Goal: Task Accomplishment & Management: Complete application form

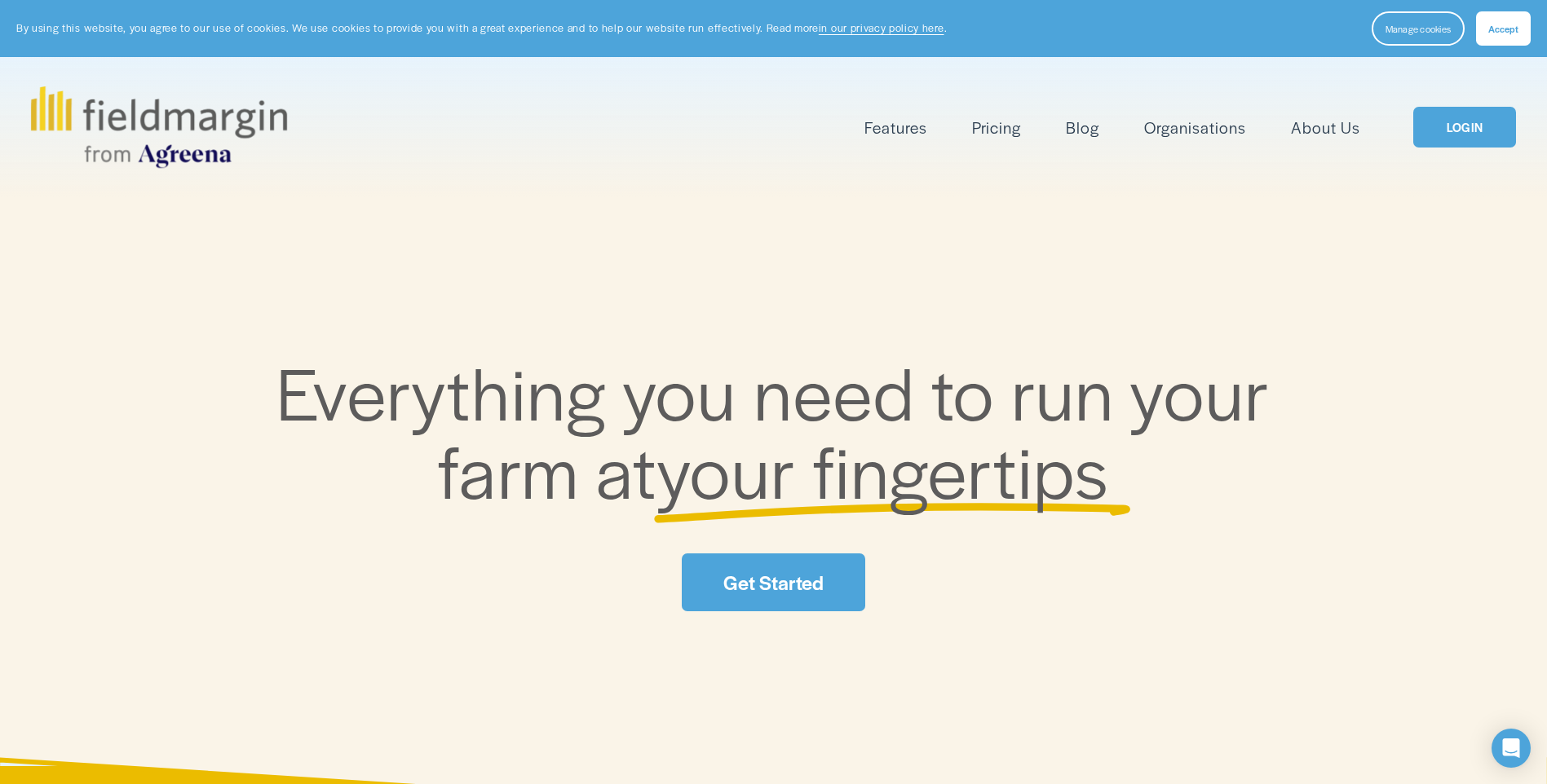
click at [1454, 133] on link "LOGIN" at bounding box center [1464, 127] width 102 height 42
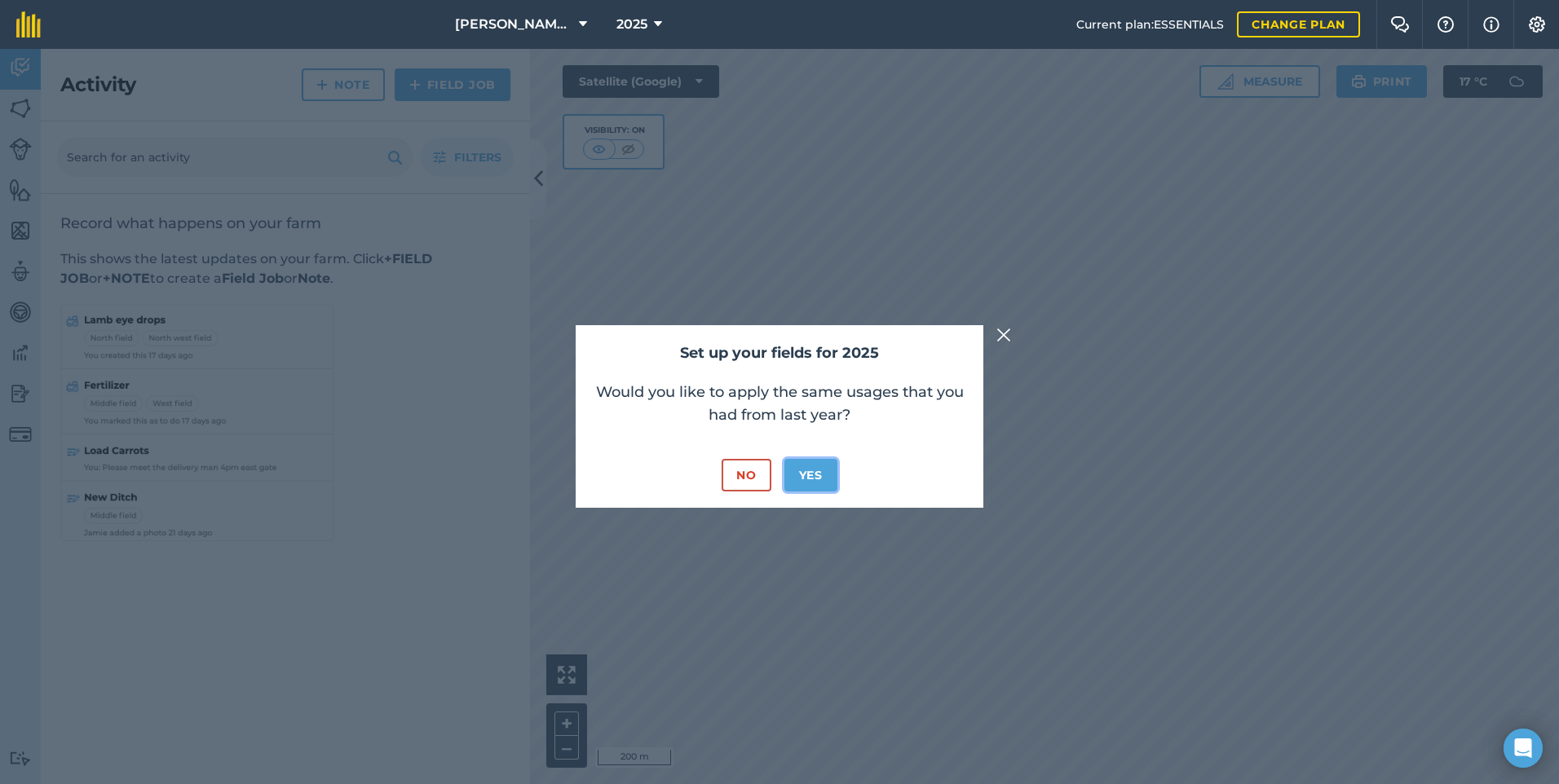
click at [812, 483] on button "Yes" at bounding box center [810, 475] width 53 height 33
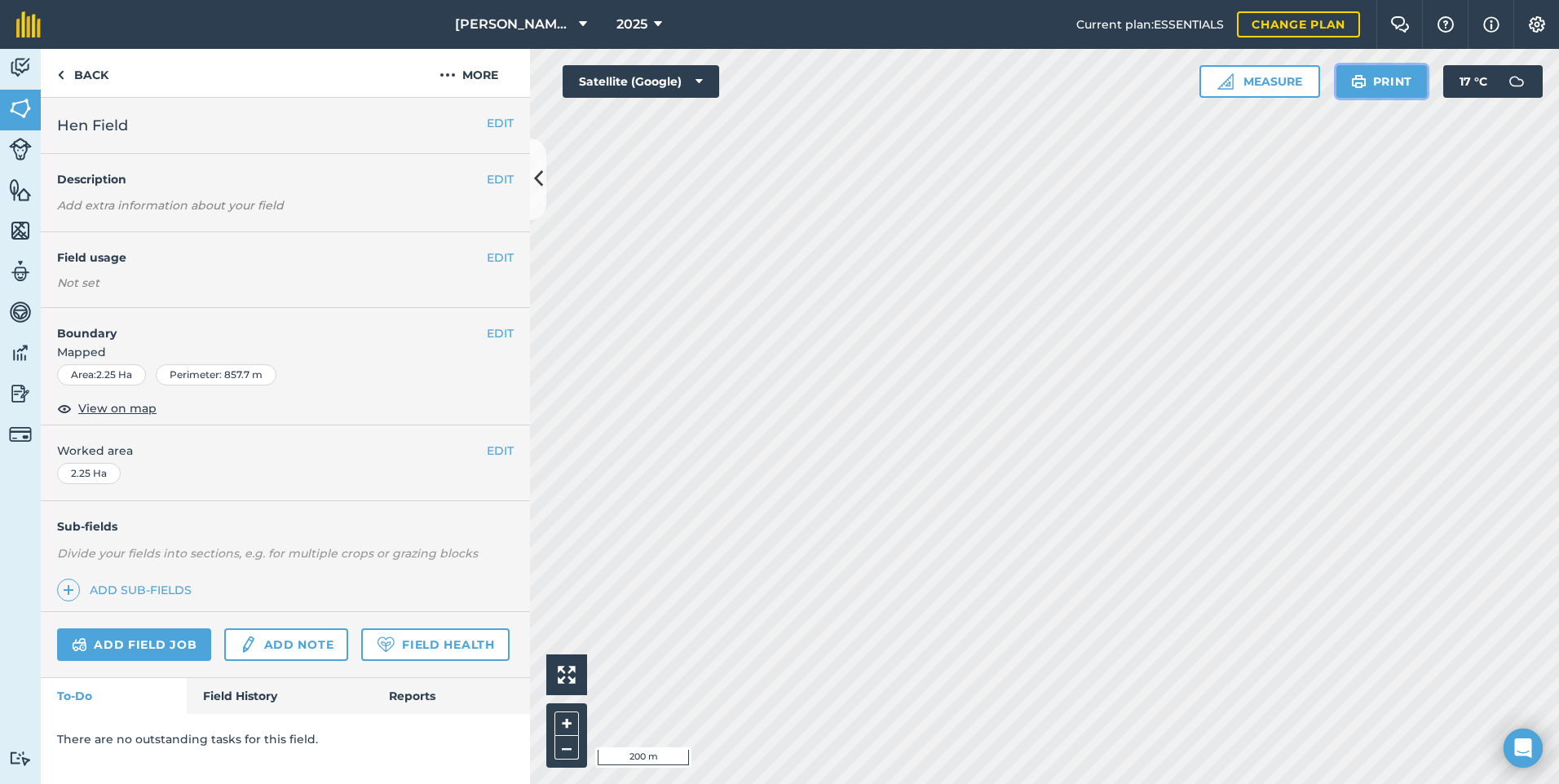
click at [1391, 66] on button "Print" at bounding box center [1383, 81] width 91 height 33
click at [494, 81] on button "More" at bounding box center [468, 73] width 122 height 48
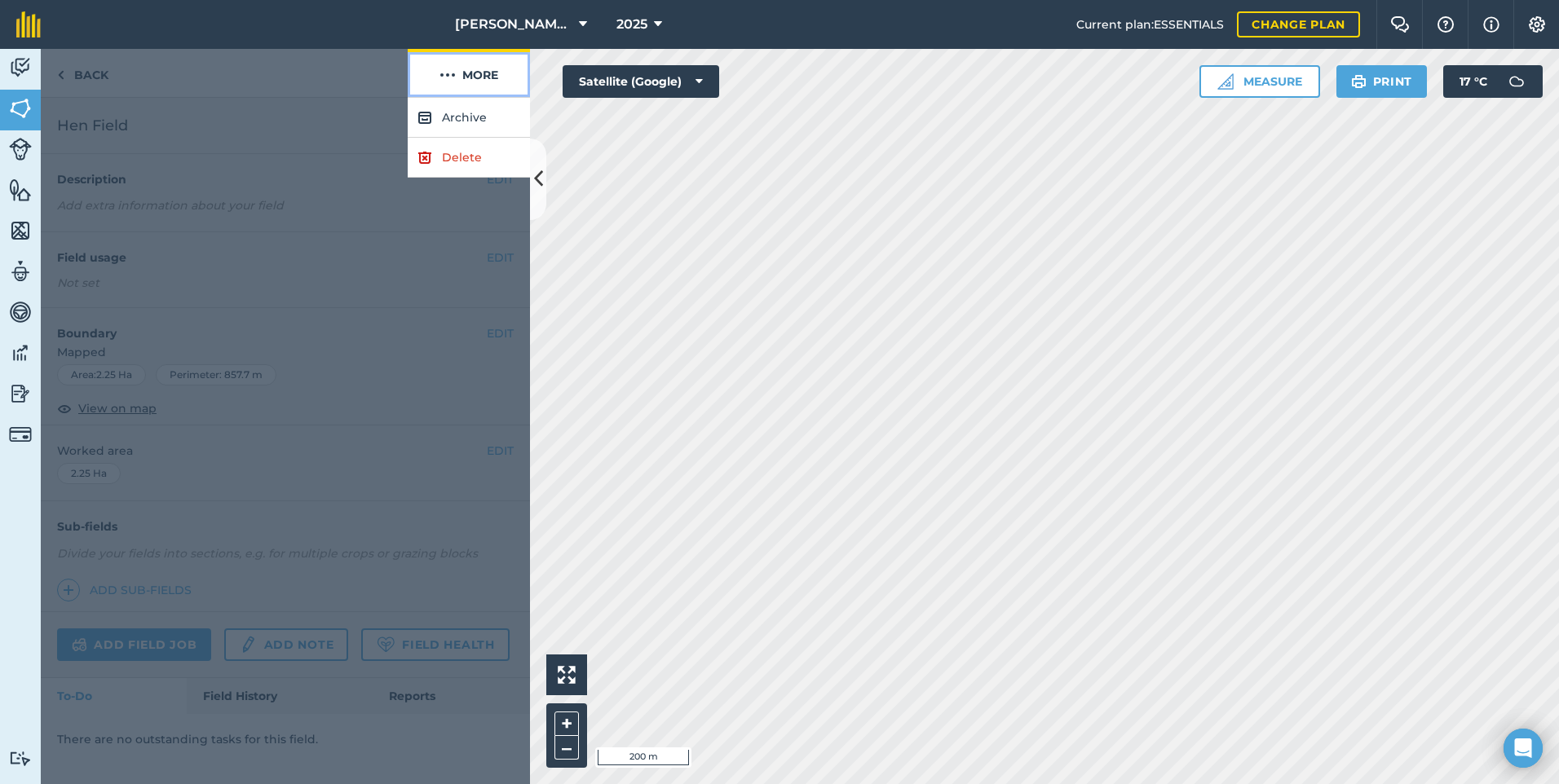
click at [494, 81] on button "More" at bounding box center [468, 73] width 122 height 48
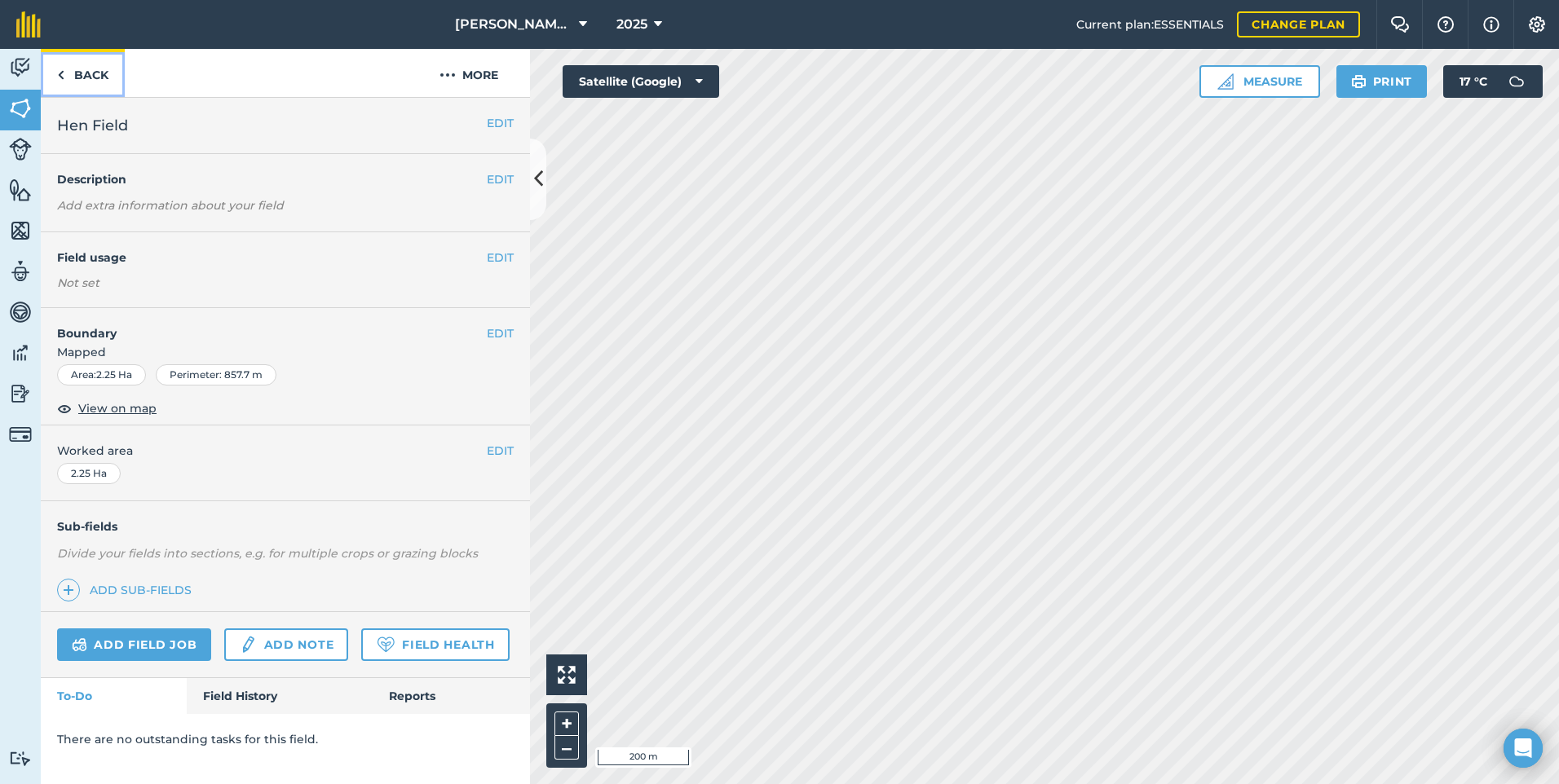
click at [93, 64] on link "Back" at bounding box center [83, 73] width 84 height 48
click at [88, 74] on link "Back" at bounding box center [83, 73] width 84 height 48
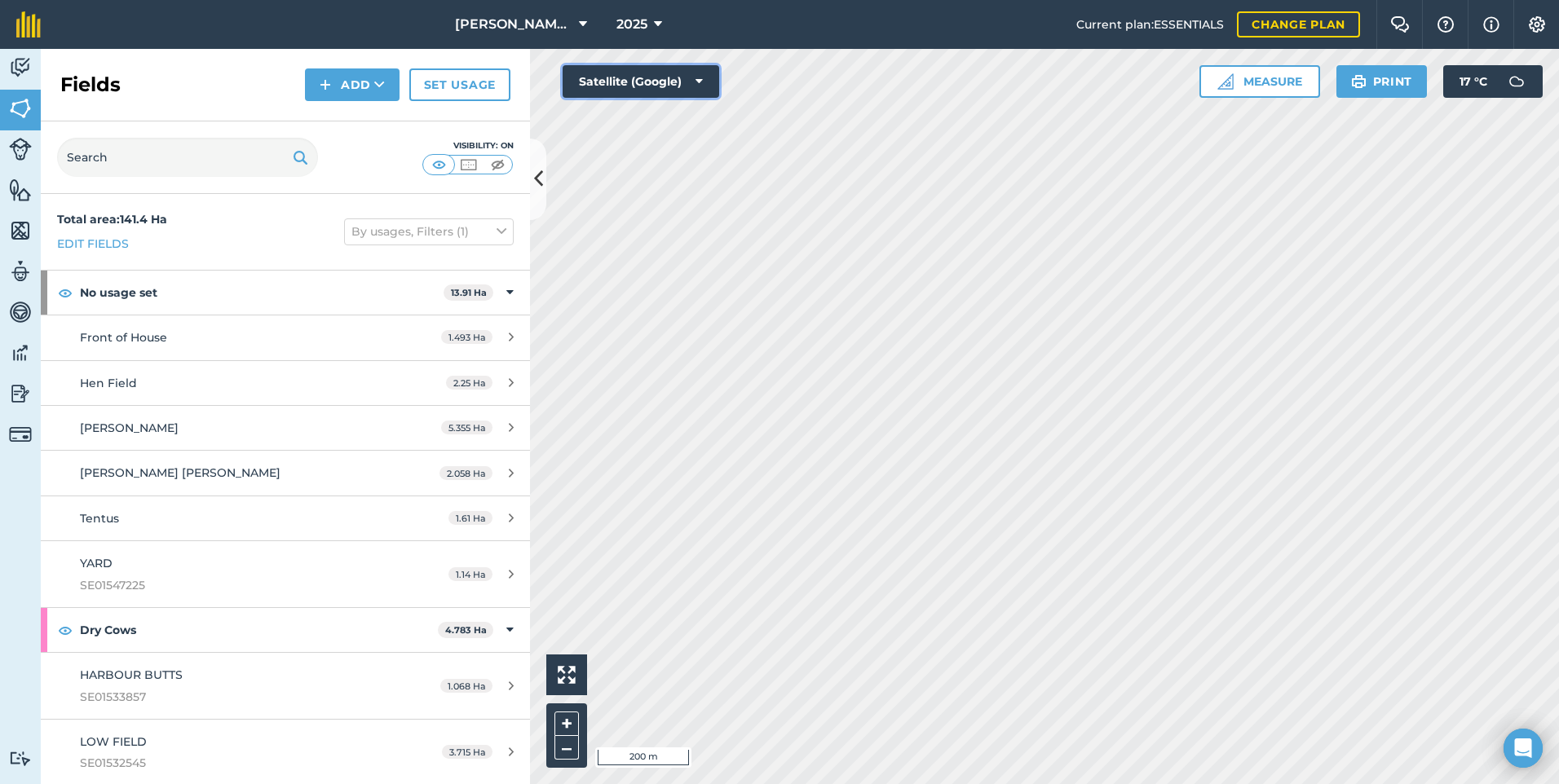
click at [699, 73] on button "Satellite (Google)" at bounding box center [641, 81] width 157 height 33
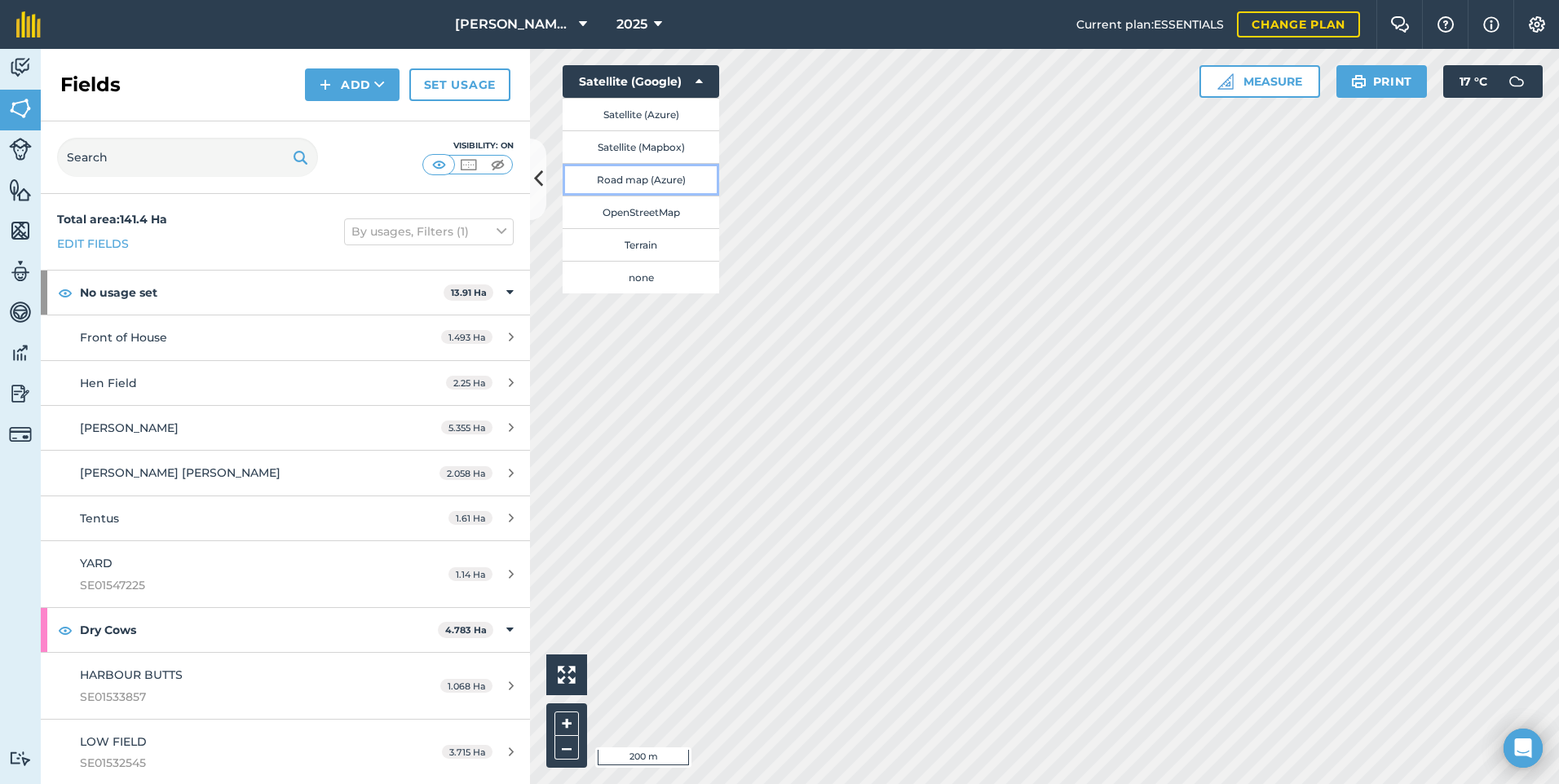
click at [688, 178] on button "Road map (Azure)" at bounding box center [641, 179] width 157 height 33
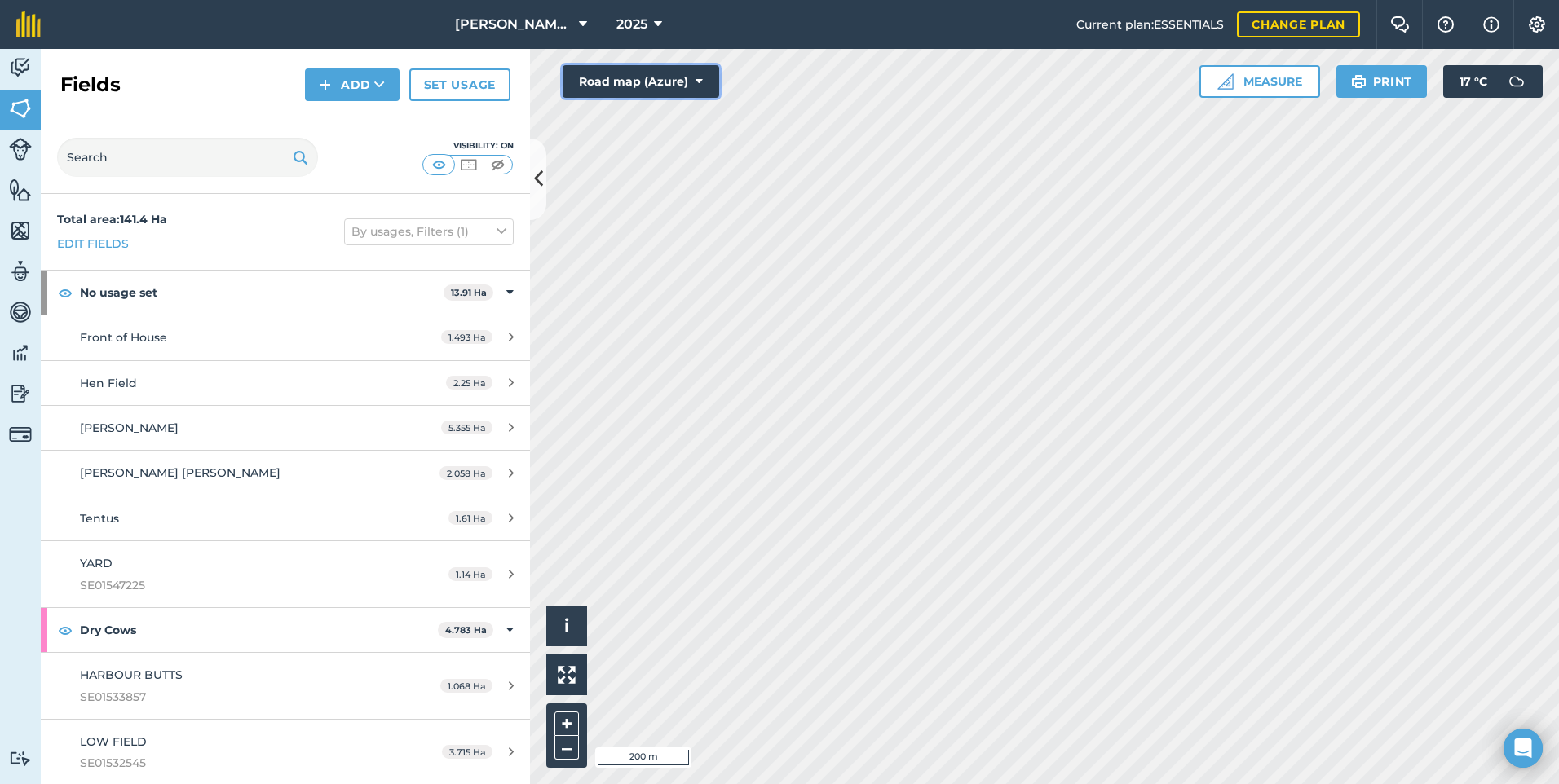
click at [689, 77] on button "Road map (Azure)" at bounding box center [641, 81] width 157 height 33
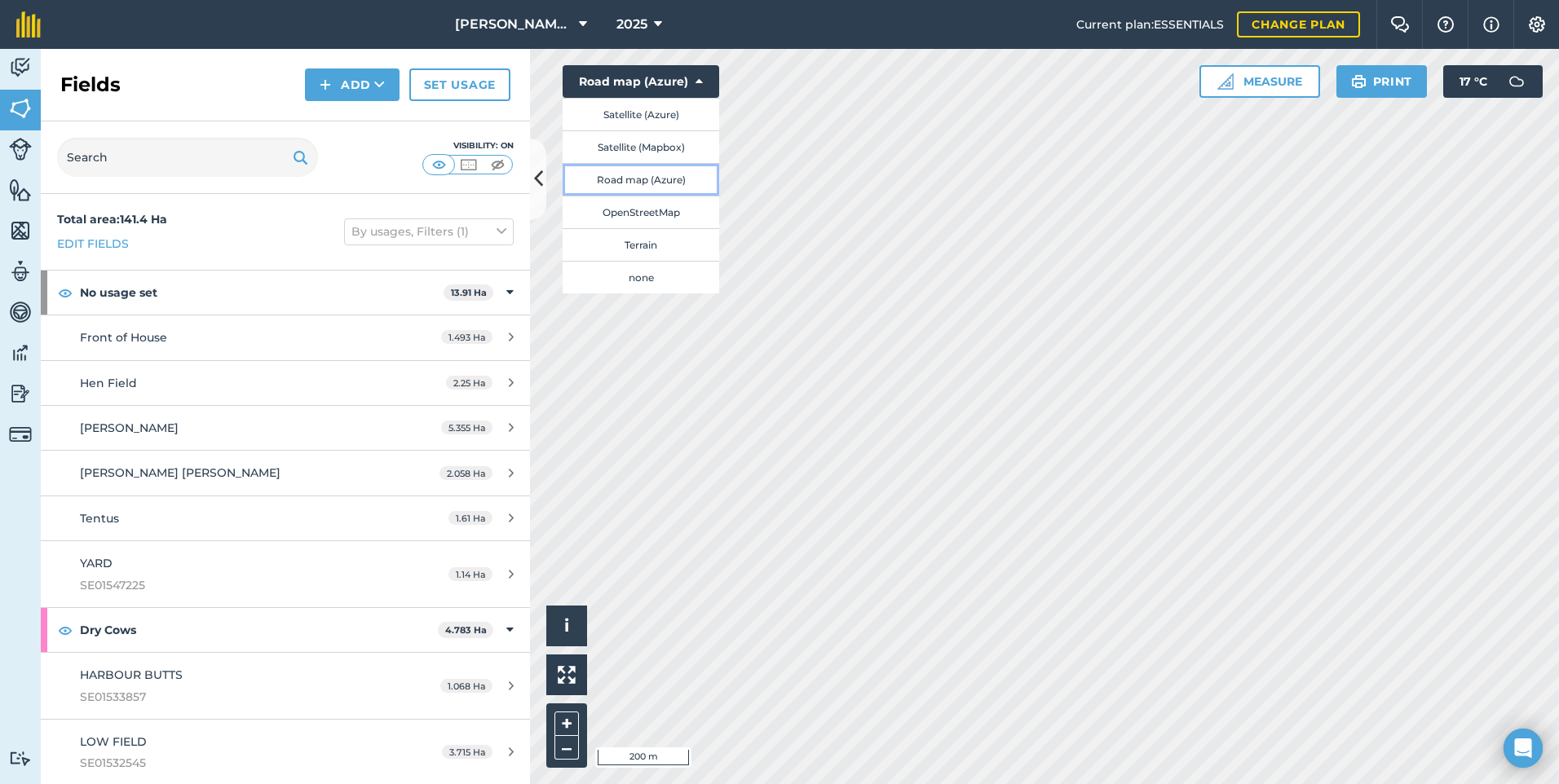
click at [687, 184] on button "Road map (Azure)" at bounding box center [641, 179] width 157 height 33
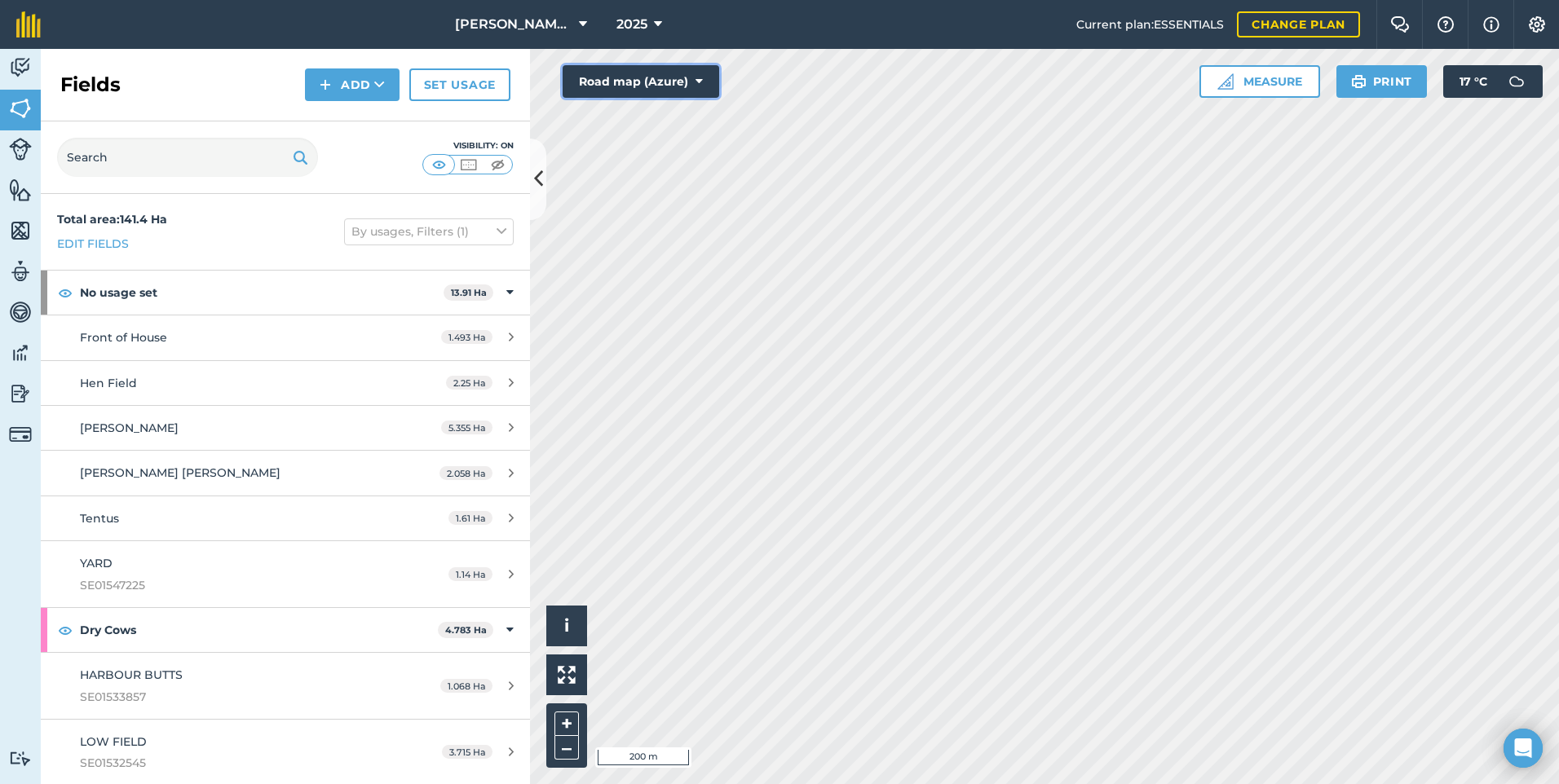
click at [711, 84] on button "Road map (Azure)" at bounding box center [641, 81] width 157 height 33
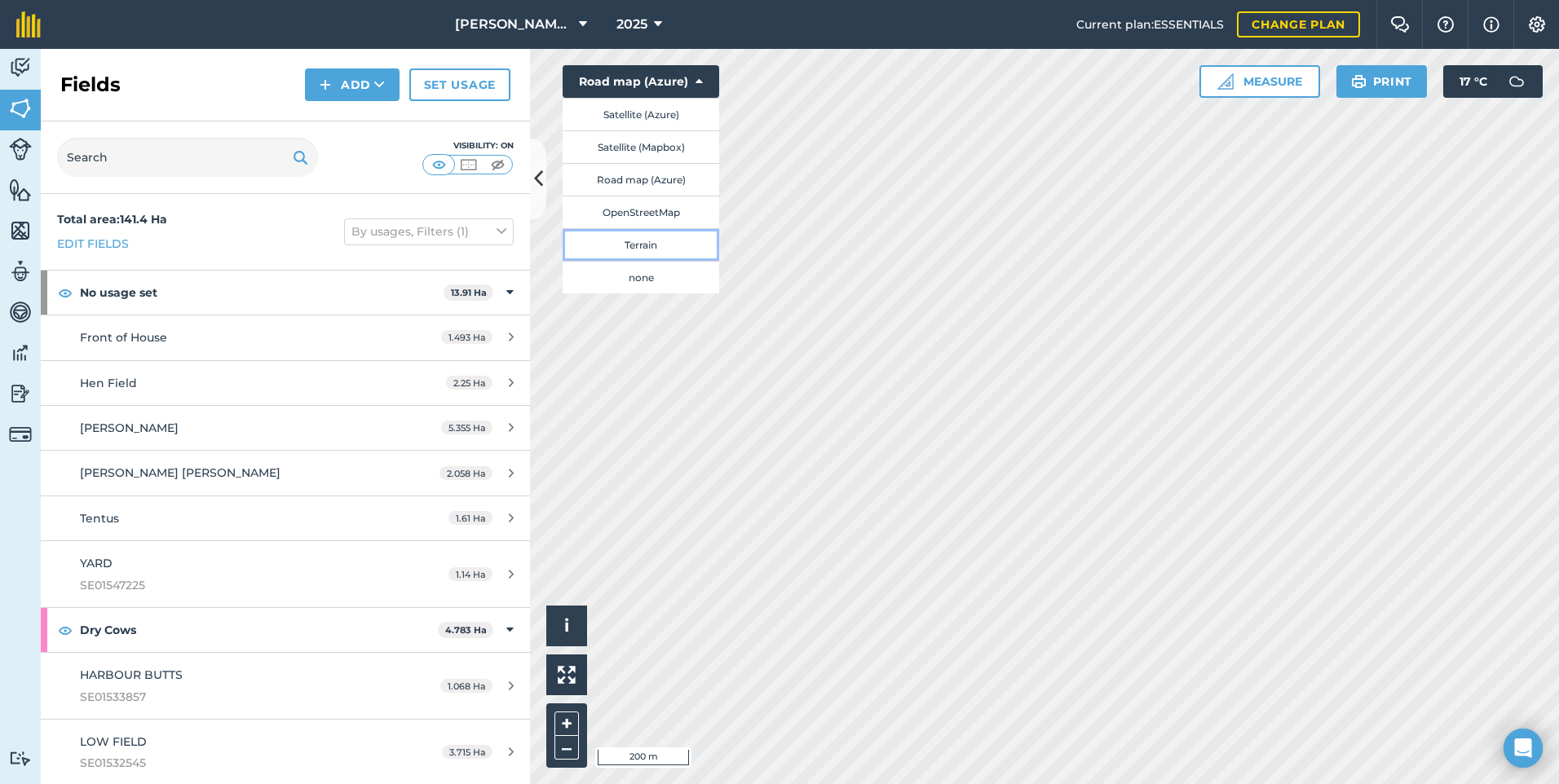
click at [665, 250] on button "Terrain" at bounding box center [641, 244] width 157 height 33
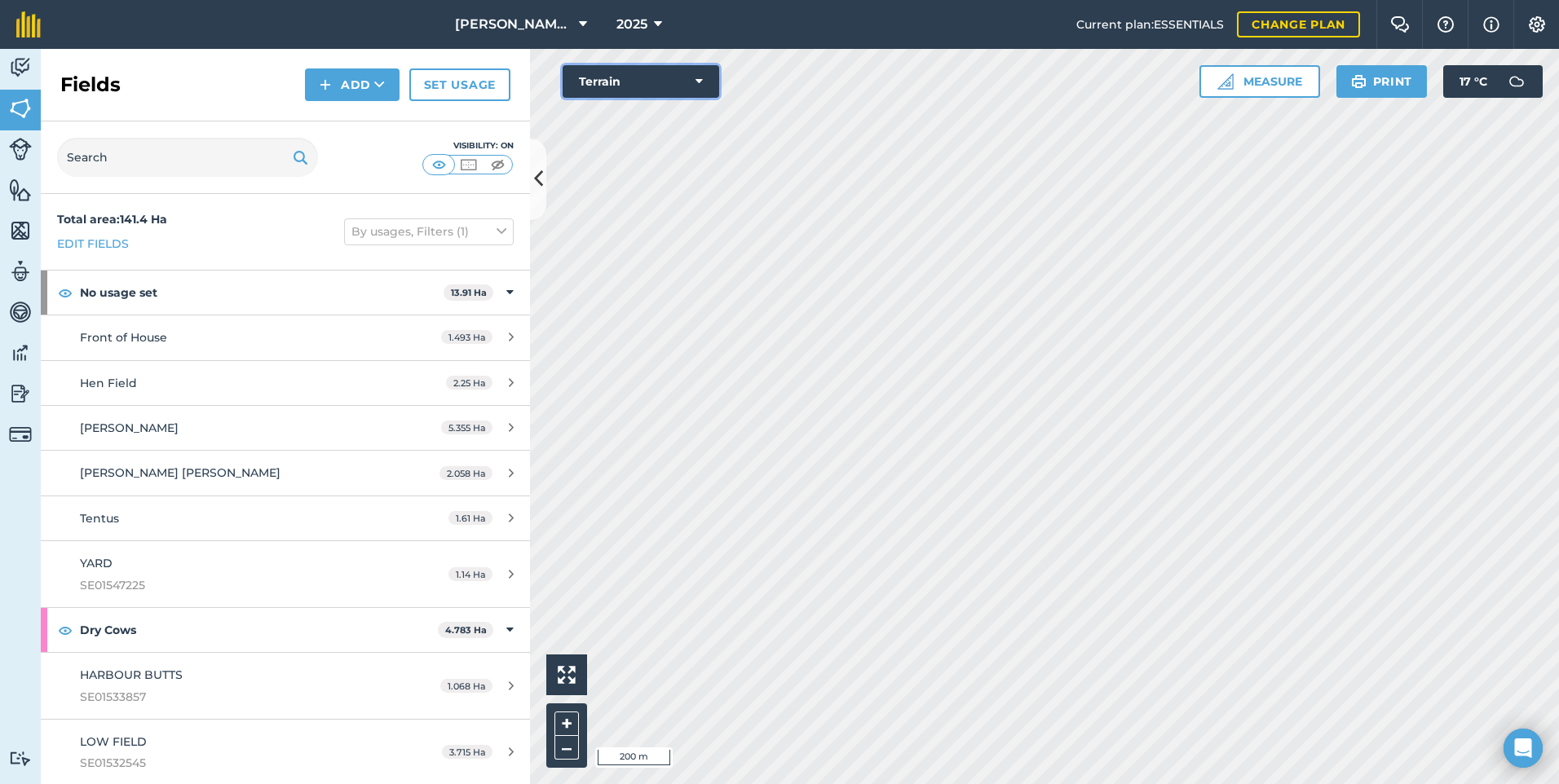
click at [714, 88] on button "Terrain" at bounding box center [641, 81] width 157 height 33
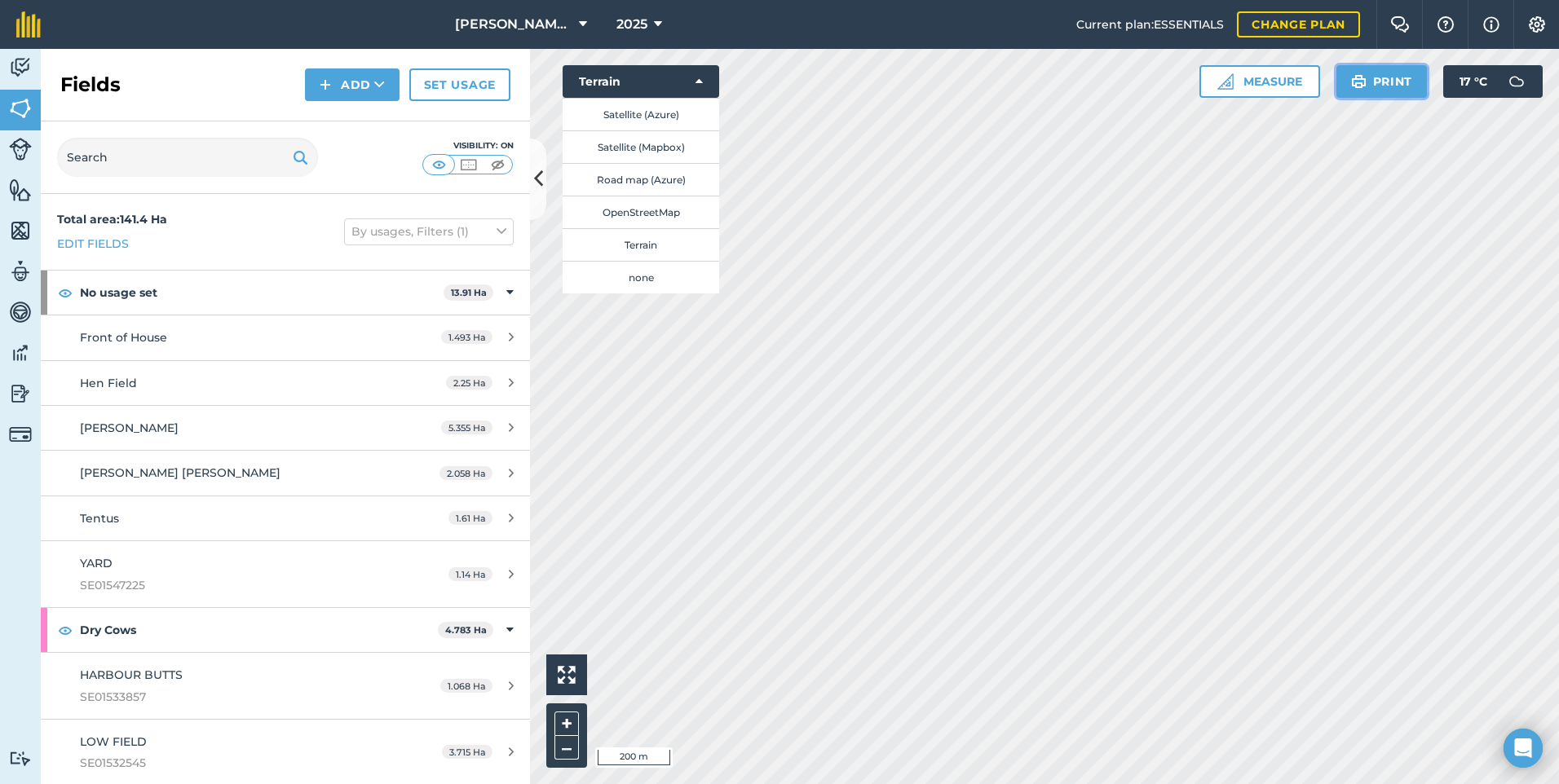
click at [1388, 76] on button "Print" at bounding box center [1383, 81] width 91 height 33
click at [657, 148] on button "Satellite (Mapbox)" at bounding box center [641, 146] width 157 height 33
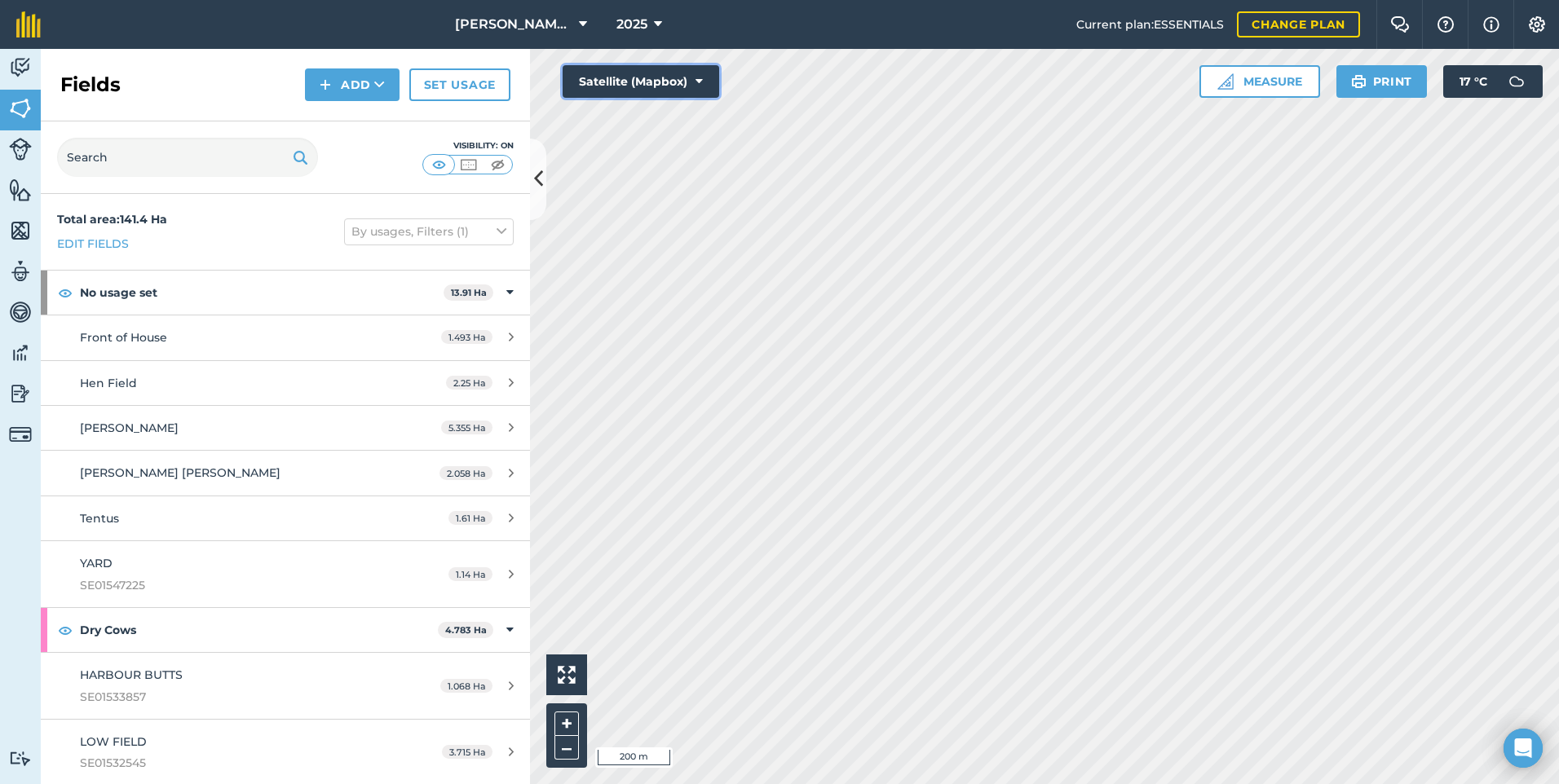
click at [697, 77] on icon at bounding box center [699, 81] width 7 height 16
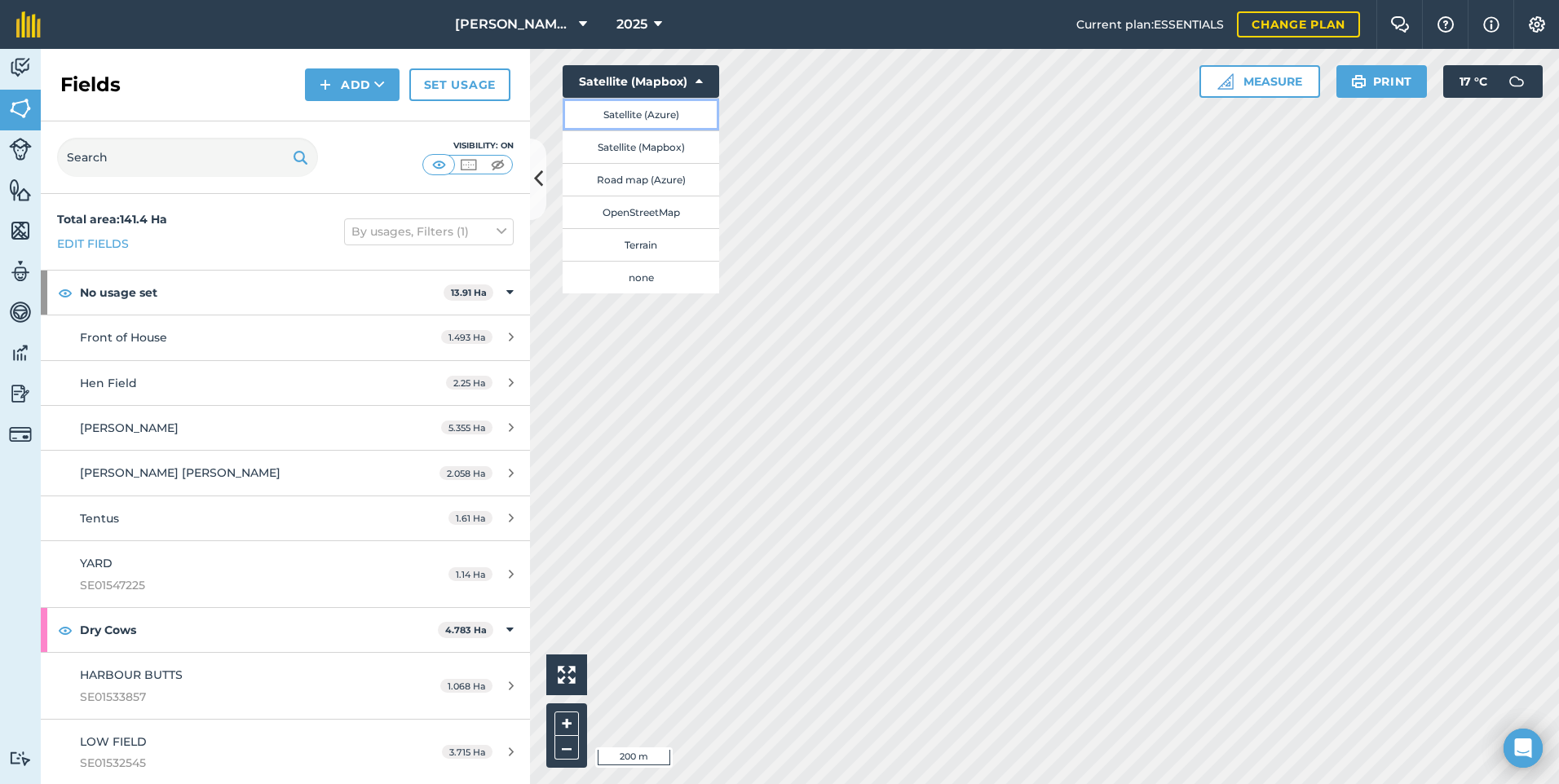
click at [666, 115] on button "Satellite (Azure)" at bounding box center [641, 113] width 157 height 33
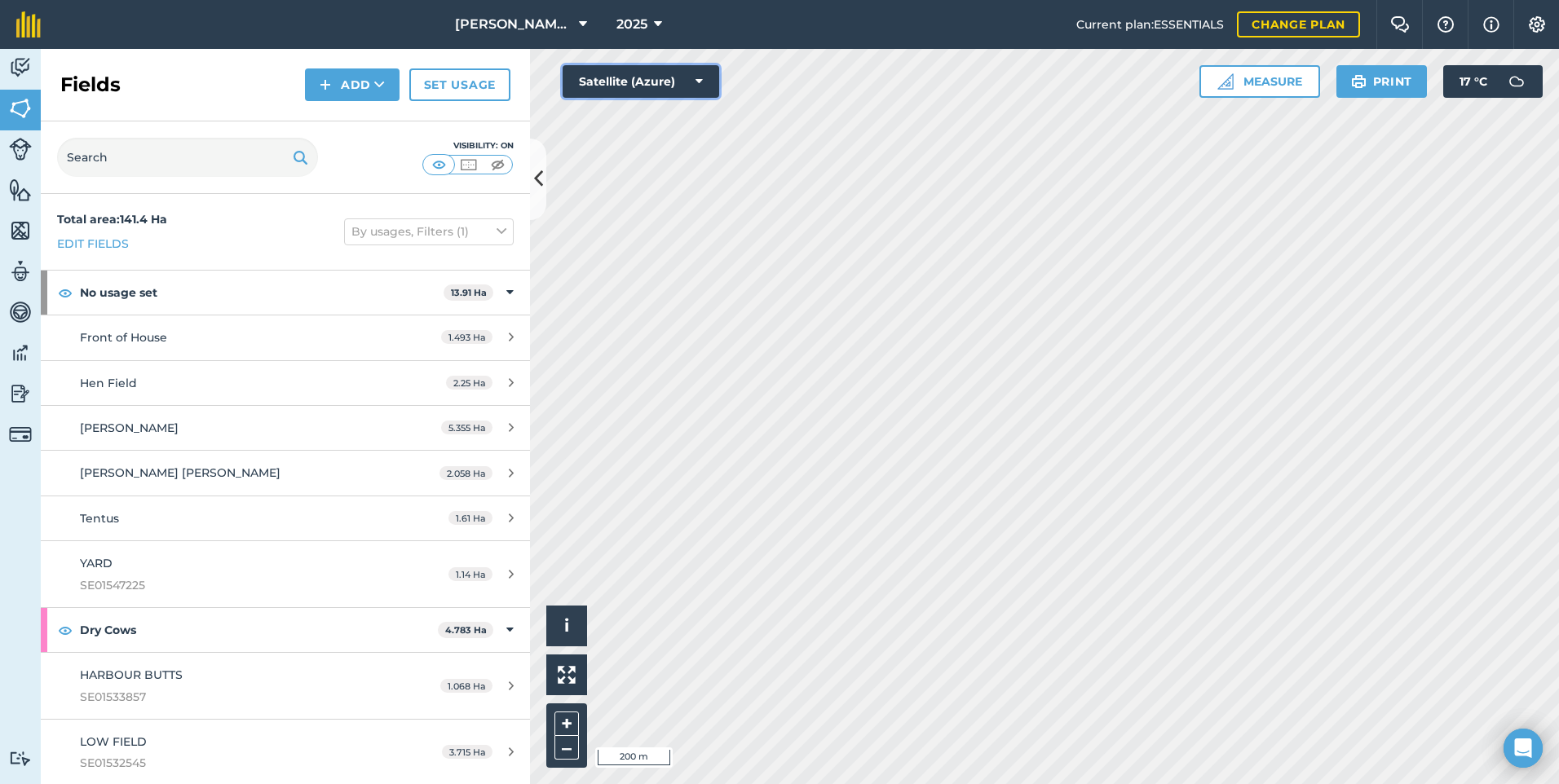
click at [697, 83] on icon at bounding box center [699, 81] width 7 height 16
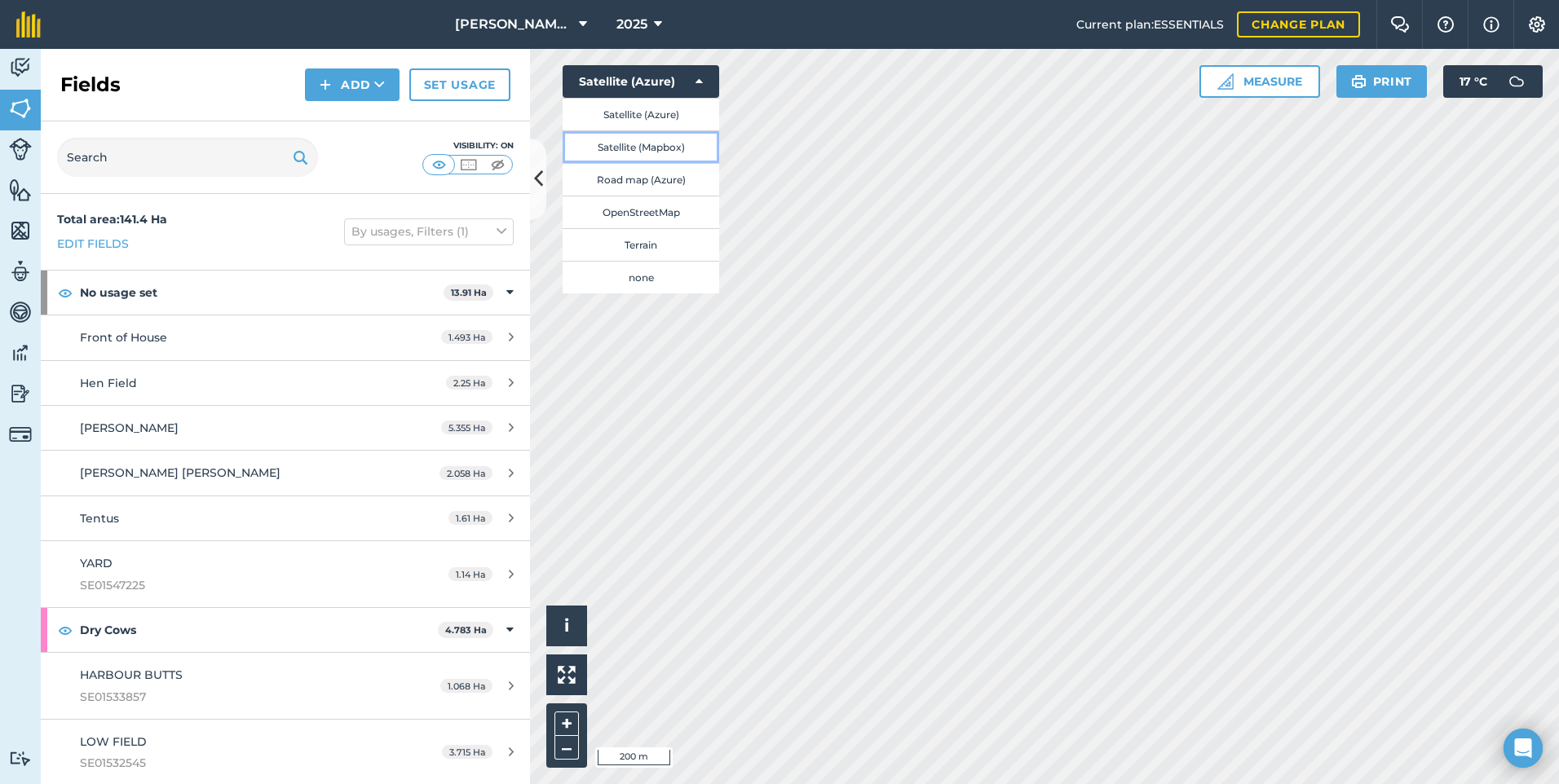
click at [664, 148] on button "Satellite (Mapbox)" at bounding box center [641, 146] width 157 height 33
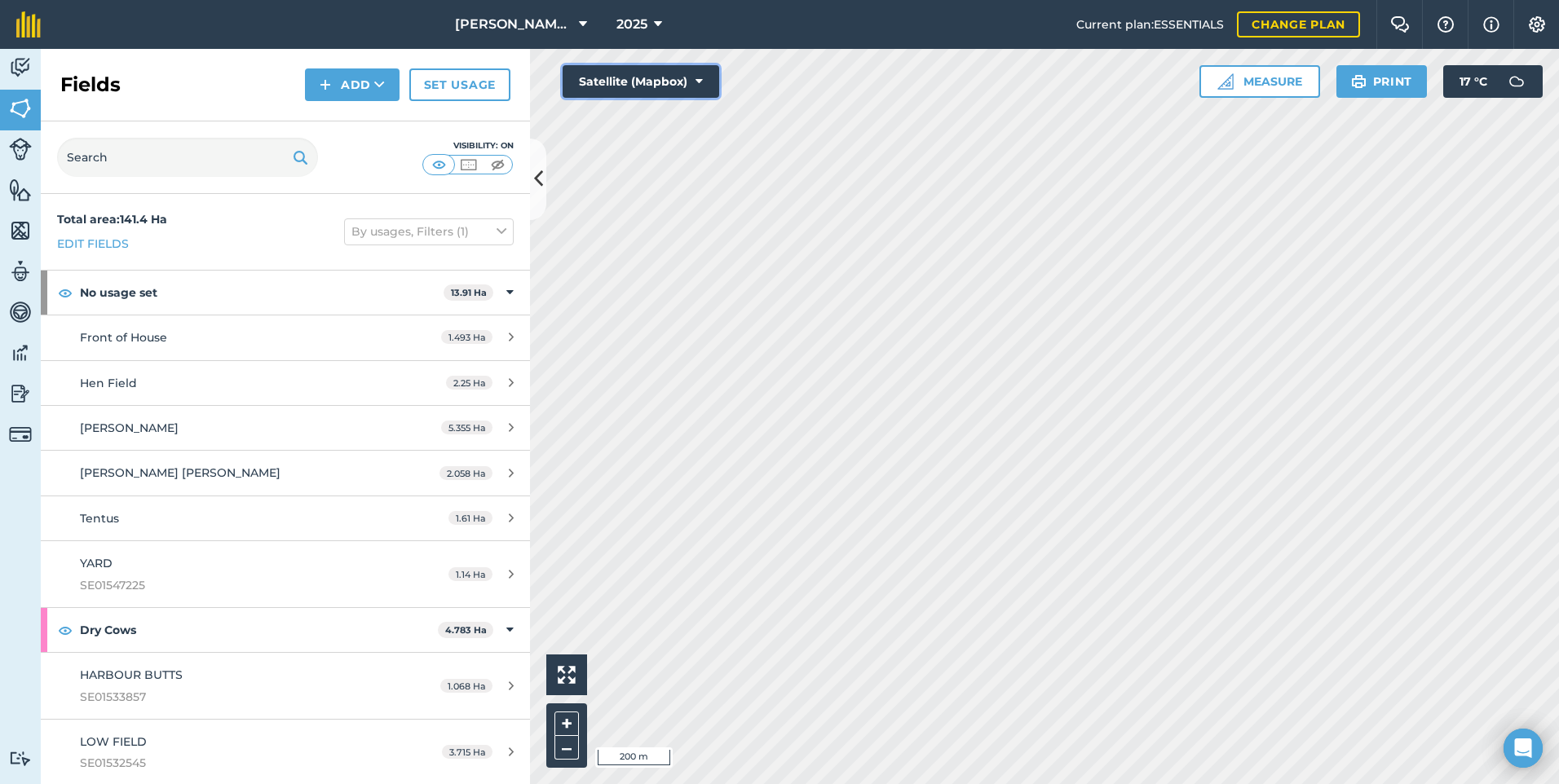
click at [697, 79] on icon at bounding box center [699, 81] width 7 height 16
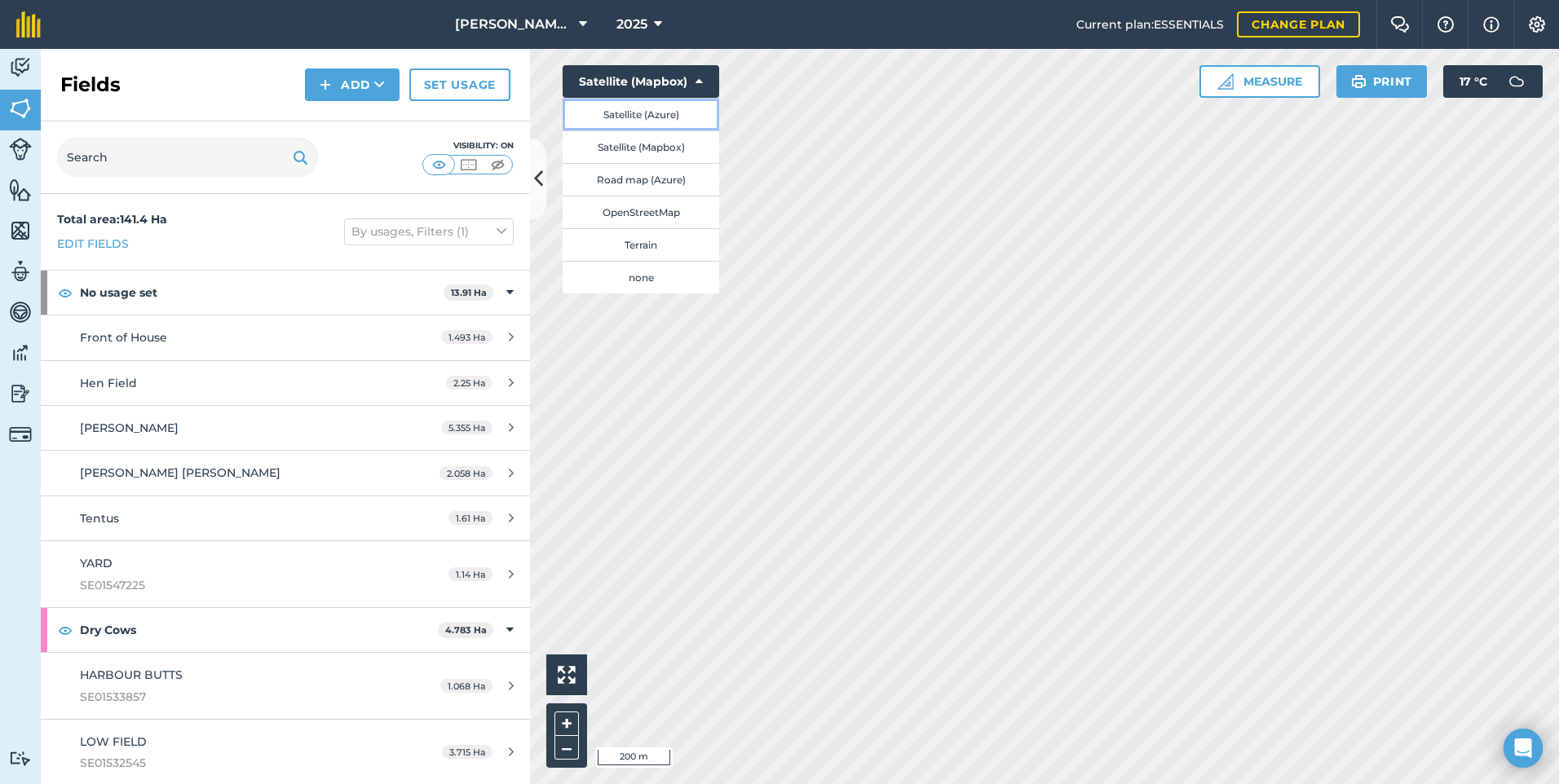
click at [679, 113] on button "Satellite (Azure)" at bounding box center [641, 113] width 157 height 33
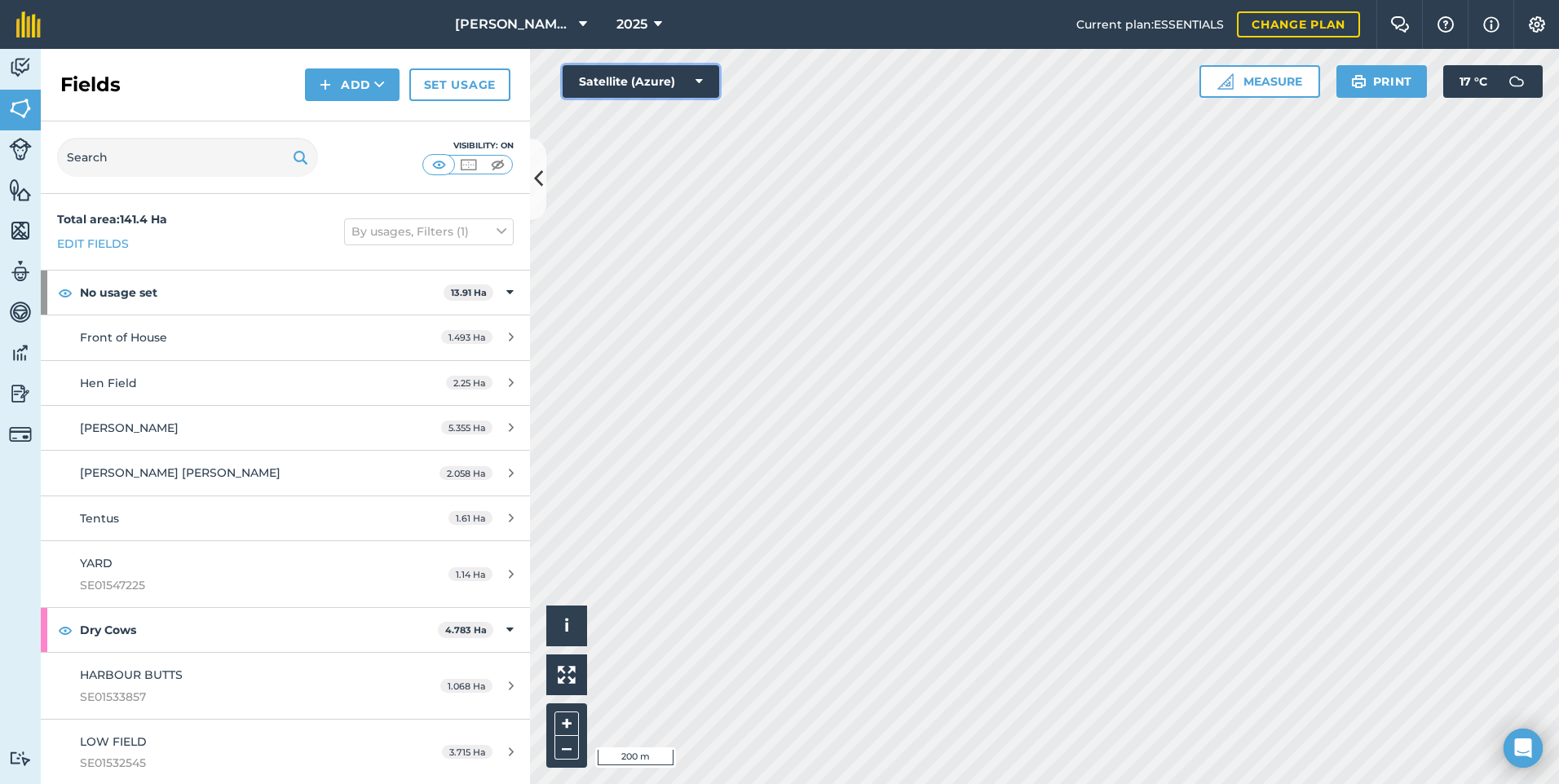
click at [699, 78] on icon at bounding box center [699, 81] width 7 height 16
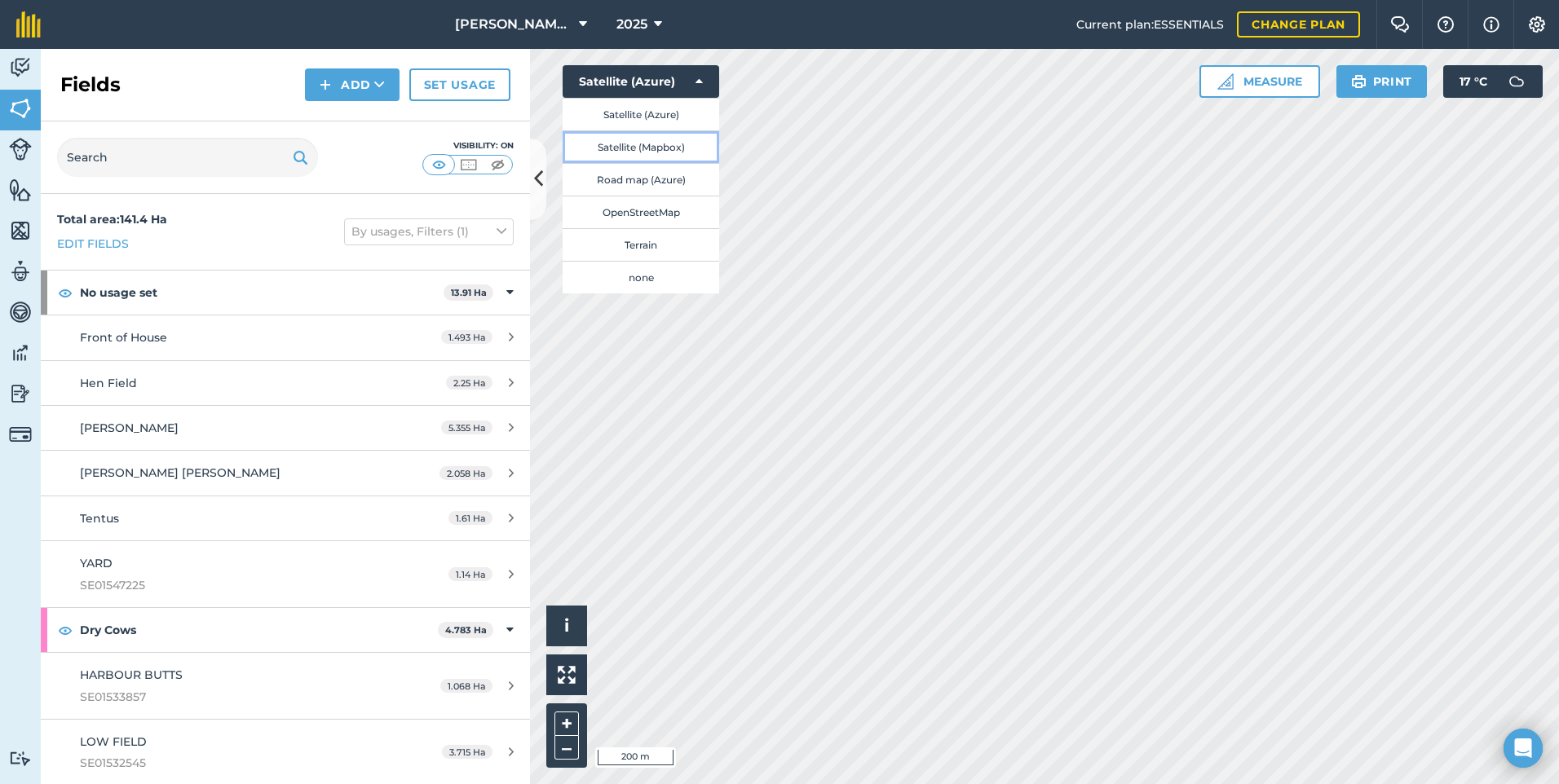
click at [670, 152] on button "Satellite (Mapbox)" at bounding box center [641, 146] width 157 height 33
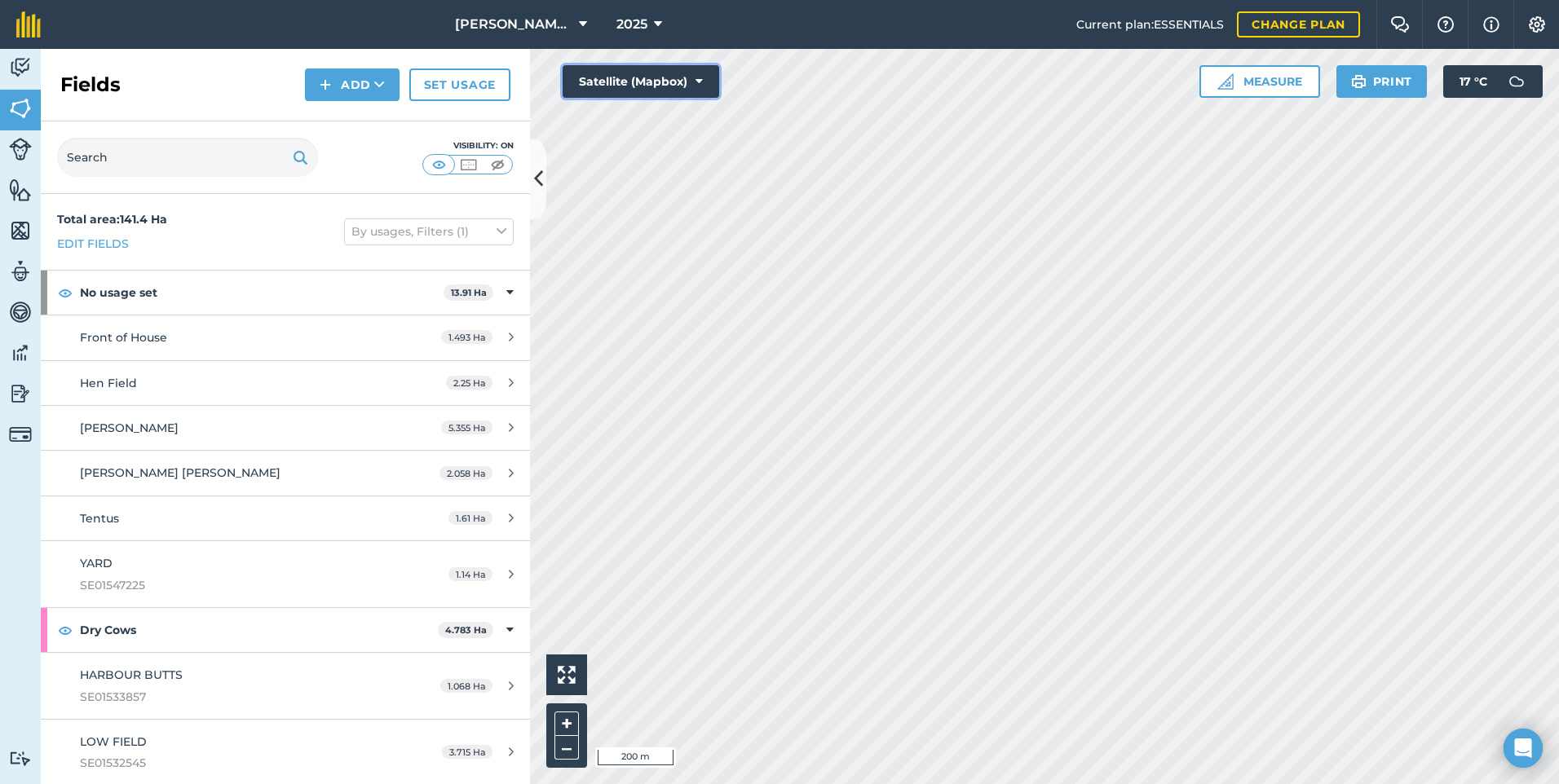
click at [697, 80] on icon at bounding box center [699, 81] width 7 height 16
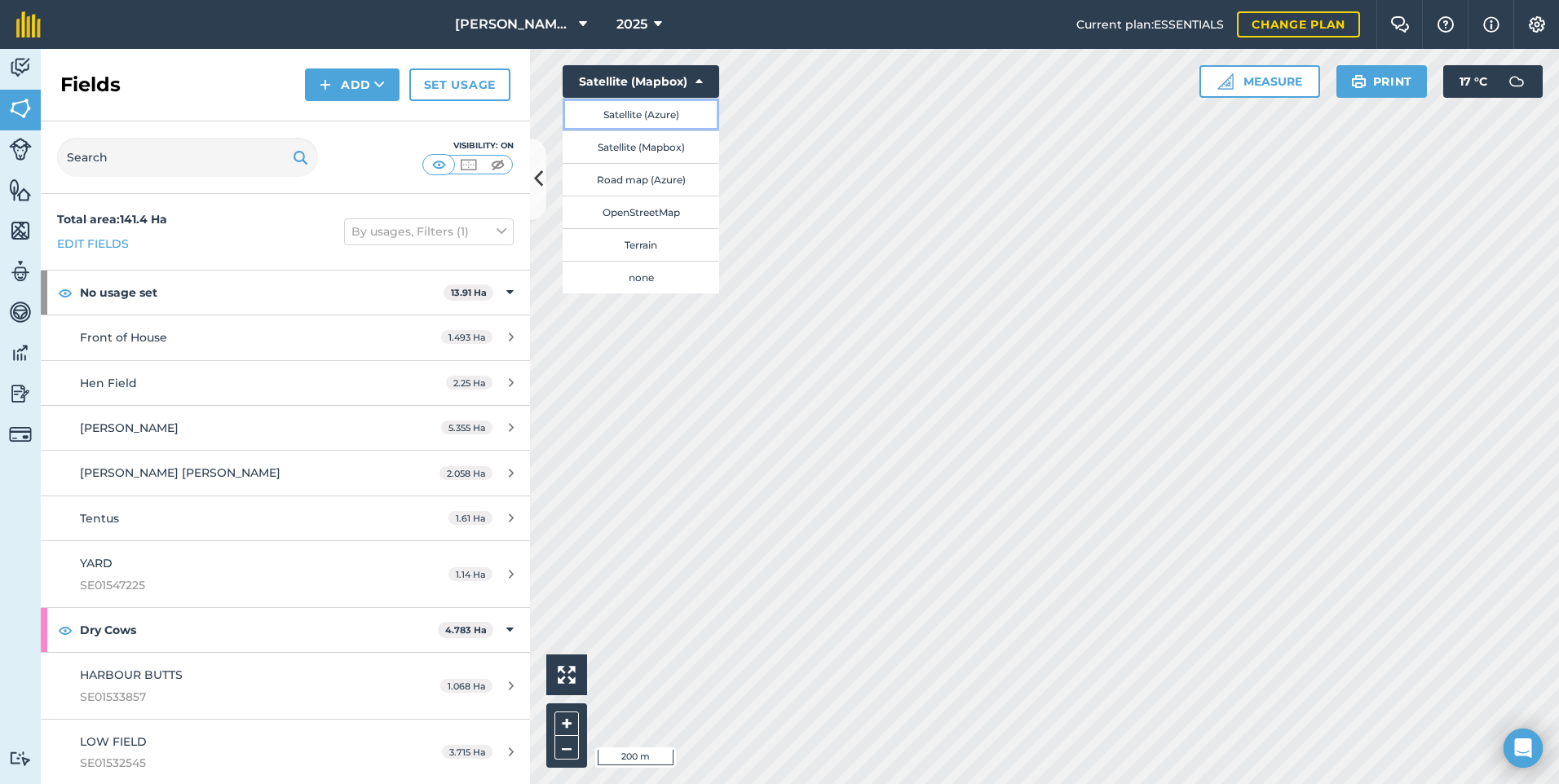
click at [677, 120] on button "Satellite (Azure)" at bounding box center [641, 113] width 157 height 33
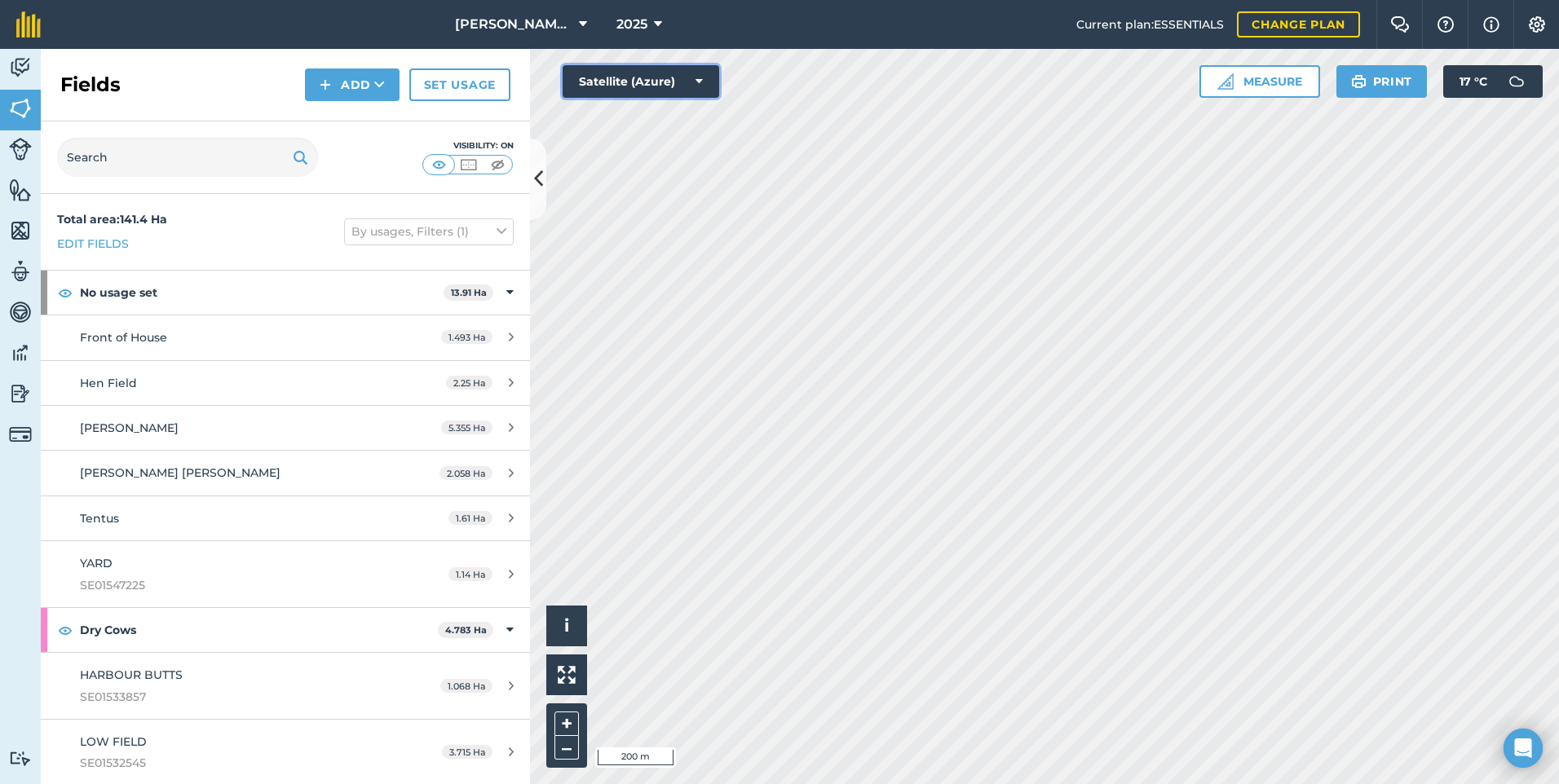
click at [694, 79] on button "Satellite (Azure)" at bounding box center [641, 81] width 157 height 33
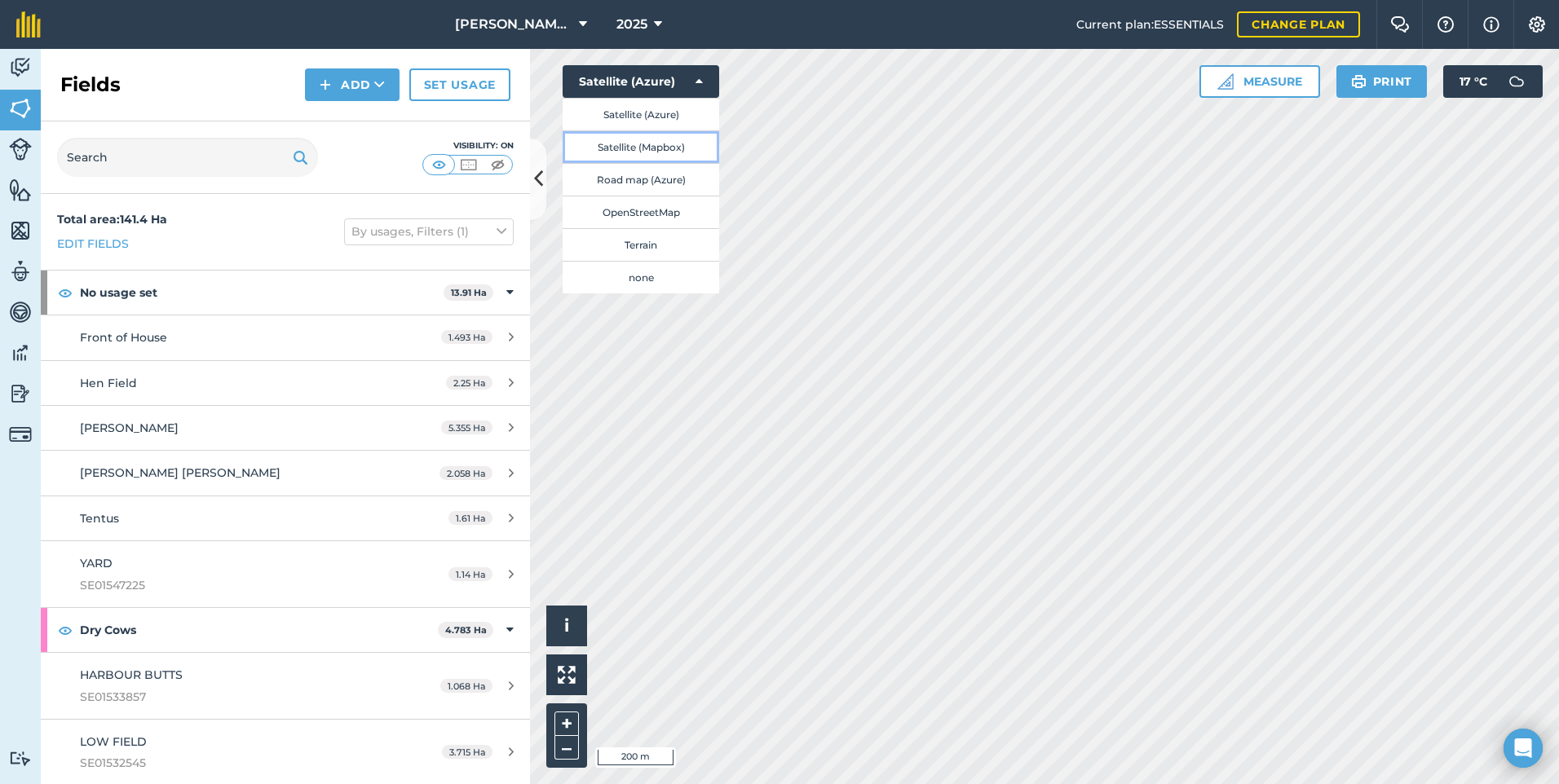
click at [681, 145] on button "Satellite (Mapbox)" at bounding box center [641, 146] width 157 height 33
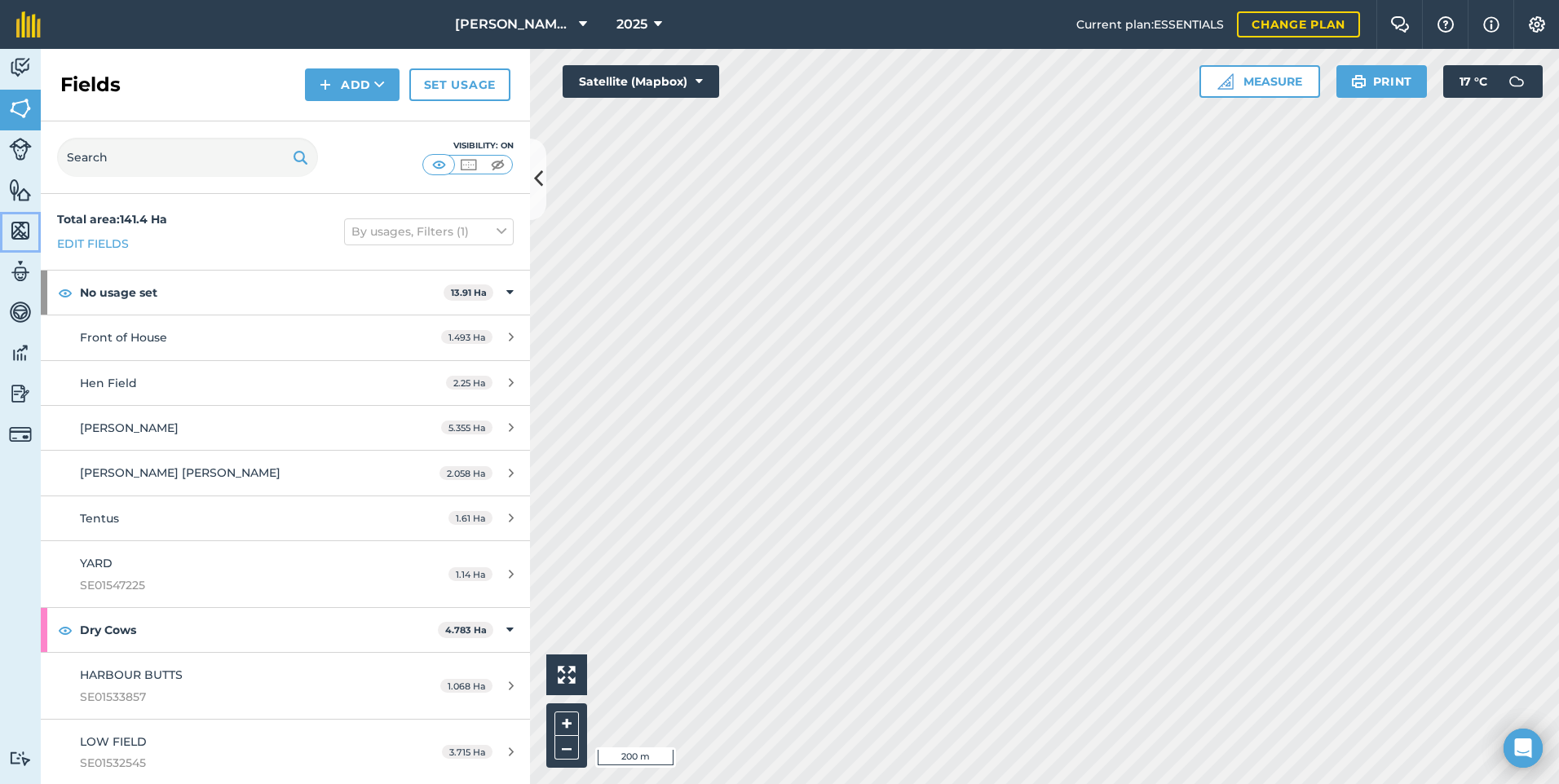
click at [13, 225] on img at bounding box center [20, 231] width 23 height 25
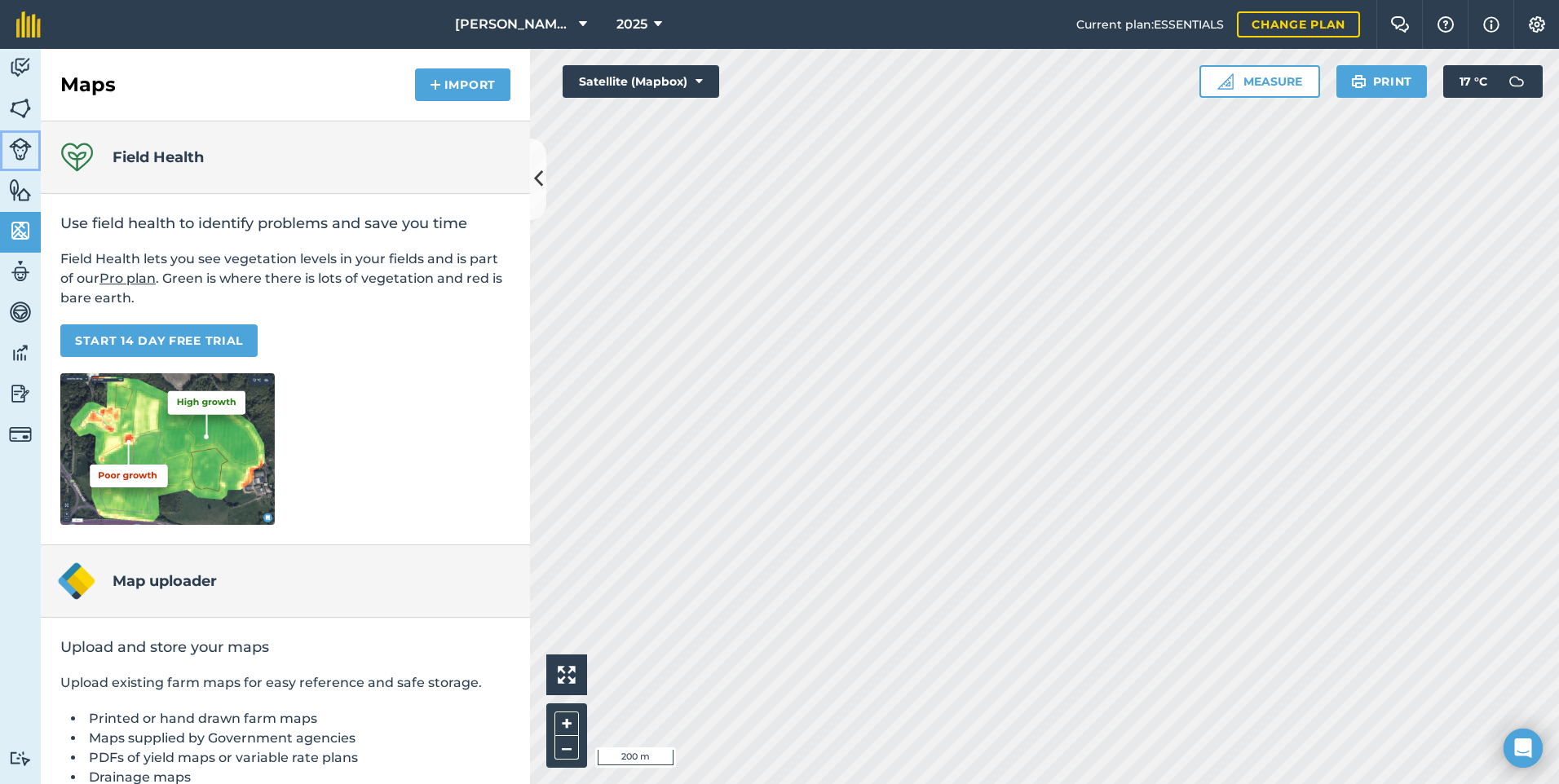
click at [27, 150] on img at bounding box center [20, 149] width 23 height 23
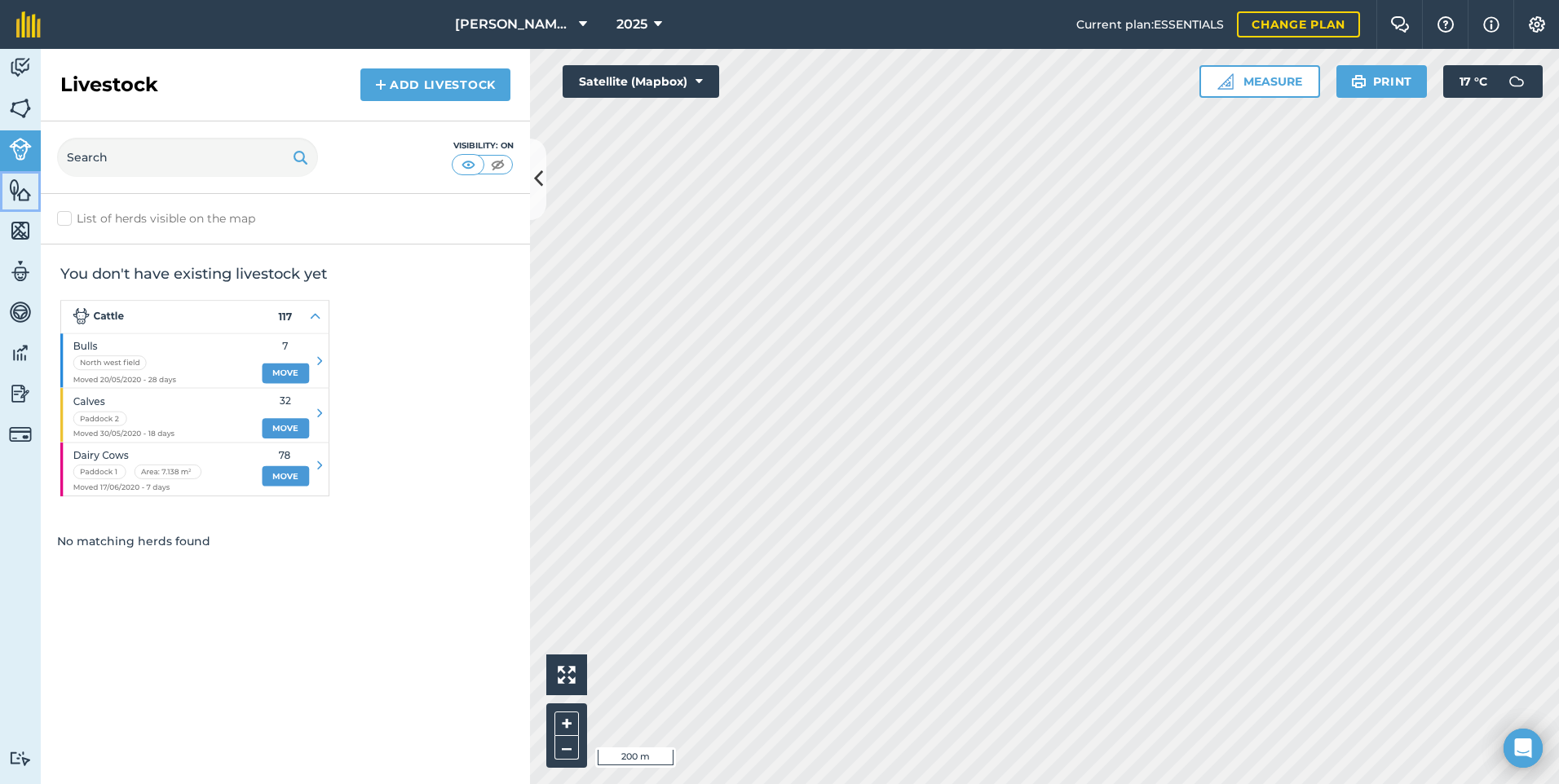
click at [23, 196] on img at bounding box center [20, 190] width 23 height 25
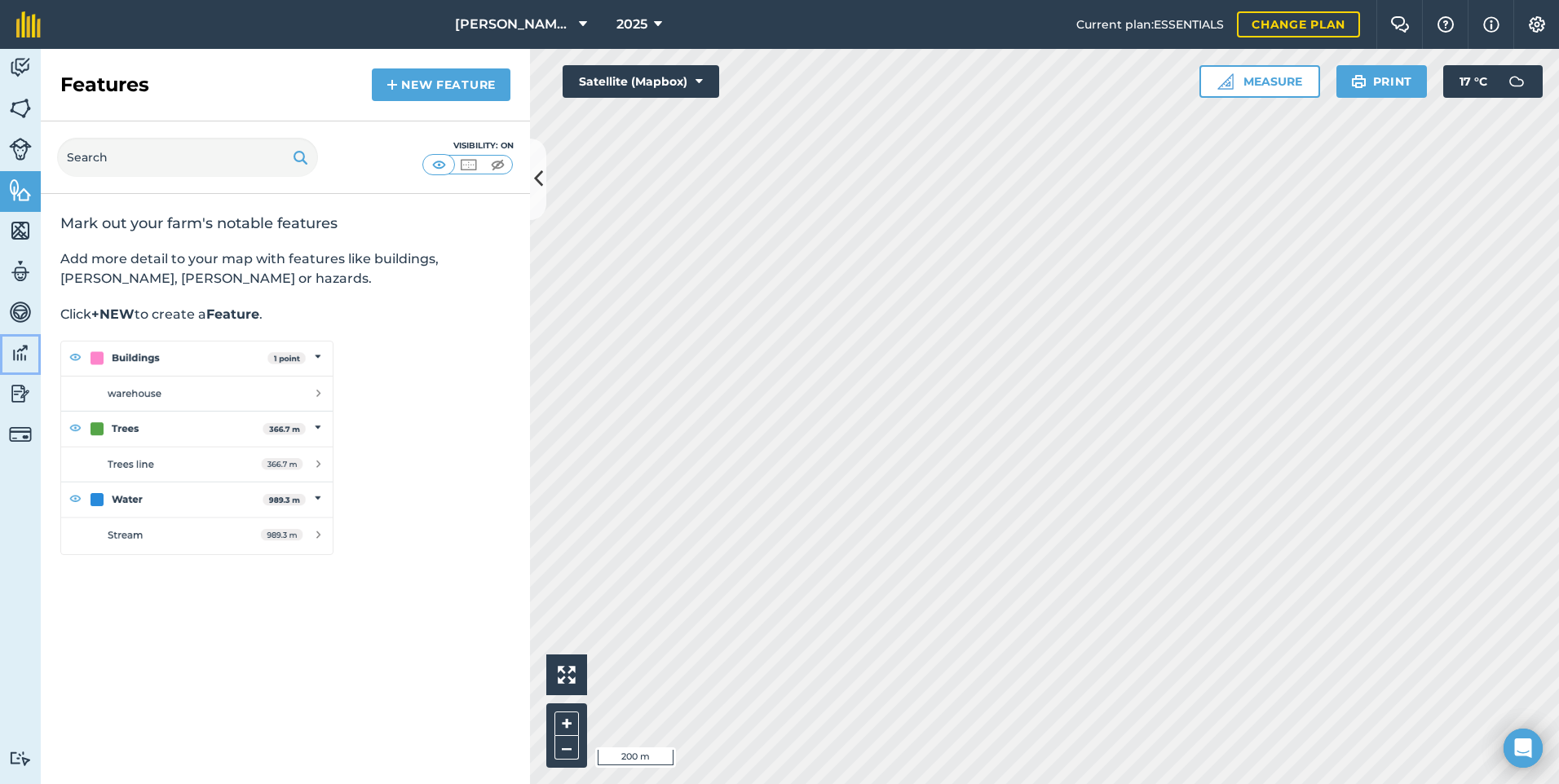
click at [21, 352] on img at bounding box center [20, 353] width 23 height 25
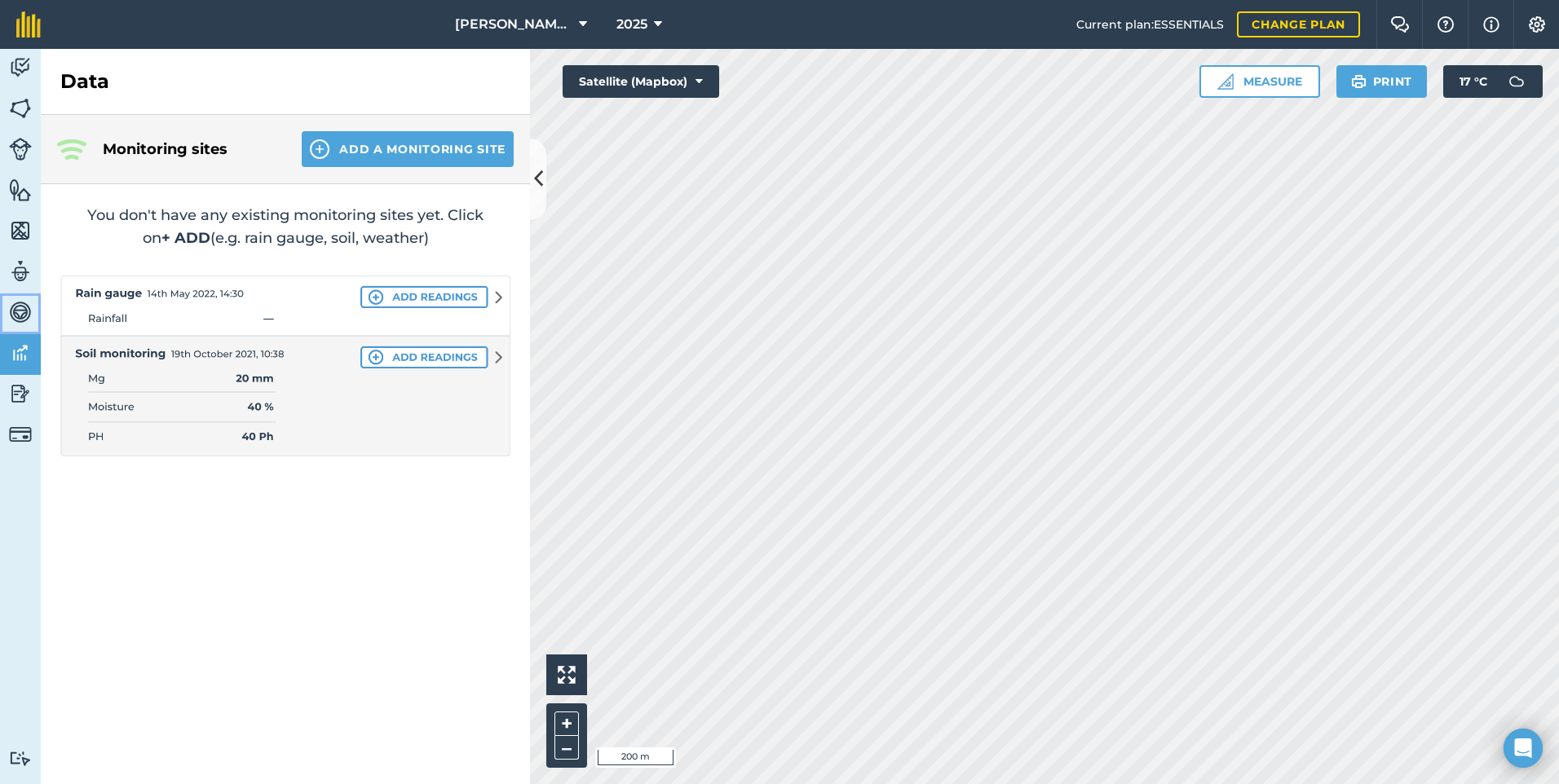
click at [23, 313] on img at bounding box center [20, 312] width 23 height 25
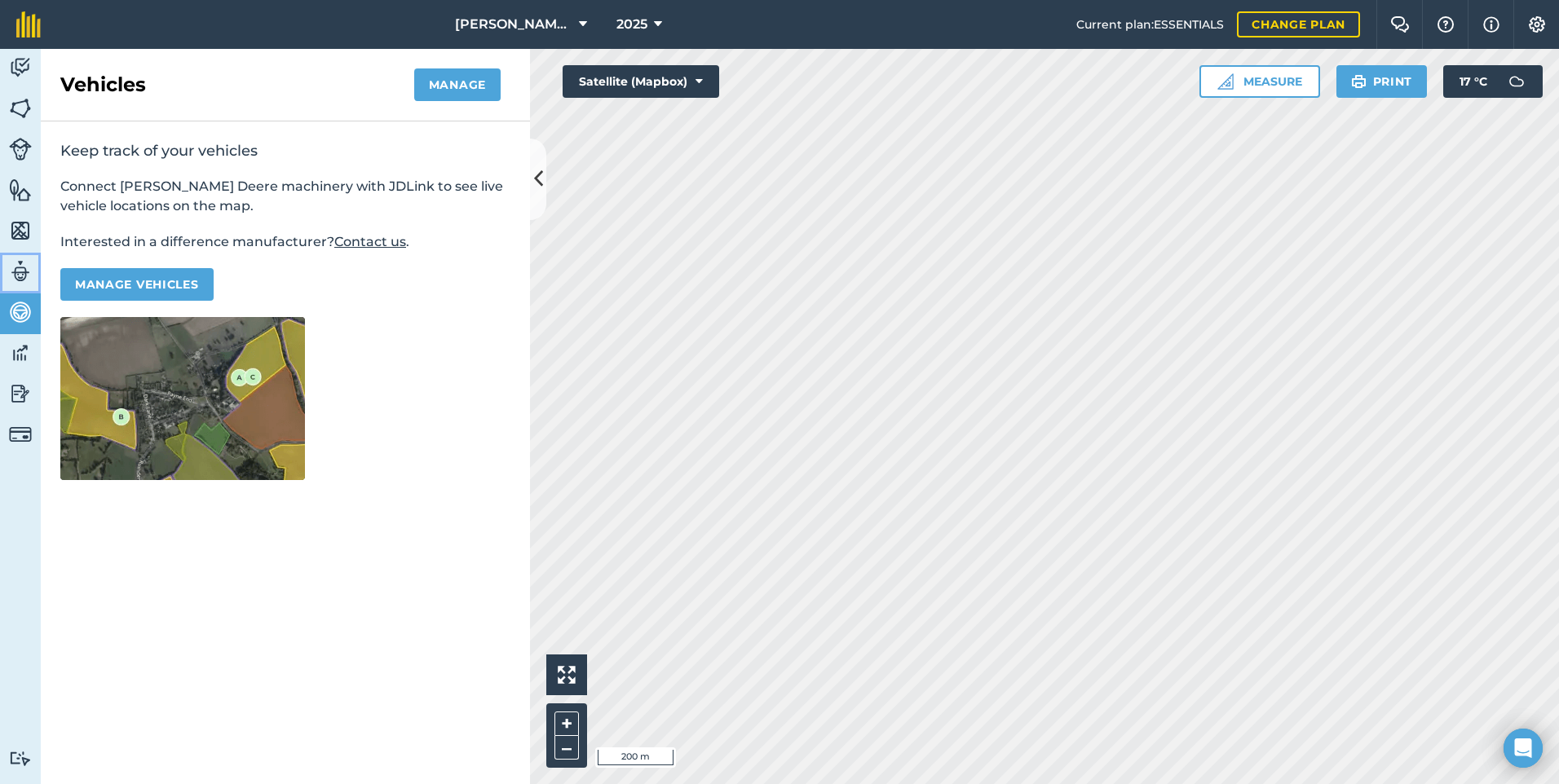
click at [23, 283] on link "Team" at bounding box center [20, 272] width 41 height 41
select select "MEMBER"
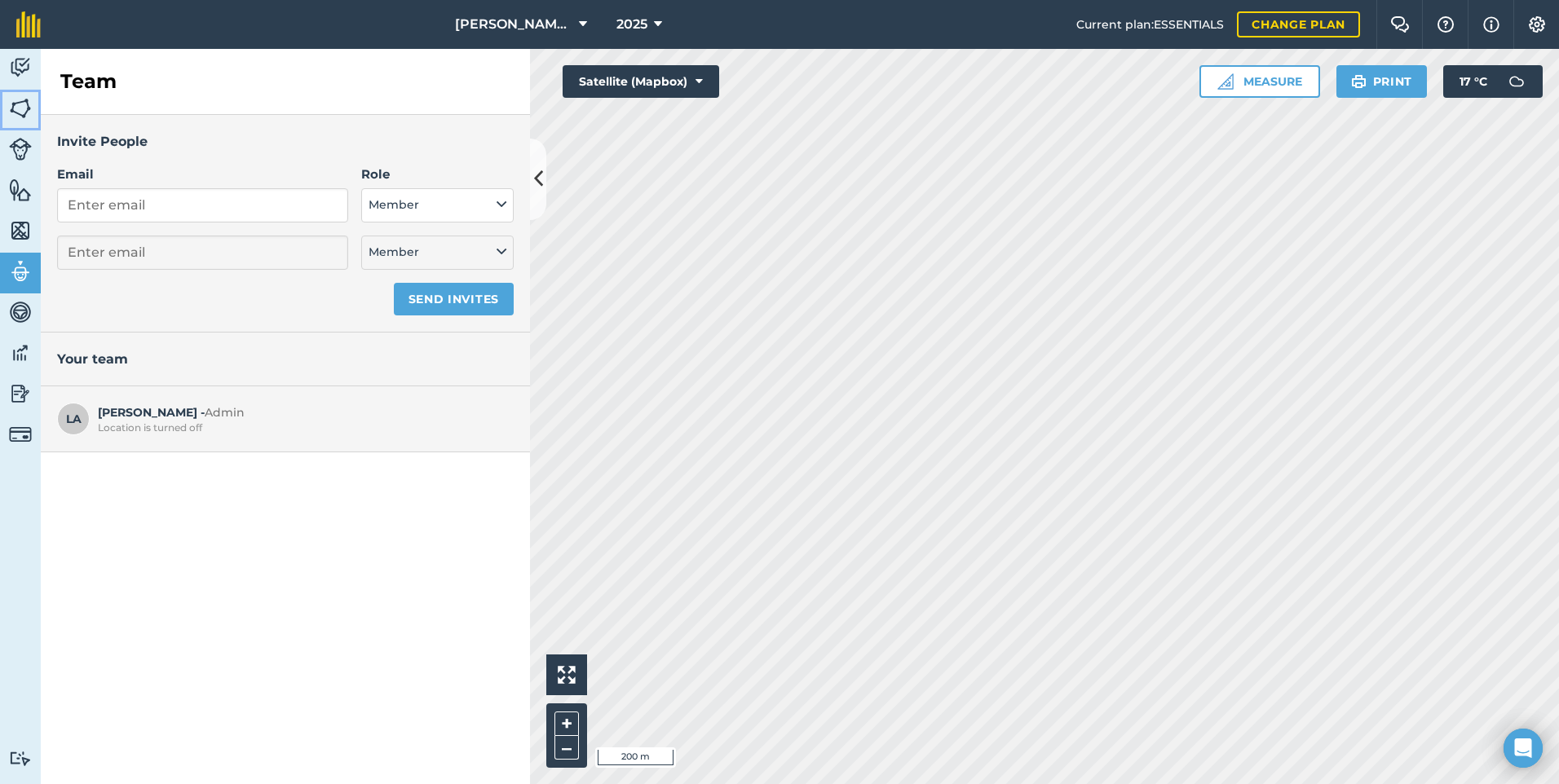
click at [23, 97] on img at bounding box center [20, 108] width 23 height 25
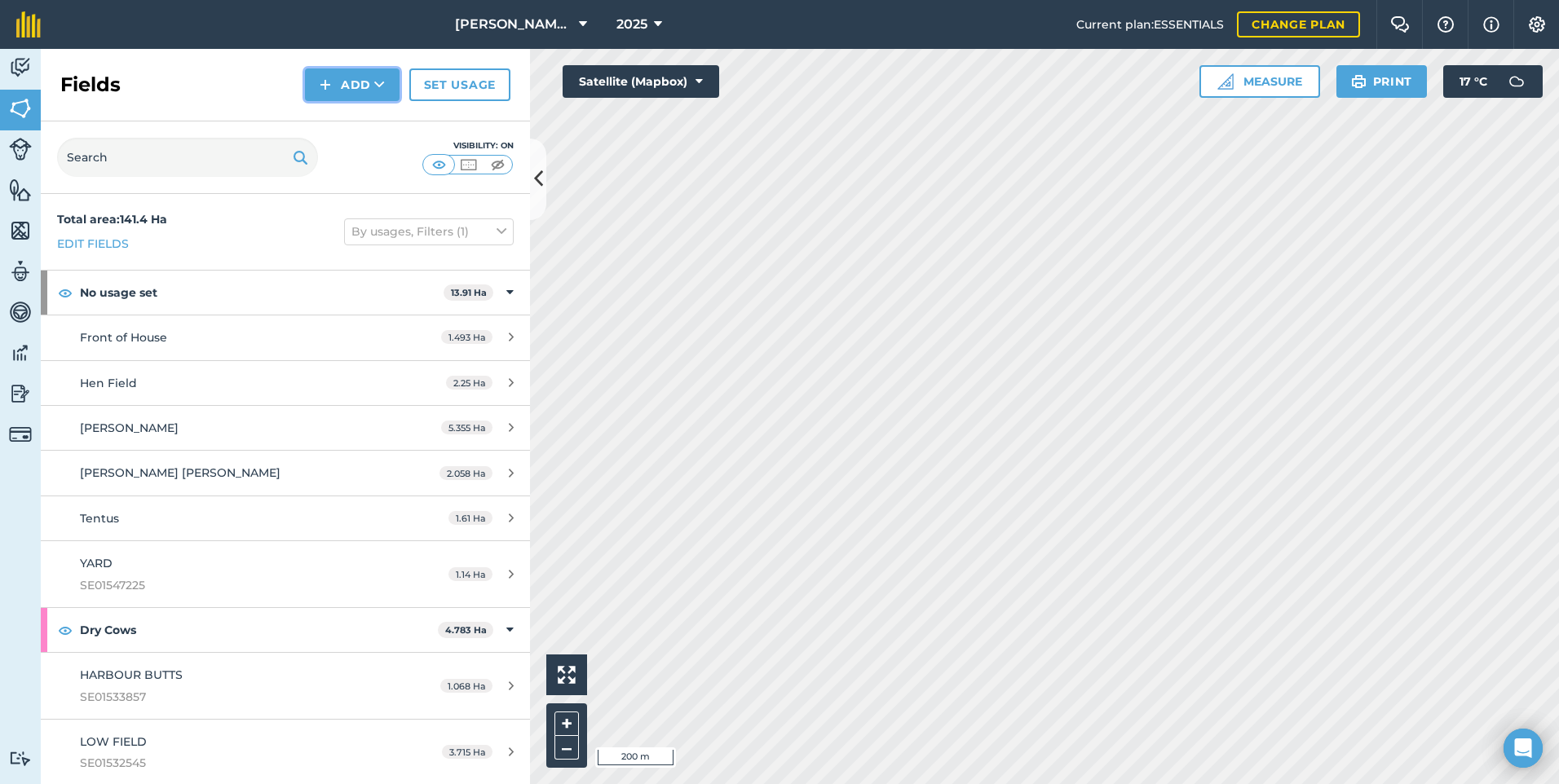
click at [345, 83] on button "Add" at bounding box center [352, 84] width 94 height 33
click at [360, 120] on link "Draw" at bounding box center [352, 121] width 89 height 36
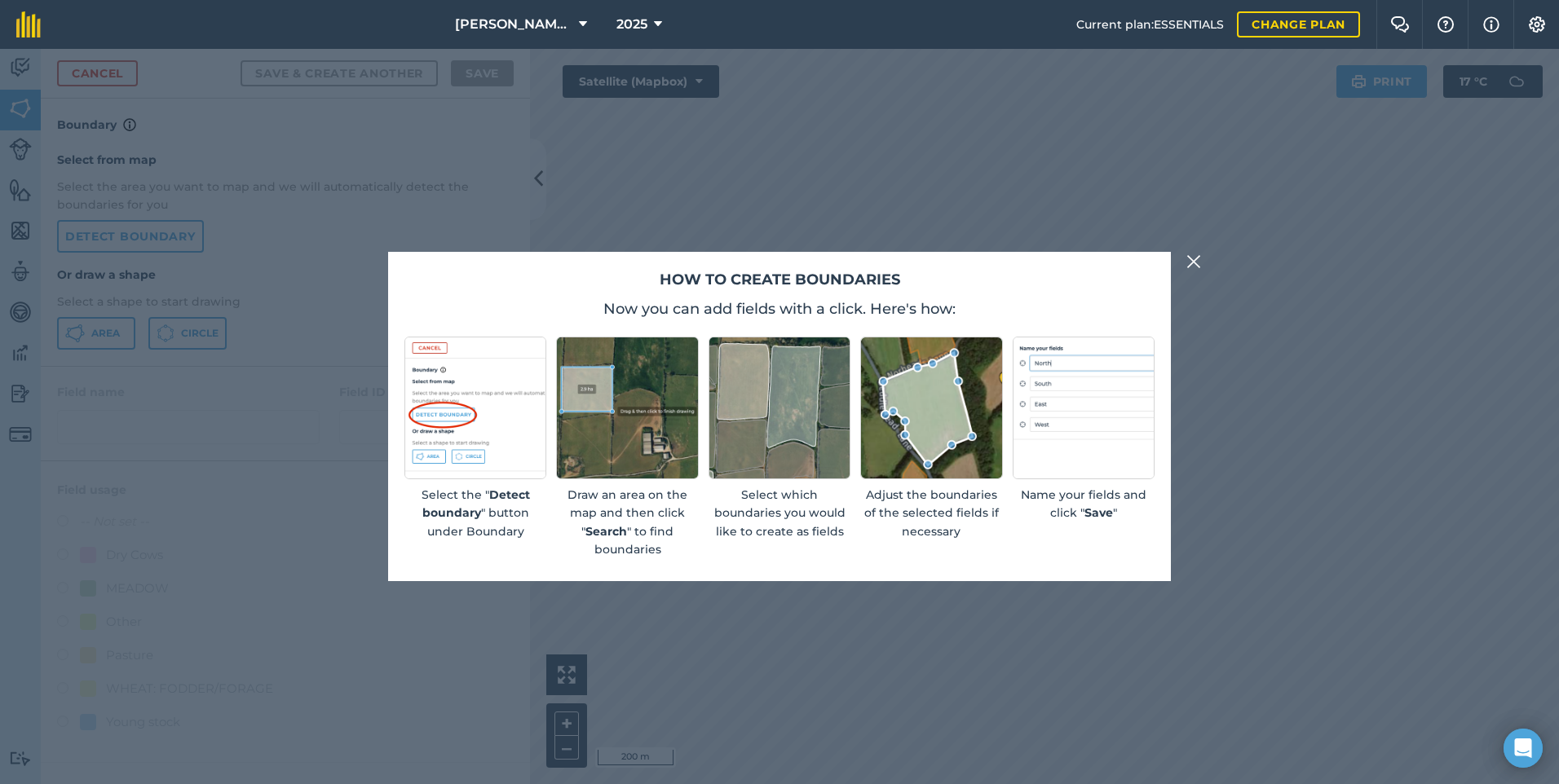
click at [1187, 267] on img at bounding box center [1194, 261] width 15 height 20
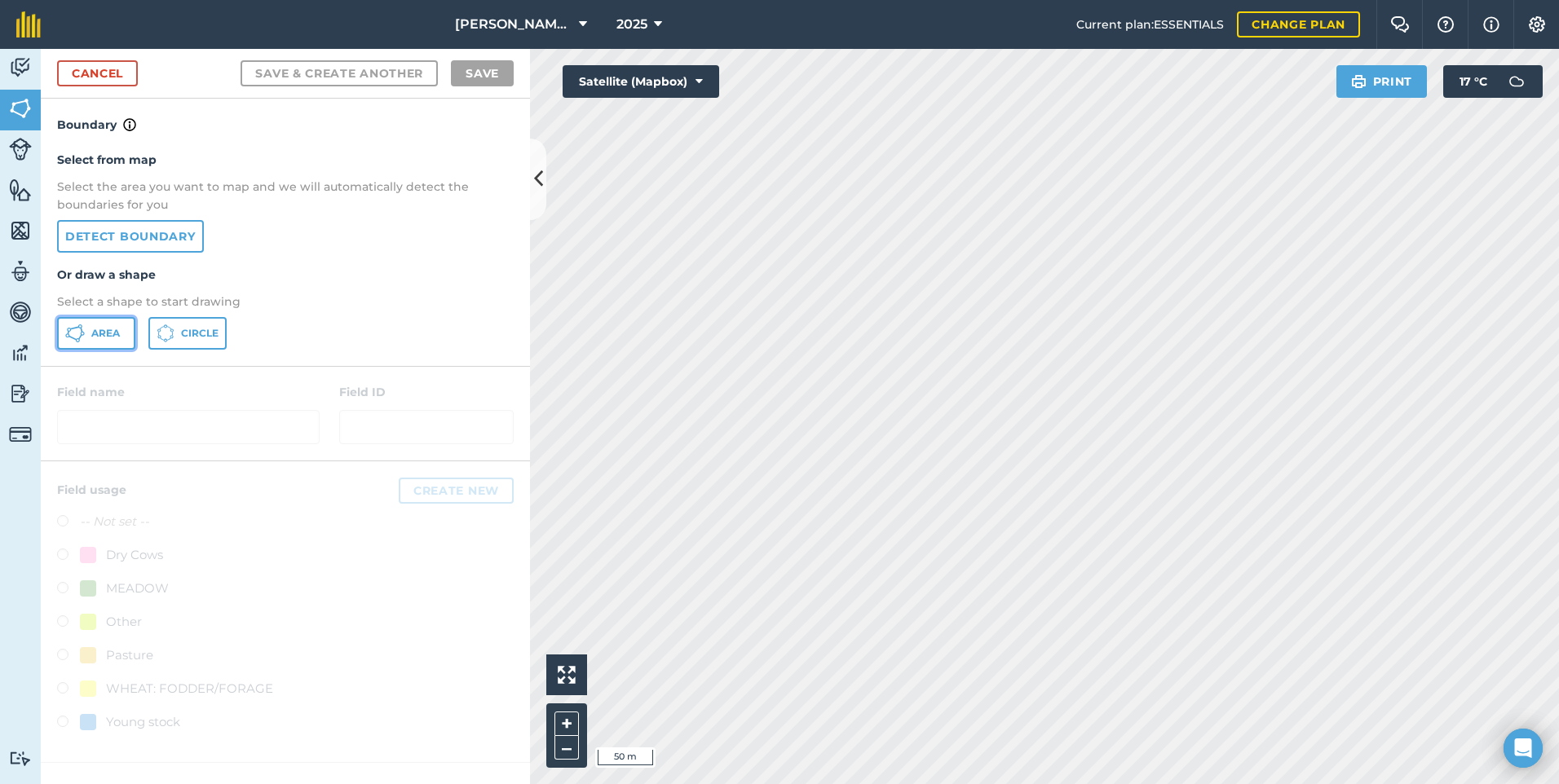
click at [88, 337] on button "Area" at bounding box center [95, 333] width 79 height 33
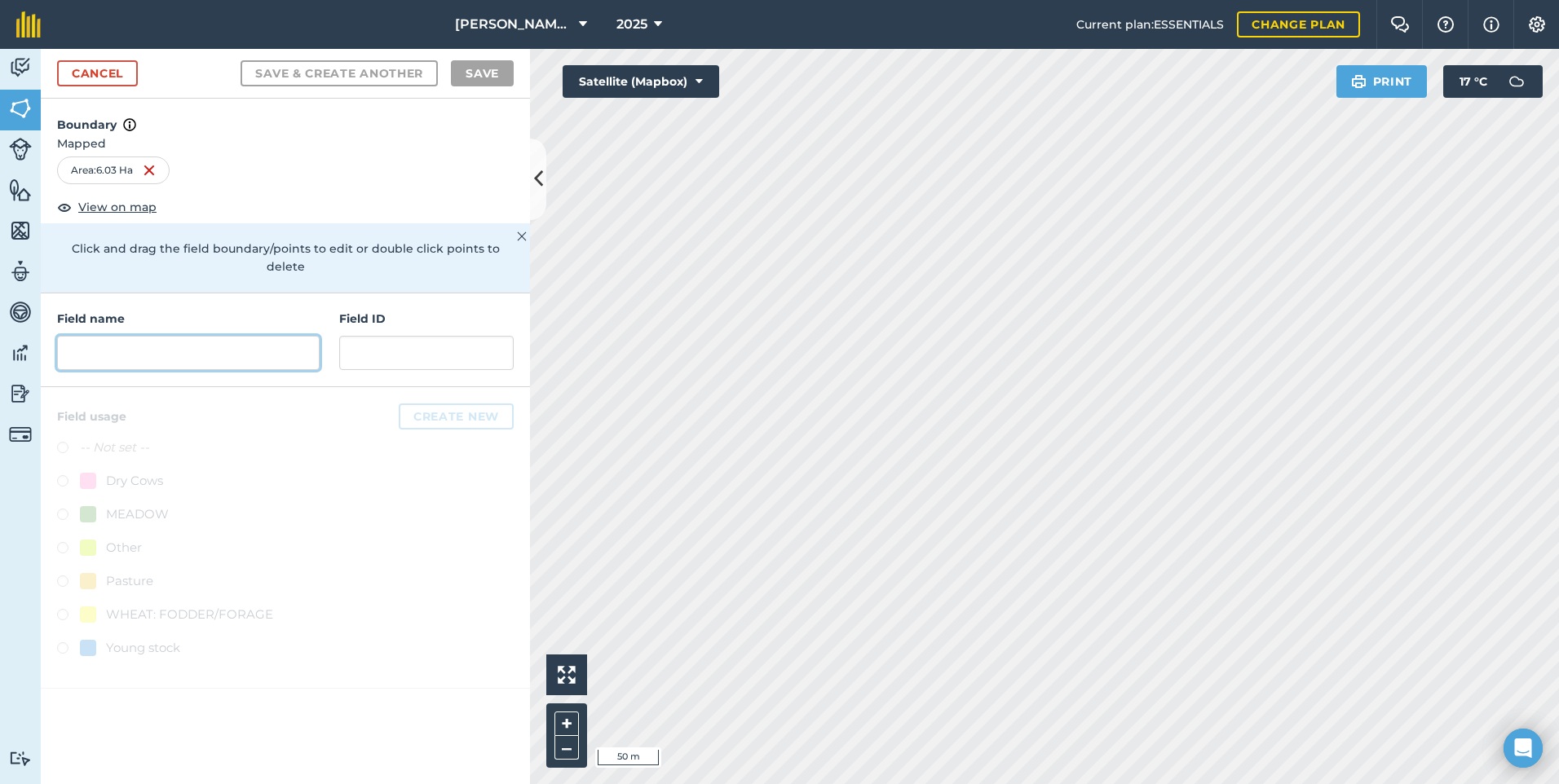
click at [289, 336] on input "text" at bounding box center [188, 353] width 262 height 34
type input "b"
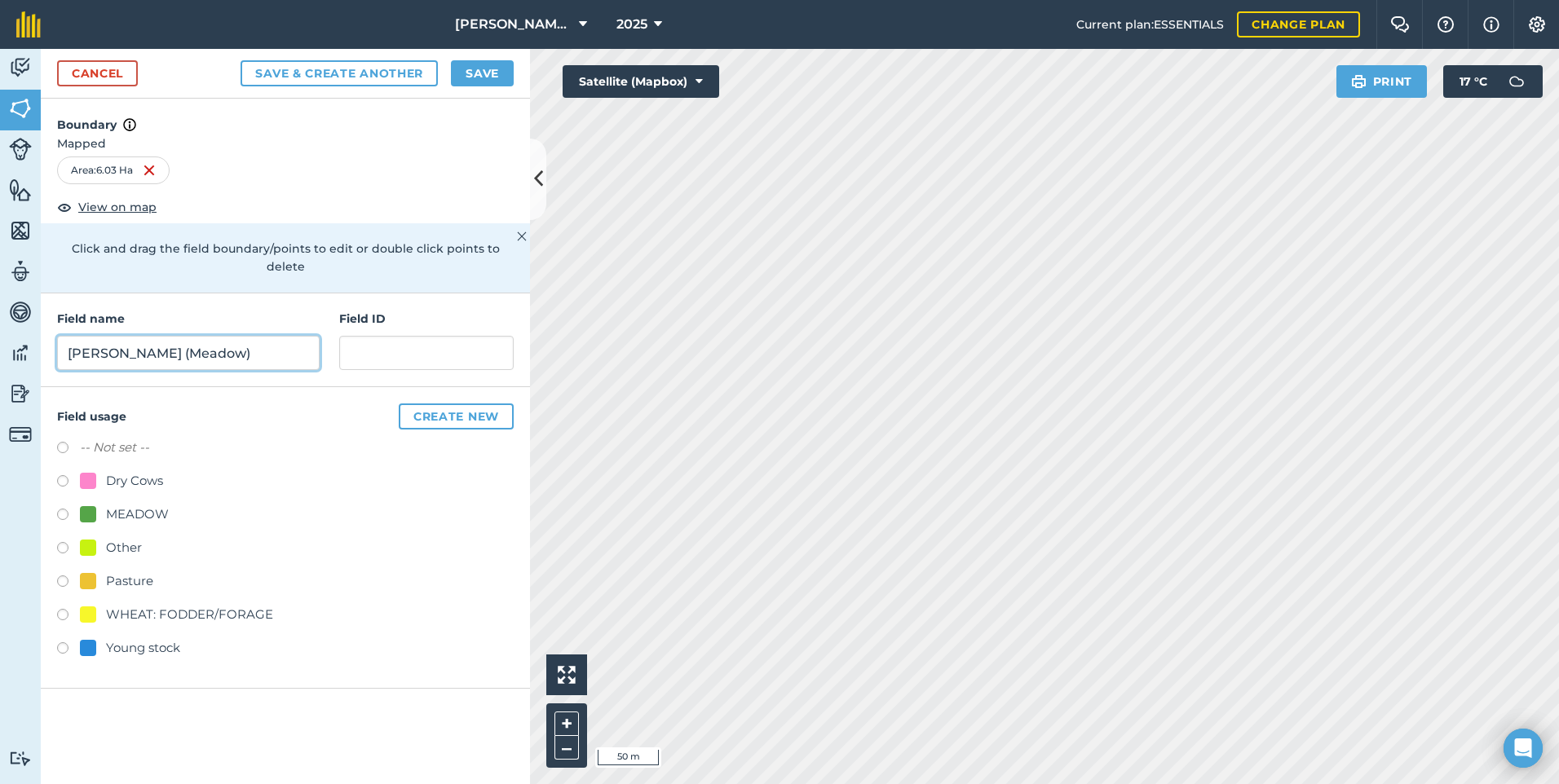
type input "[PERSON_NAME] (Meadow)"
click at [360, 336] on input "text" at bounding box center [427, 353] width 175 height 34
click at [62, 509] on label at bounding box center [68, 517] width 23 height 16
radio input "true"
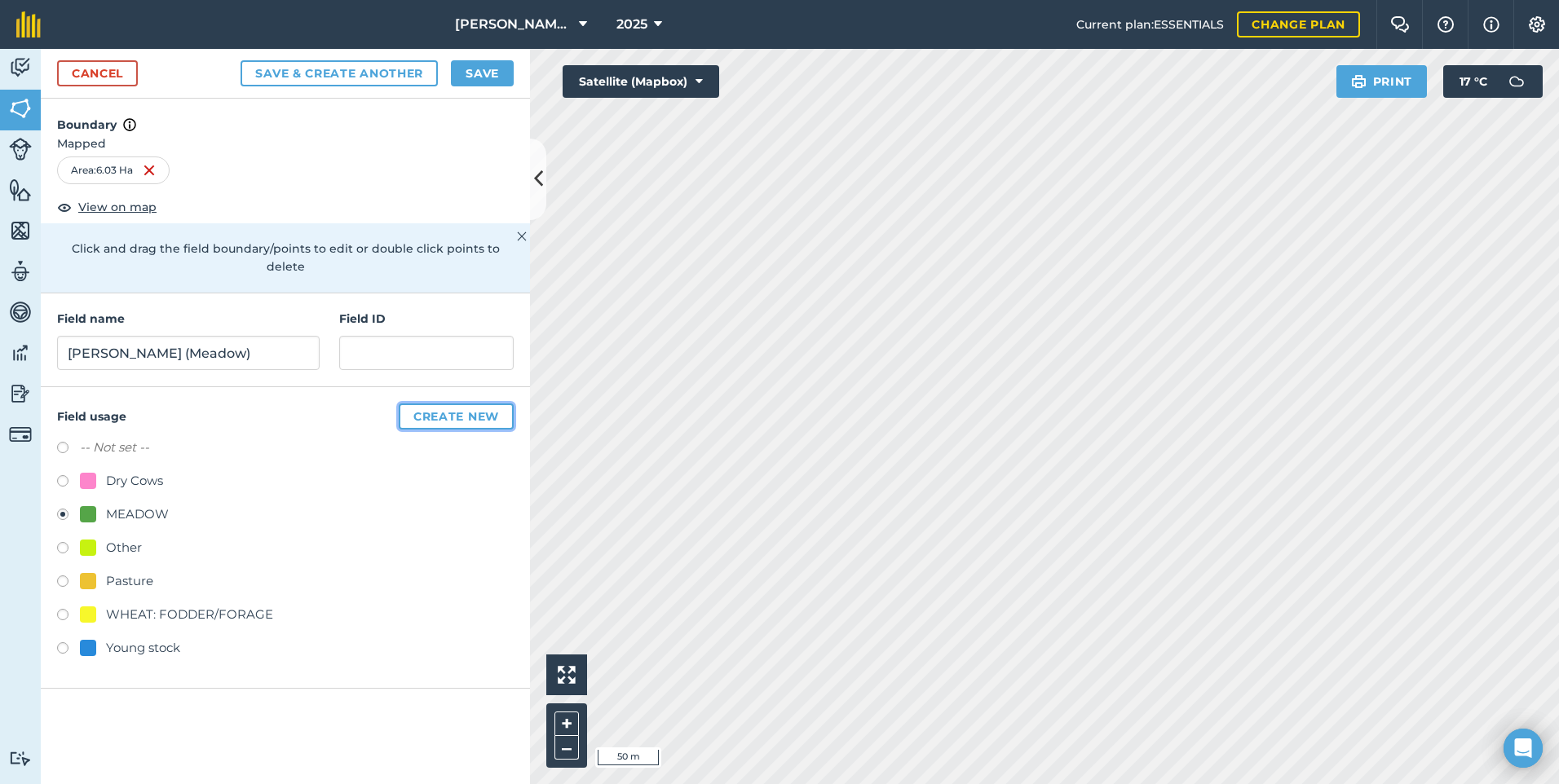
click at [447, 403] on button "Create new" at bounding box center [456, 416] width 115 height 26
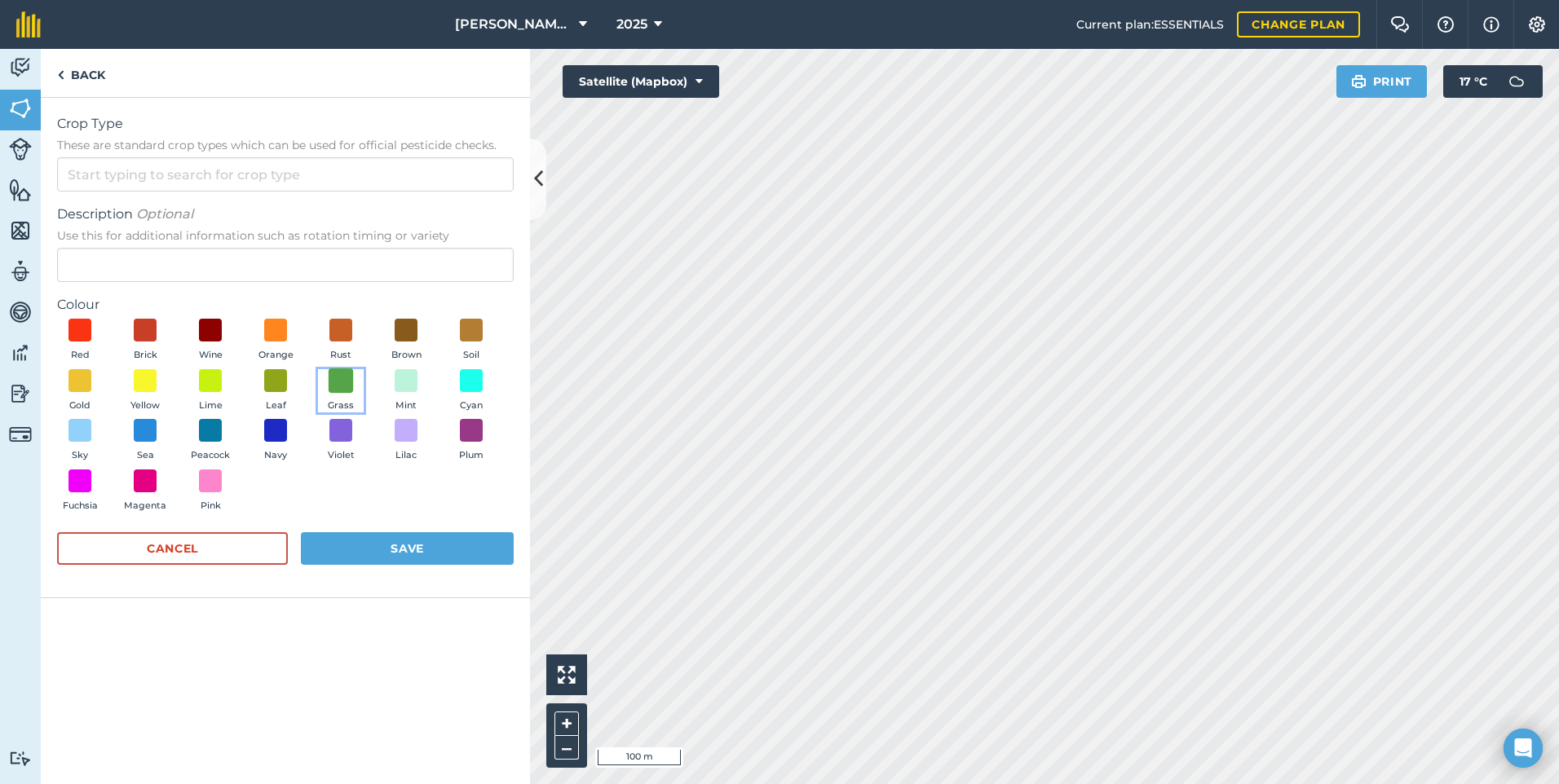
click at [345, 378] on span at bounding box center [341, 380] width 25 height 25
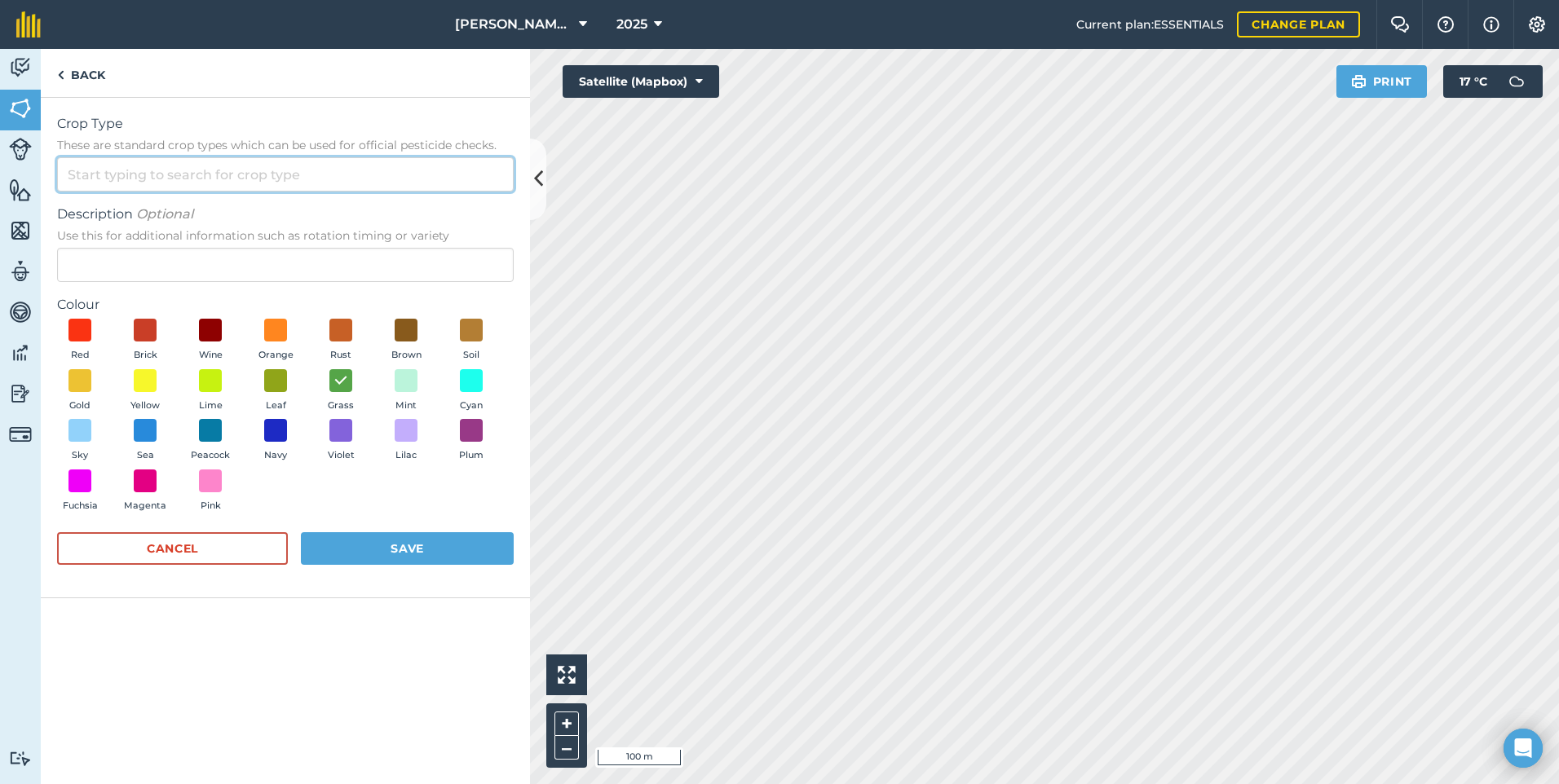
click at [361, 167] on input "Crop Type These are standard crop types which can be used for official pesticid…" at bounding box center [284, 174] width 456 height 34
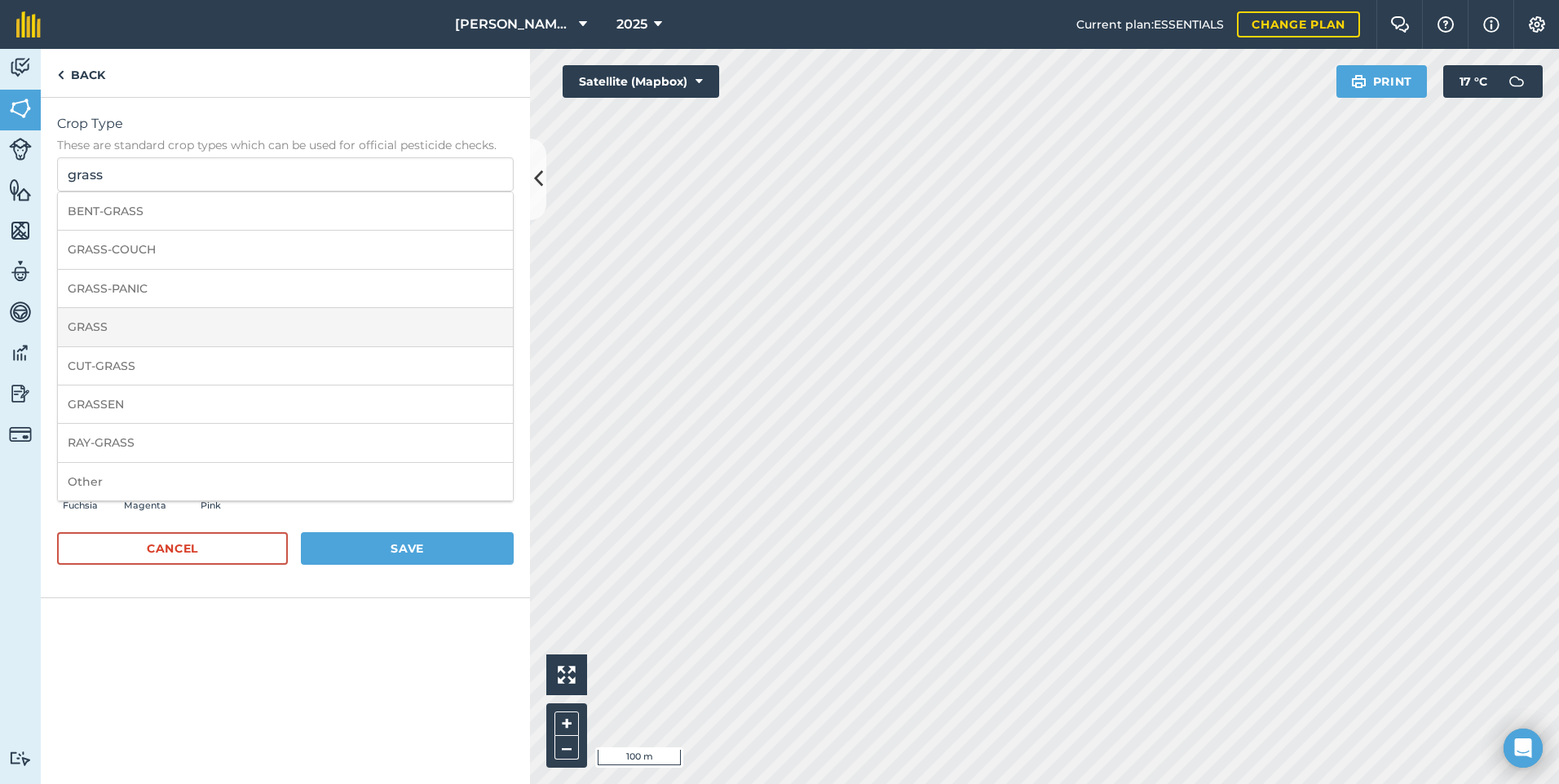
click at [186, 324] on li "GRASS" at bounding box center [285, 327] width 455 height 39
type input "GRASS"
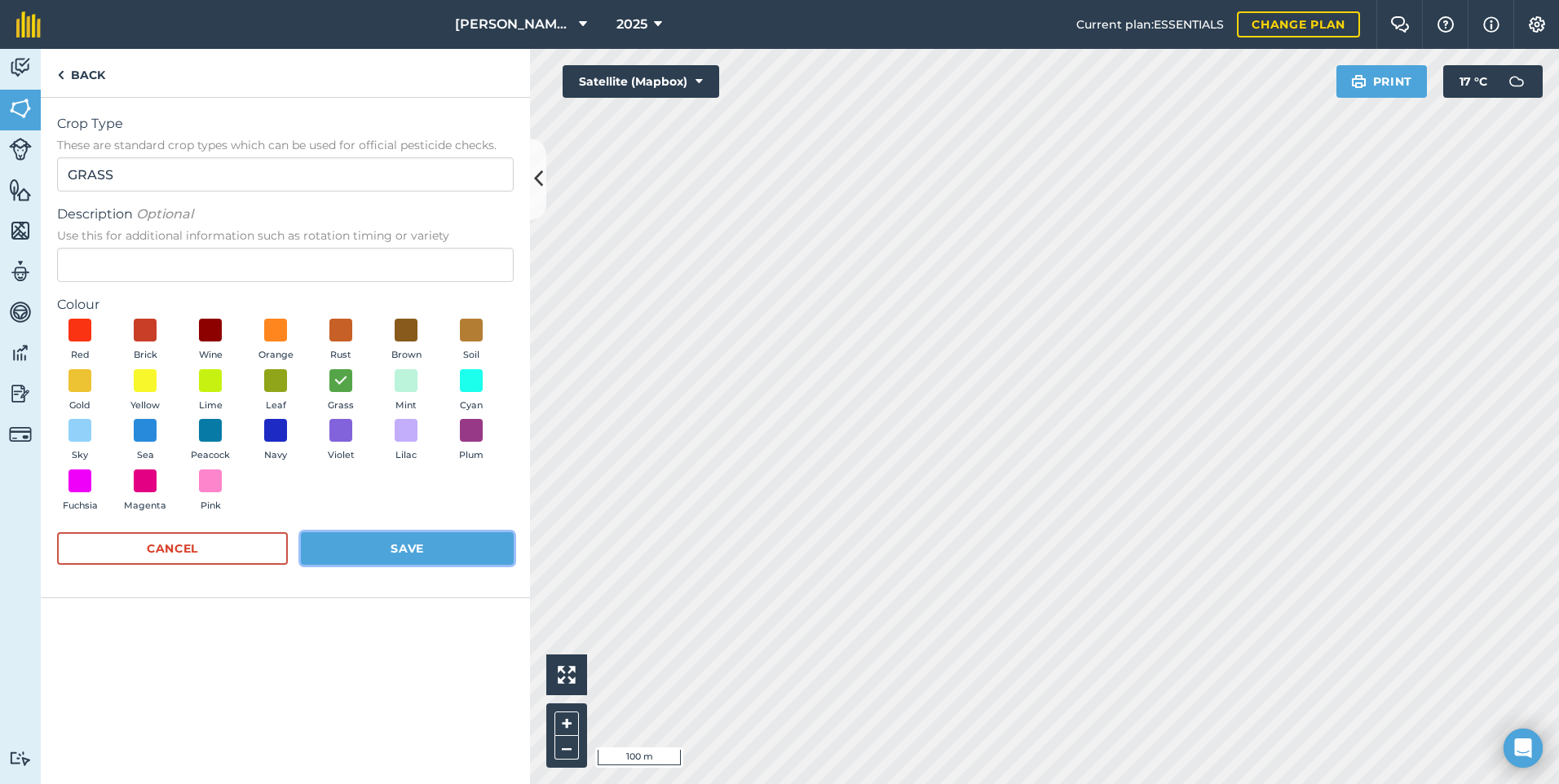
click at [359, 552] on button "Save" at bounding box center [408, 549] width 213 height 33
radio input "false"
radio input "true"
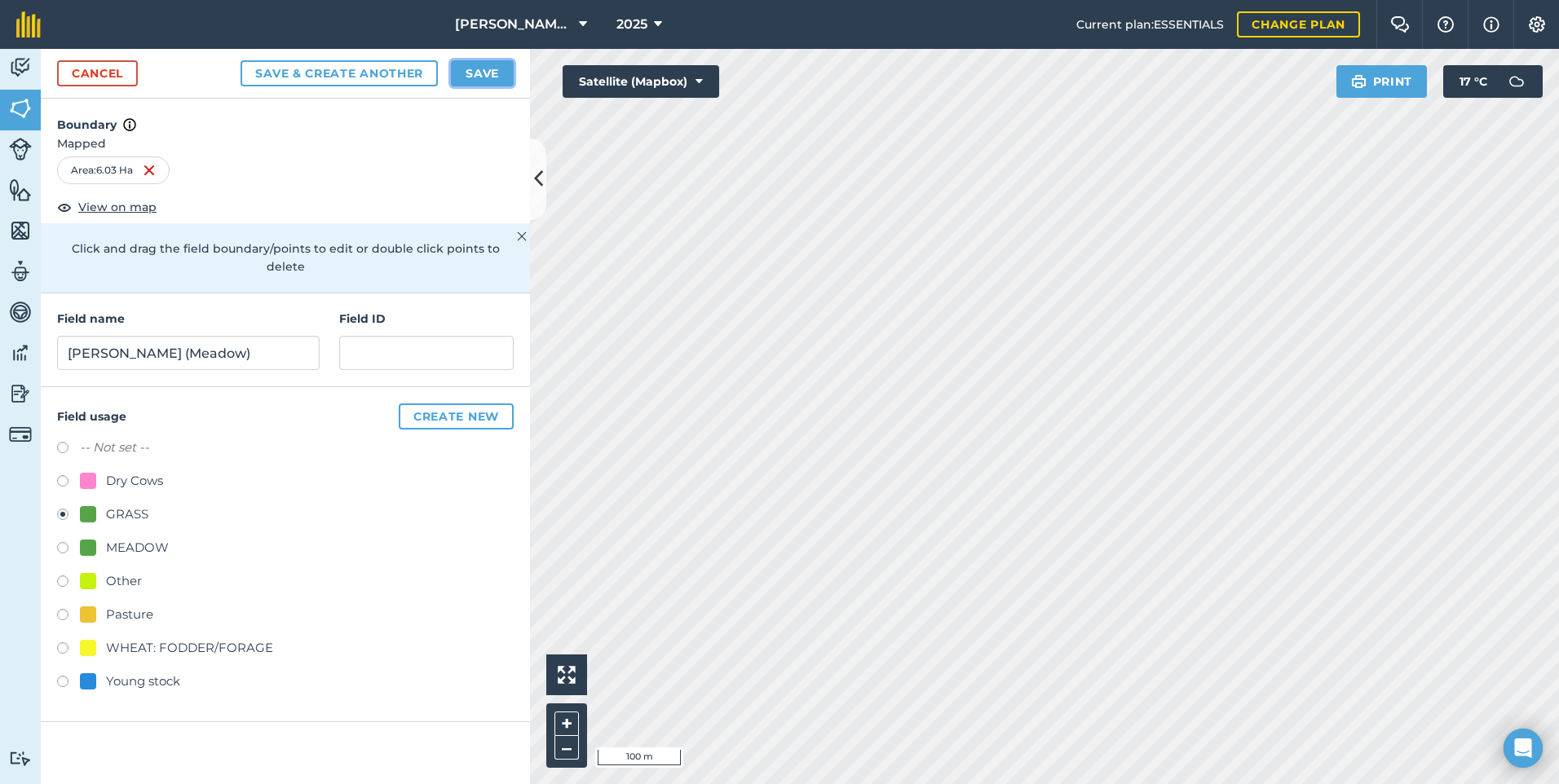
click at [498, 78] on button "Save" at bounding box center [482, 74] width 63 height 26
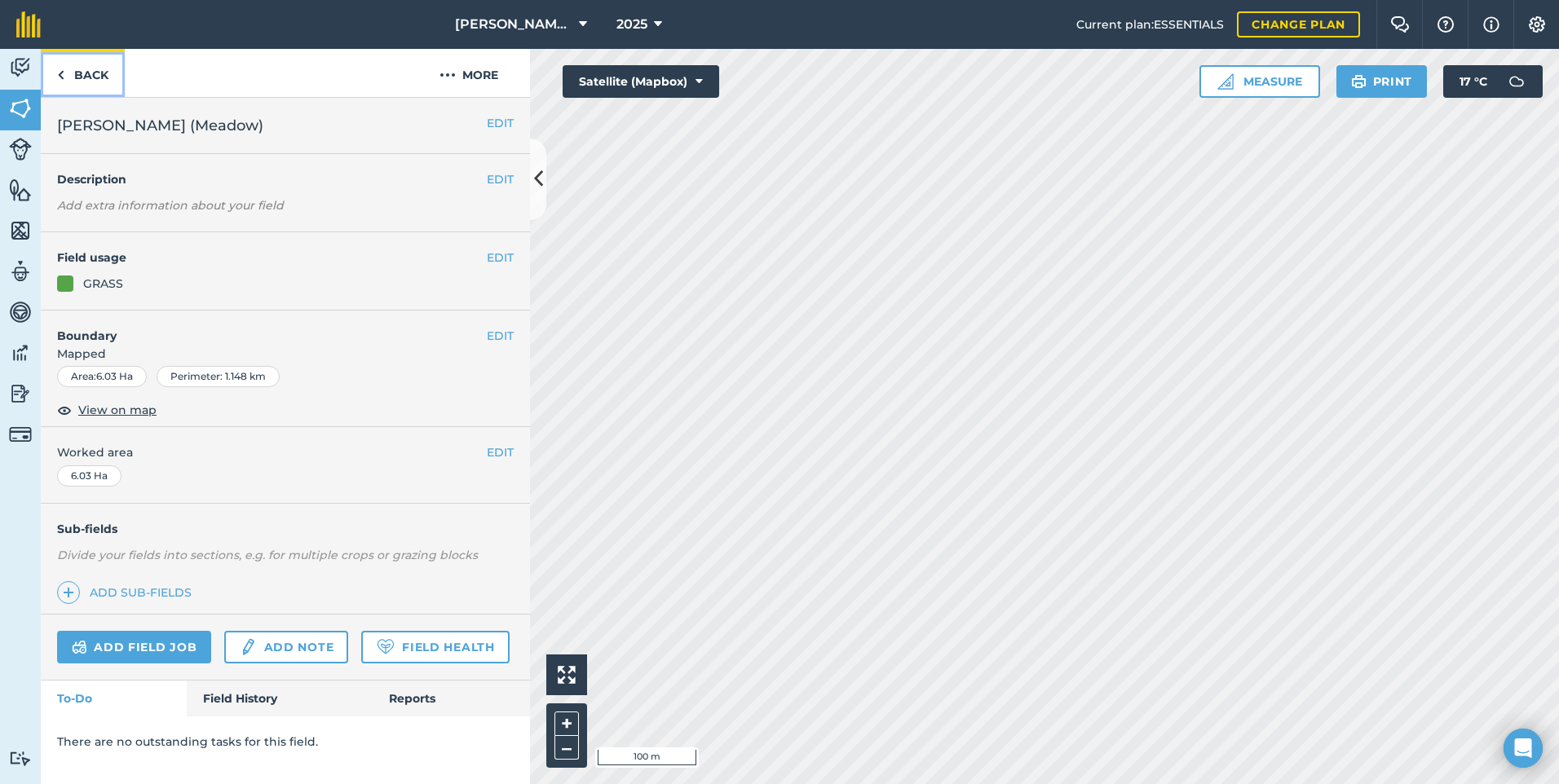
click at [64, 67] on img at bounding box center [60, 76] width 7 height 20
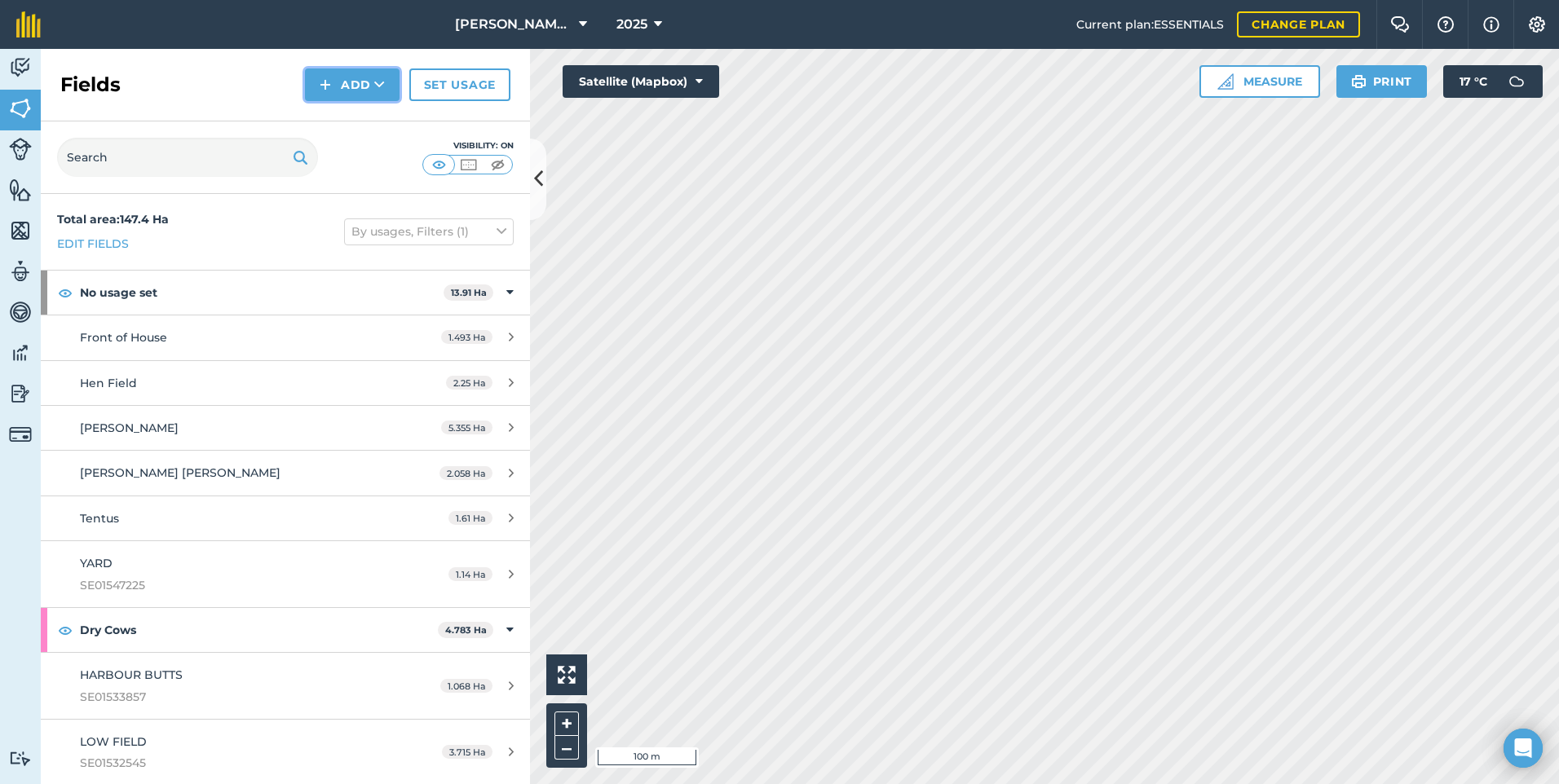
click at [334, 77] on button "Add" at bounding box center [352, 84] width 94 height 33
click at [343, 117] on link "Draw" at bounding box center [352, 121] width 89 height 36
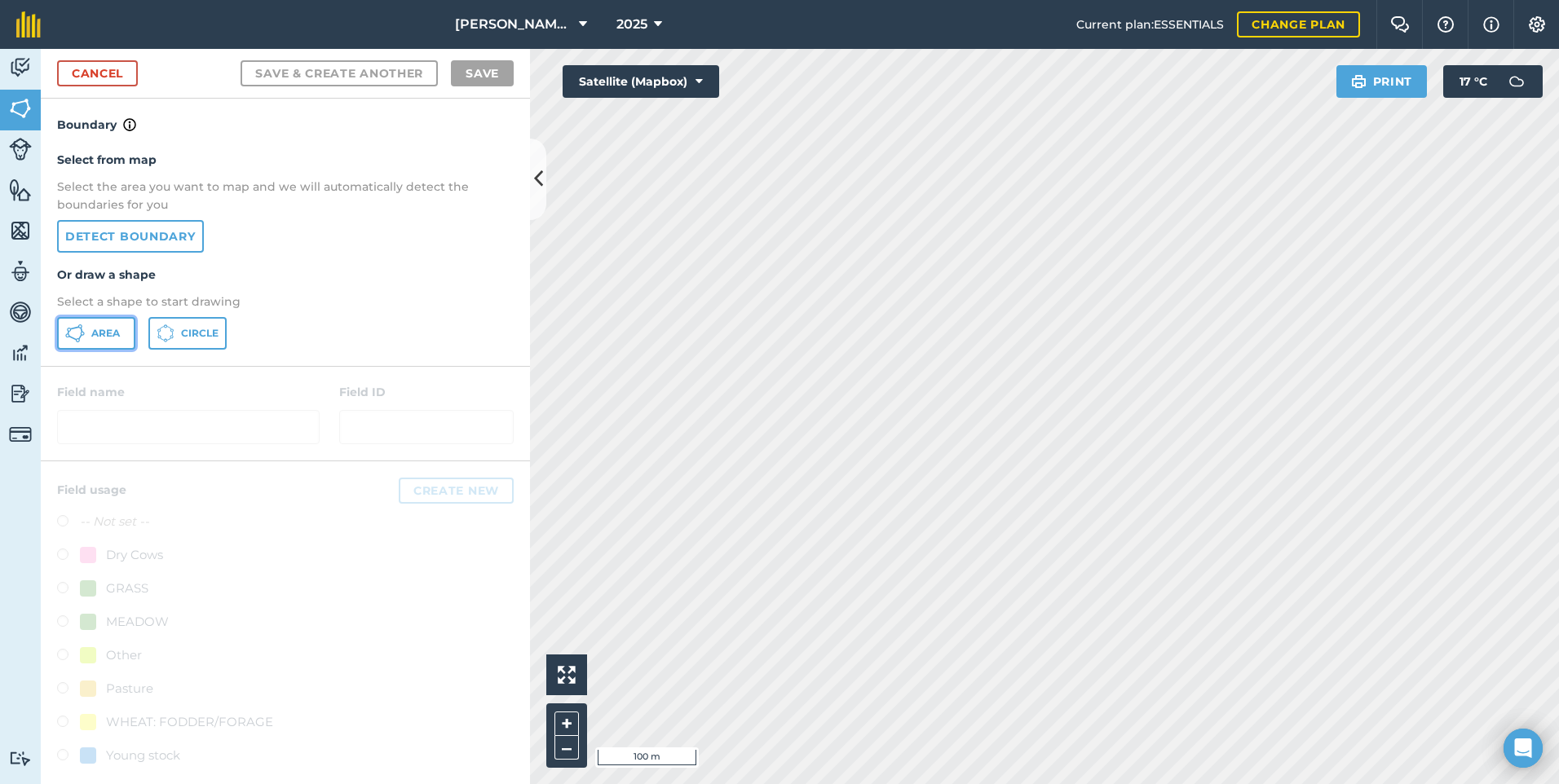
click at [114, 327] on span "Area" at bounding box center [105, 333] width 29 height 13
click at [76, 76] on link "Cancel" at bounding box center [96, 74] width 81 height 26
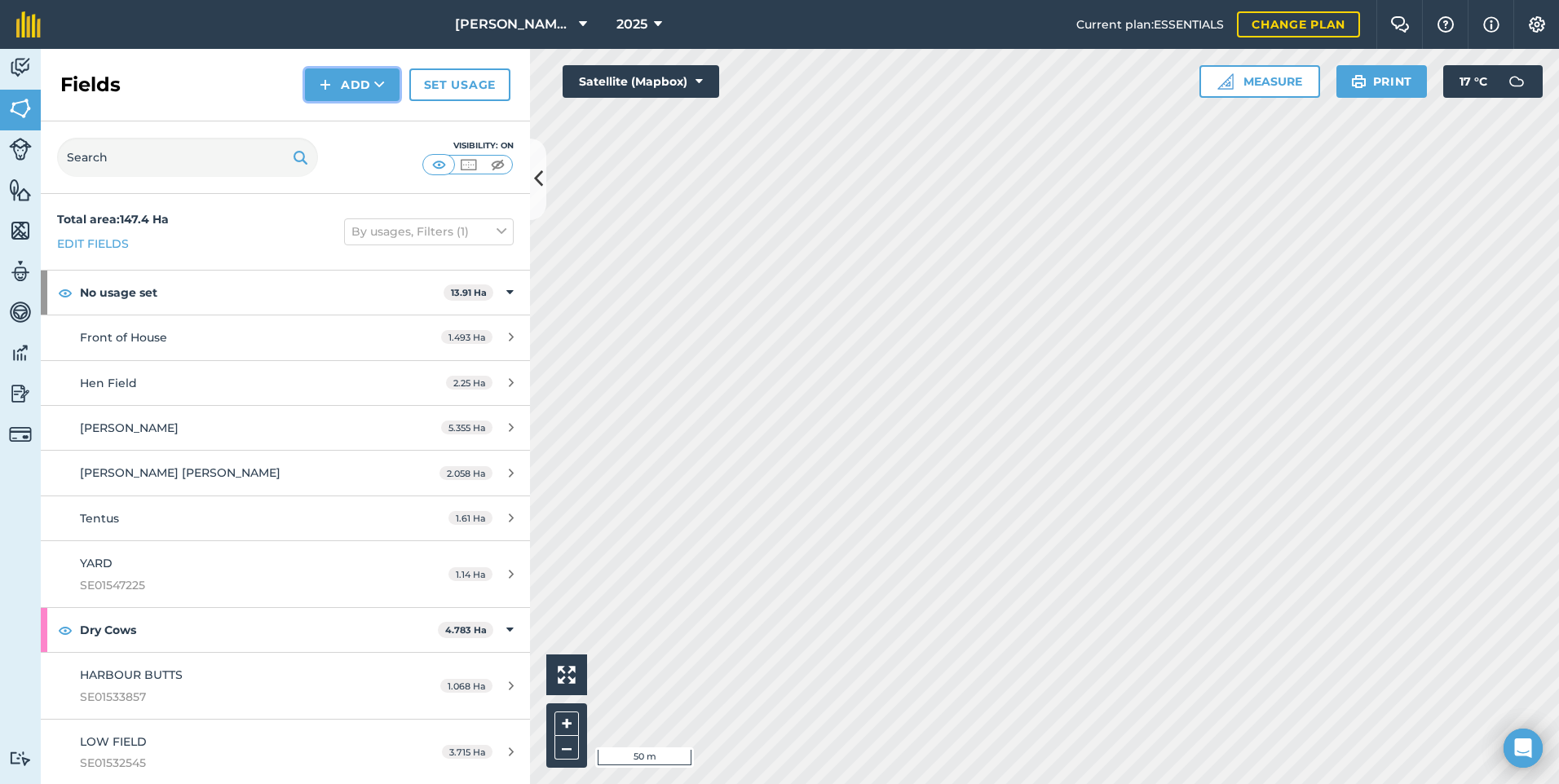
click at [327, 85] on img at bounding box center [325, 84] width 11 height 20
click at [343, 124] on link "Draw" at bounding box center [352, 121] width 89 height 36
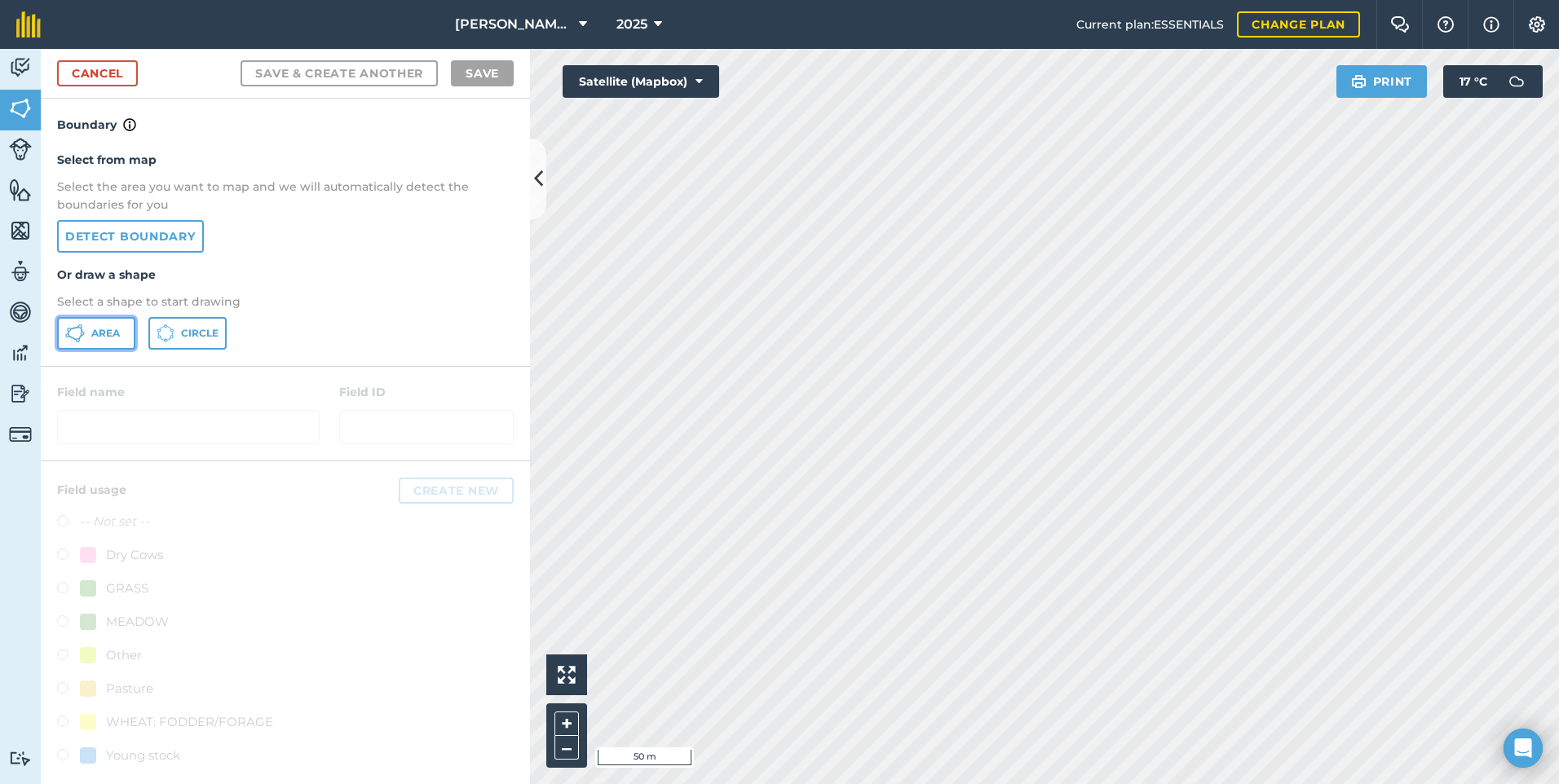
click at [110, 336] on span "Area" at bounding box center [105, 333] width 29 height 13
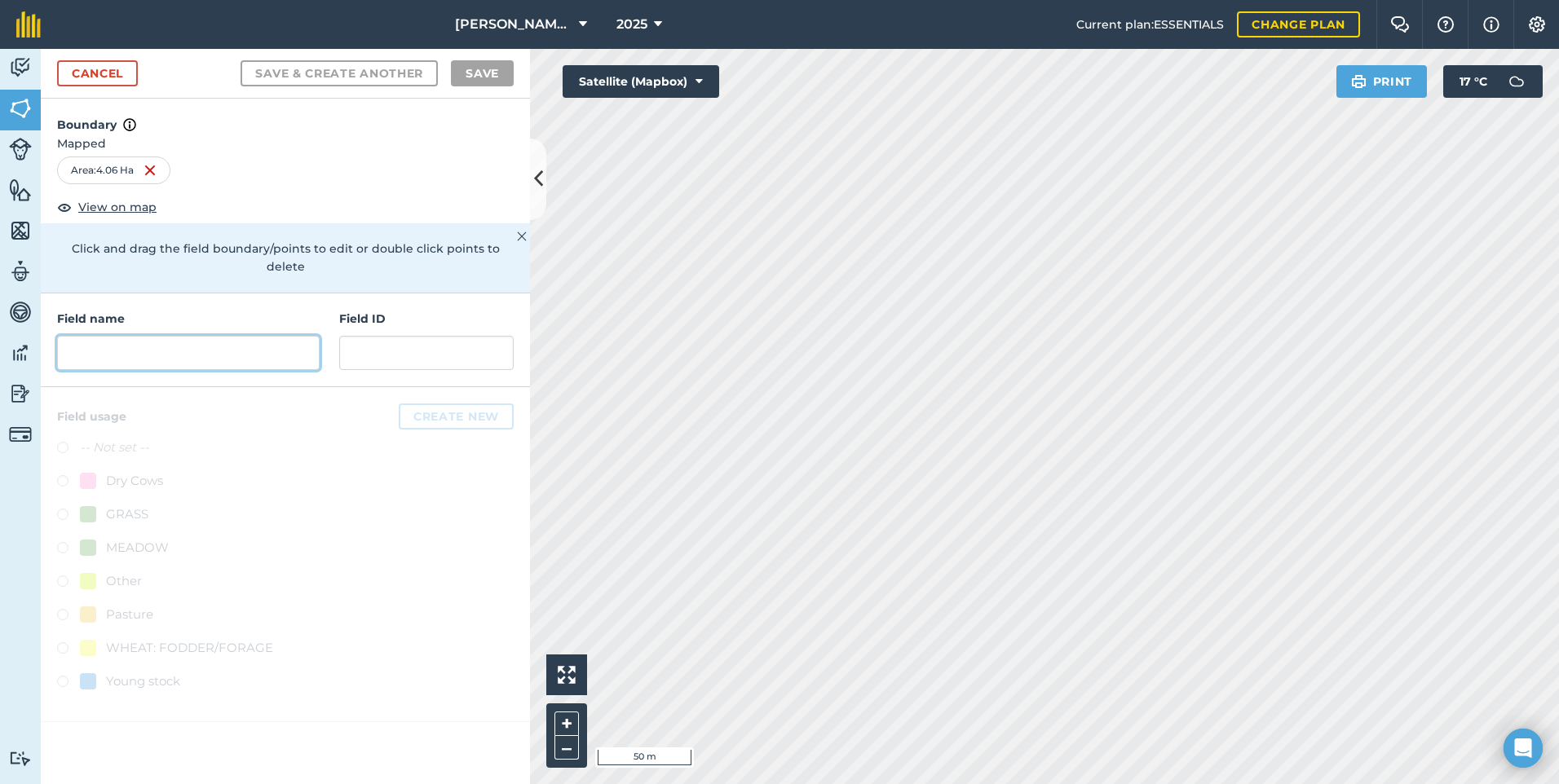
click at [207, 336] on input "text" at bounding box center [188, 353] width 262 height 34
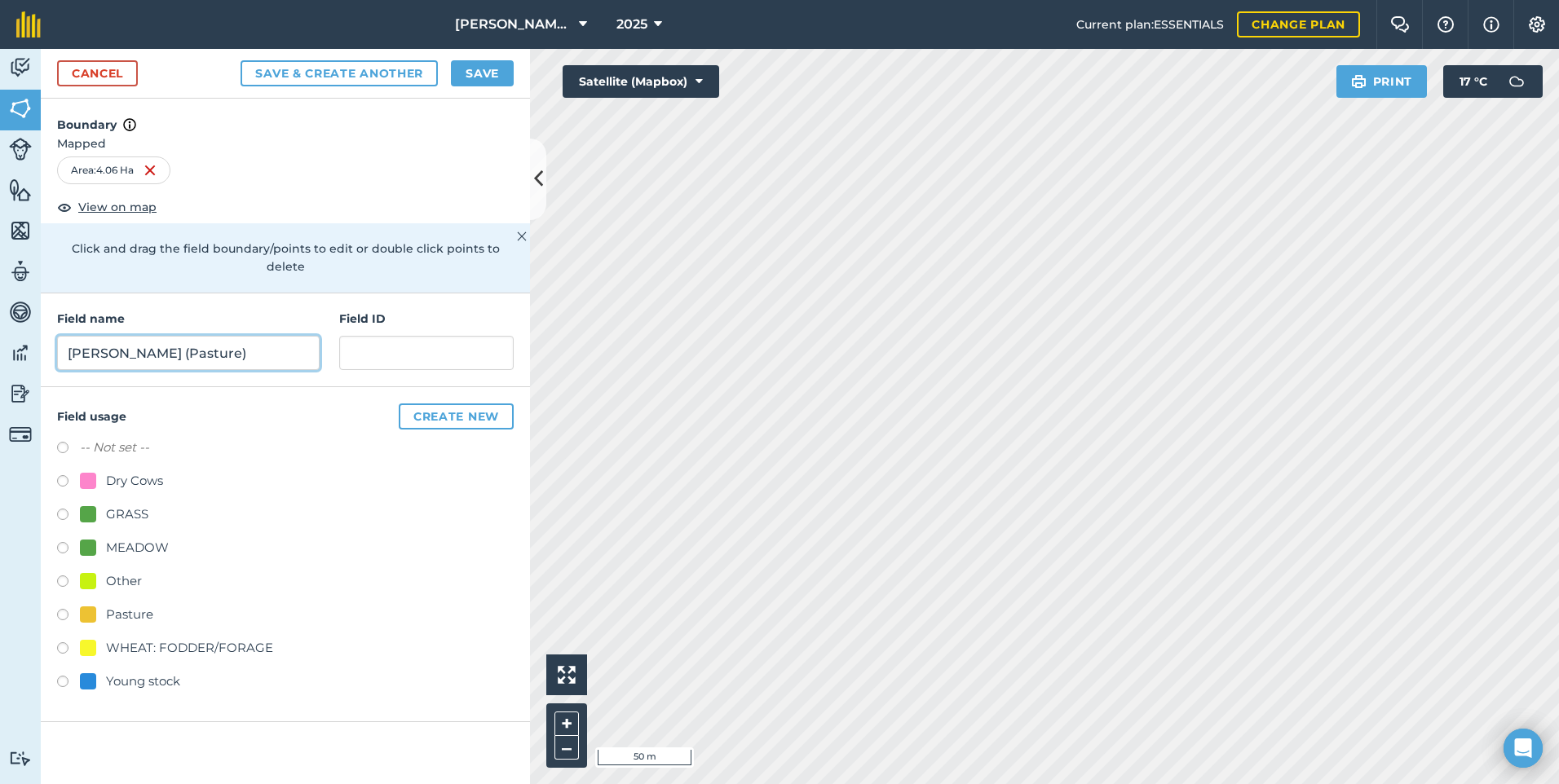
type input "[PERSON_NAME] (Pasture)"
click at [64, 609] on label at bounding box center [68, 617] width 23 height 16
radio input "true"
click at [484, 73] on button "Save" at bounding box center [482, 74] width 63 height 26
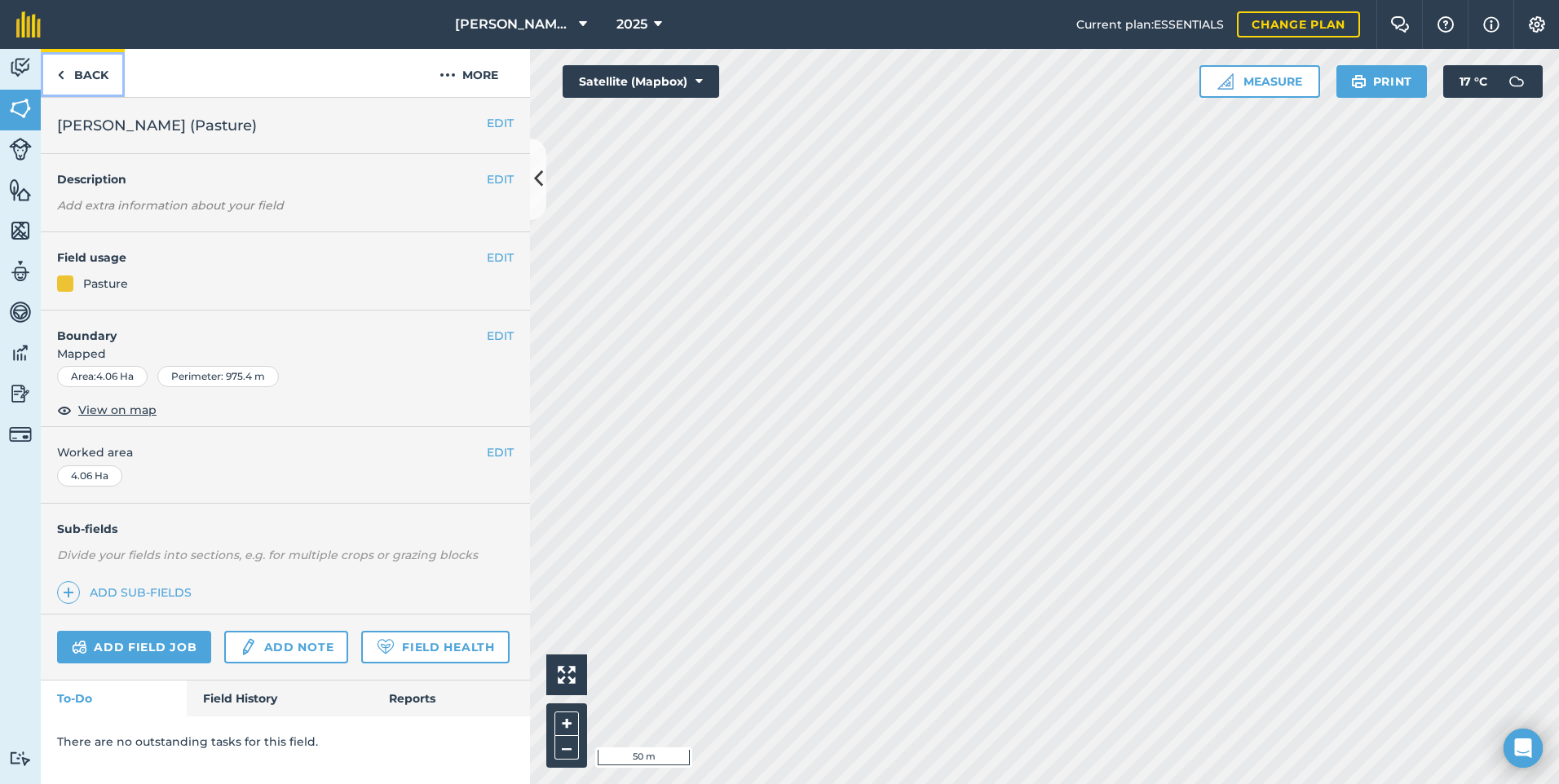
click at [71, 76] on link "Back" at bounding box center [83, 73] width 84 height 48
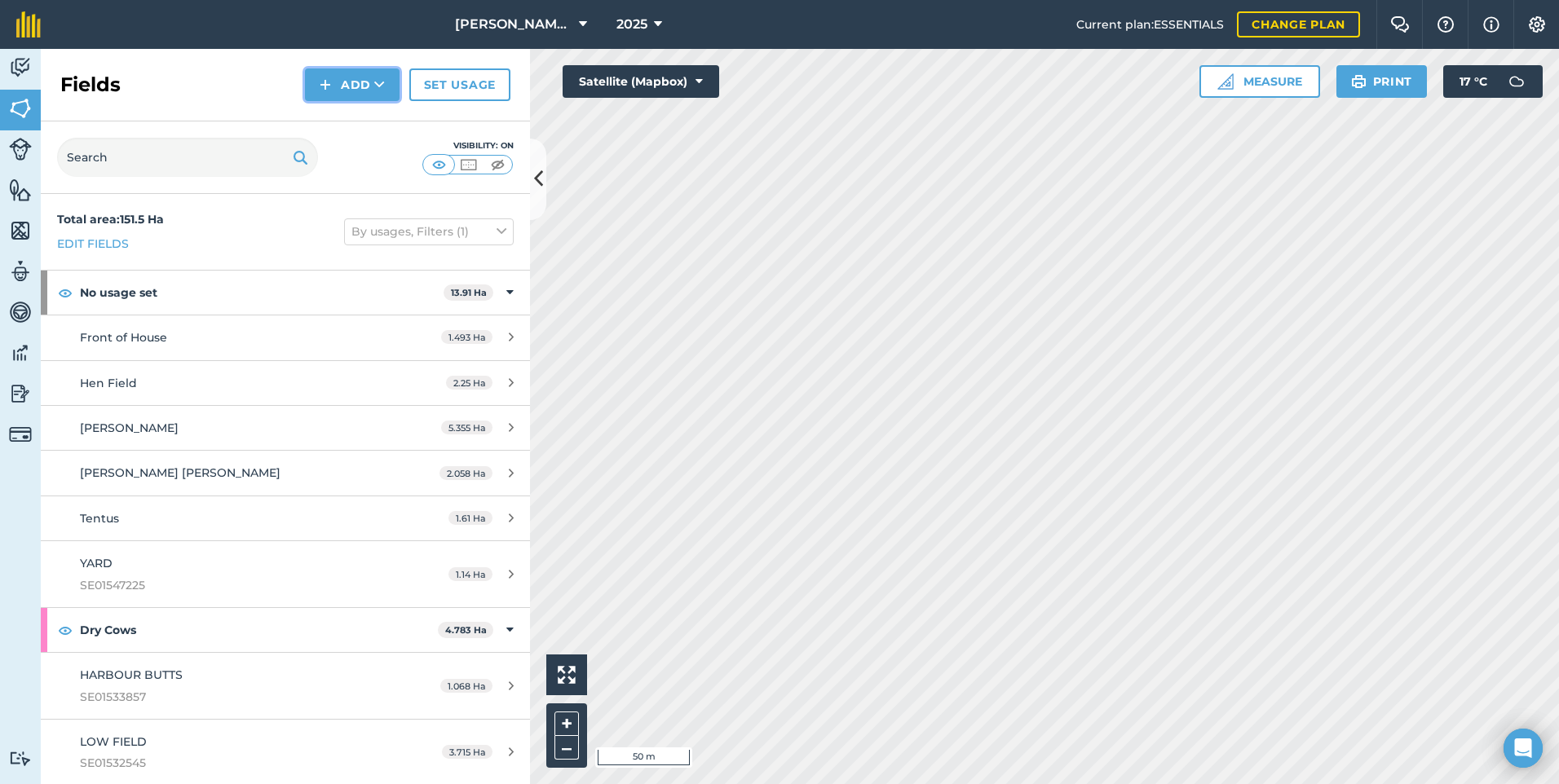
click at [367, 78] on button "Add" at bounding box center [352, 84] width 94 height 33
click at [359, 120] on link "Draw" at bounding box center [352, 121] width 89 height 36
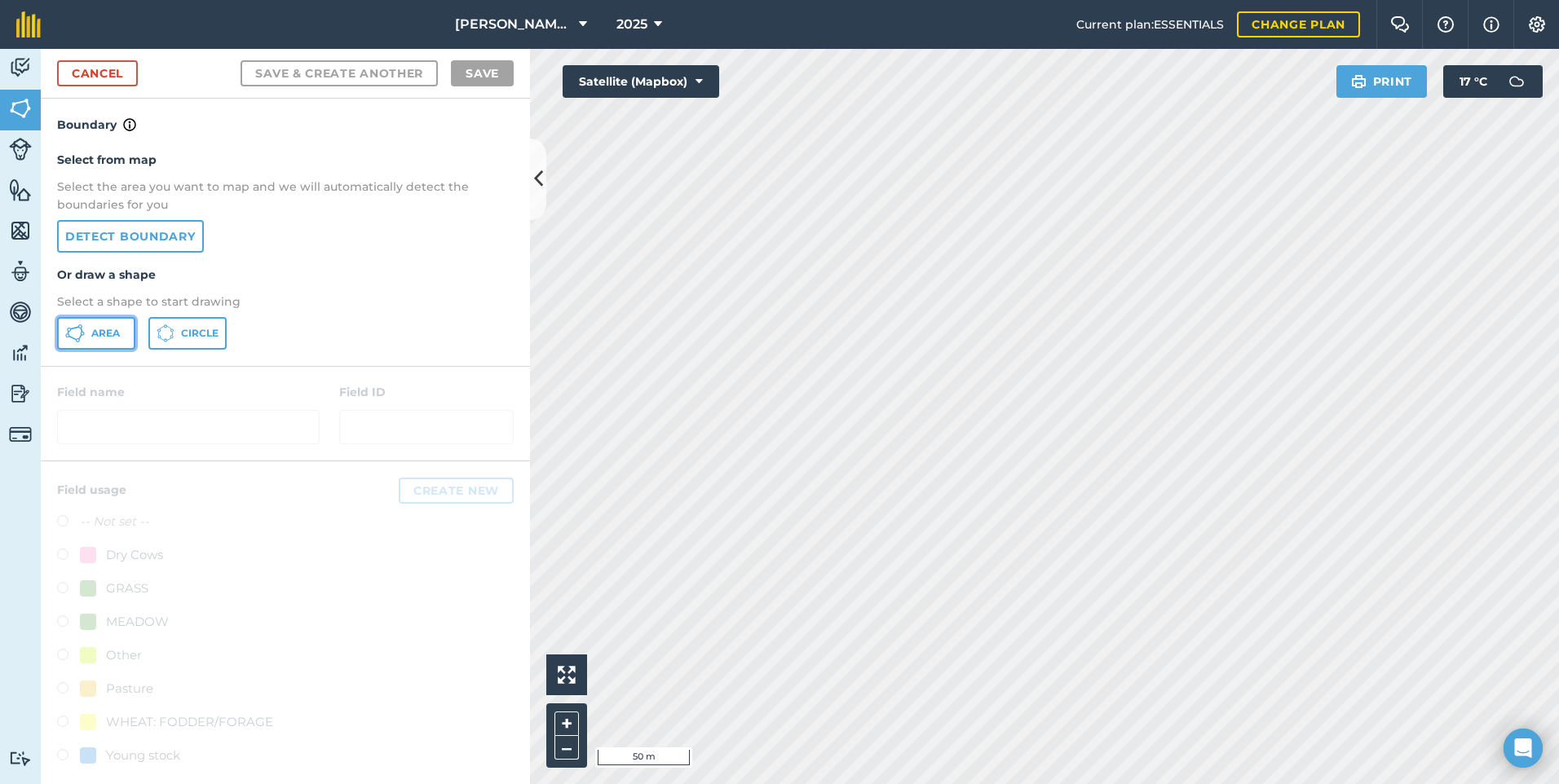
click at [113, 334] on span "Area" at bounding box center [105, 333] width 29 height 13
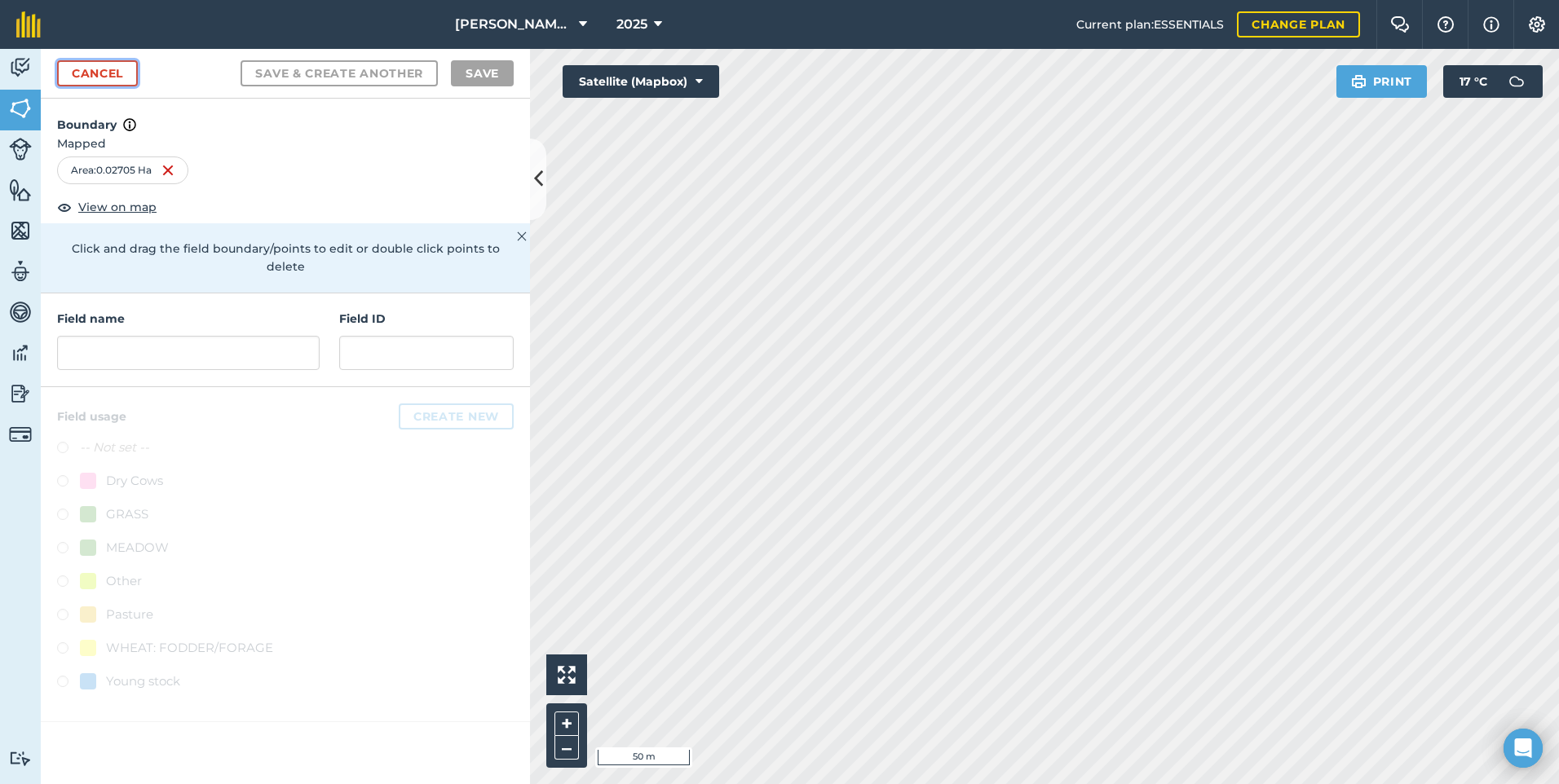
click at [131, 75] on link "Cancel" at bounding box center [96, 74] width 81 height 26
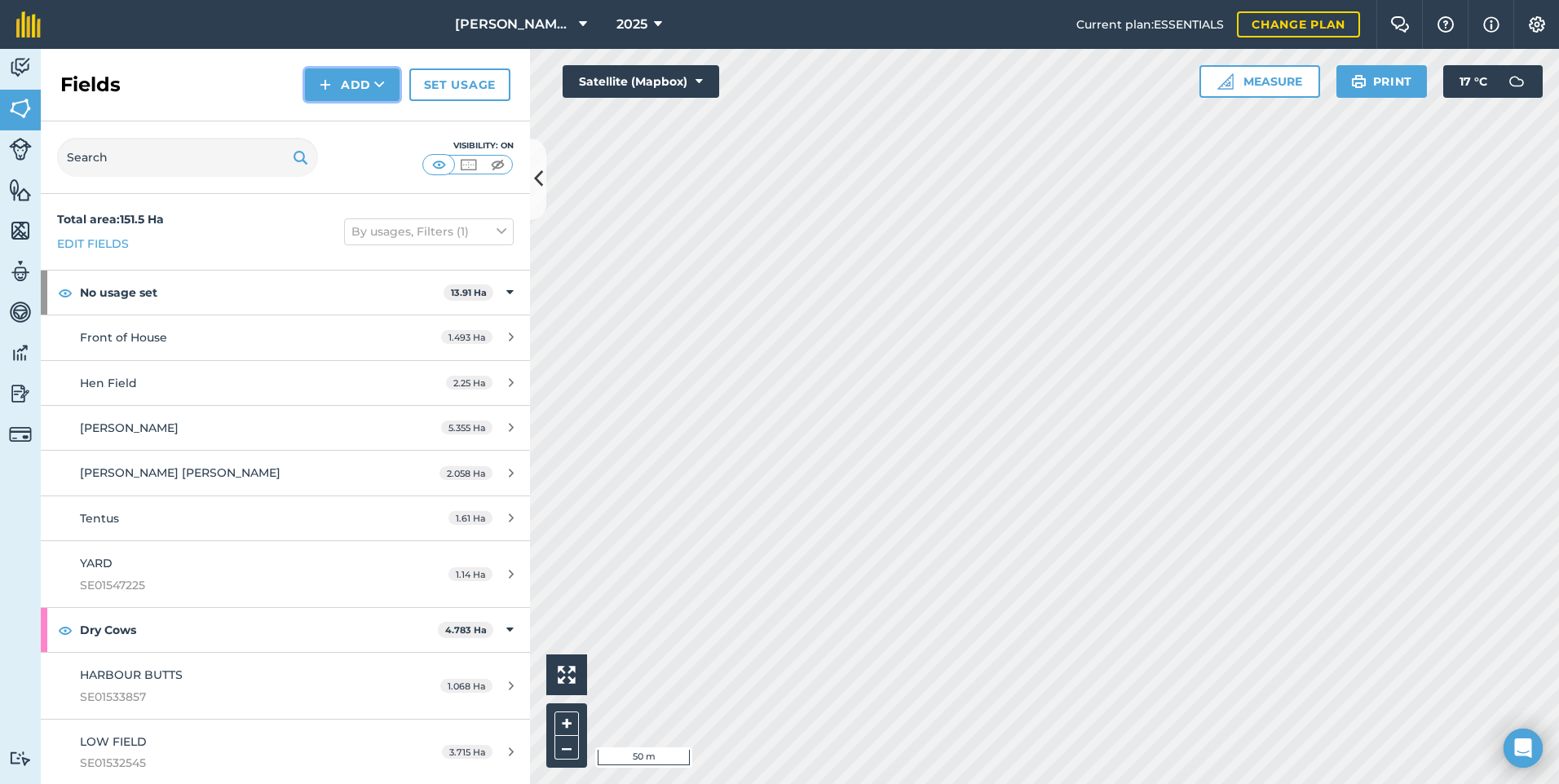
click at [352, 83] on button "Add" at bounding box center [352, 84] width 94 height 33
click at [364, 113] on link "Draw" at bounding box center [352, 121] width 89 height 36
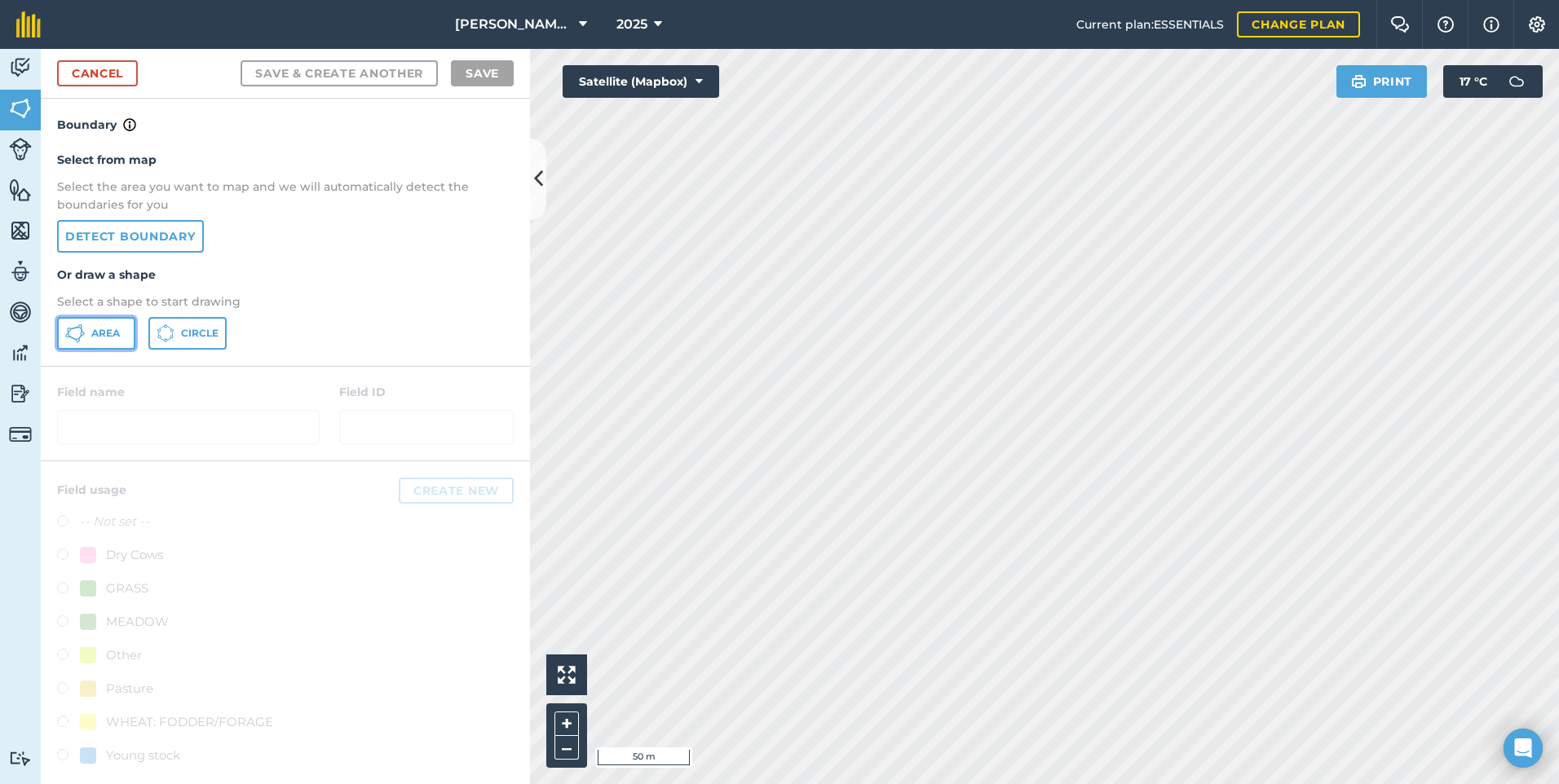
click at [94, 326] on button "Area" at bounding box center [95, 333] width 79 height 33
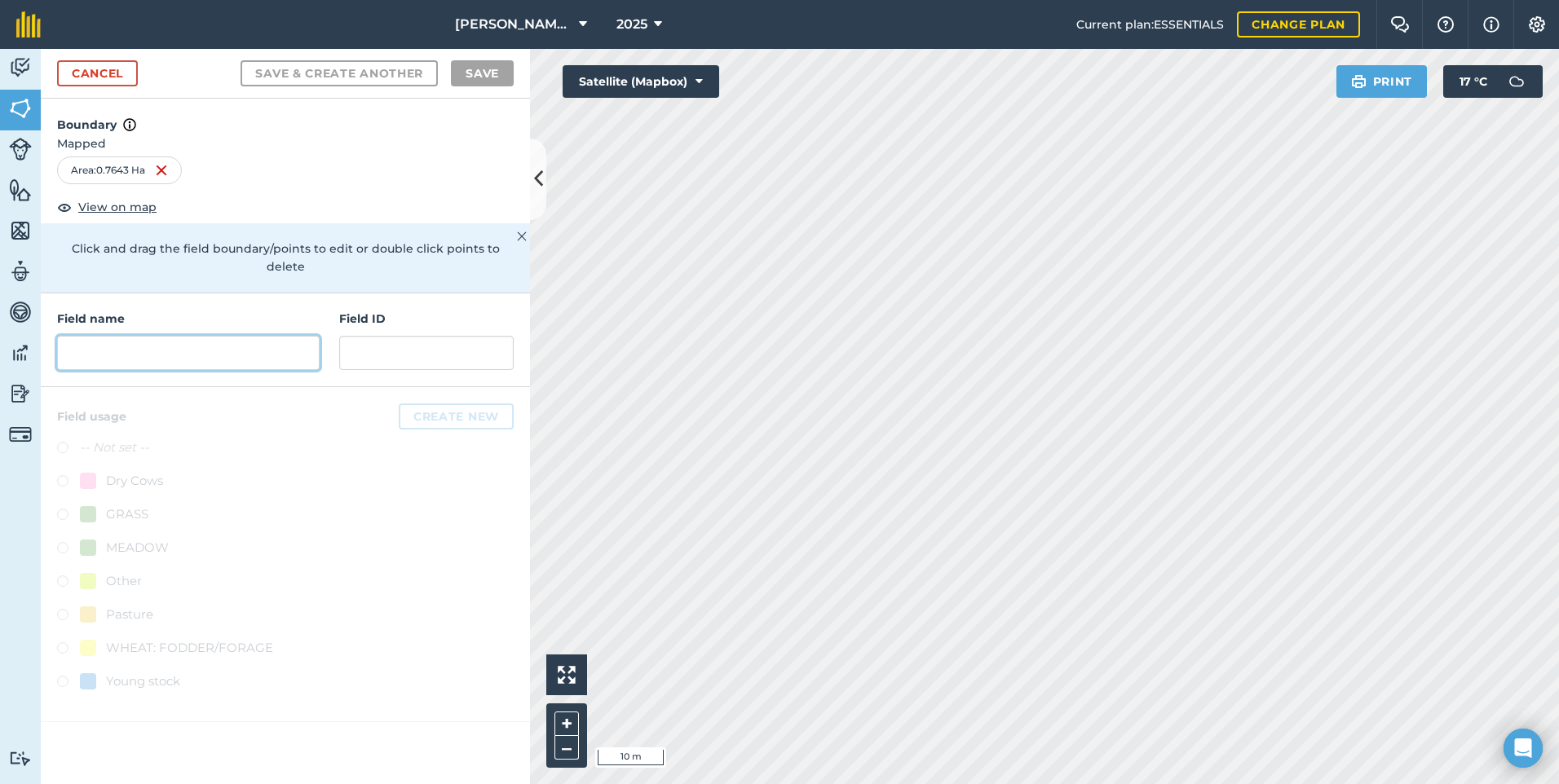
click at [97, 338] on input "text" at bounding box center [188, 353] width 262 height 34
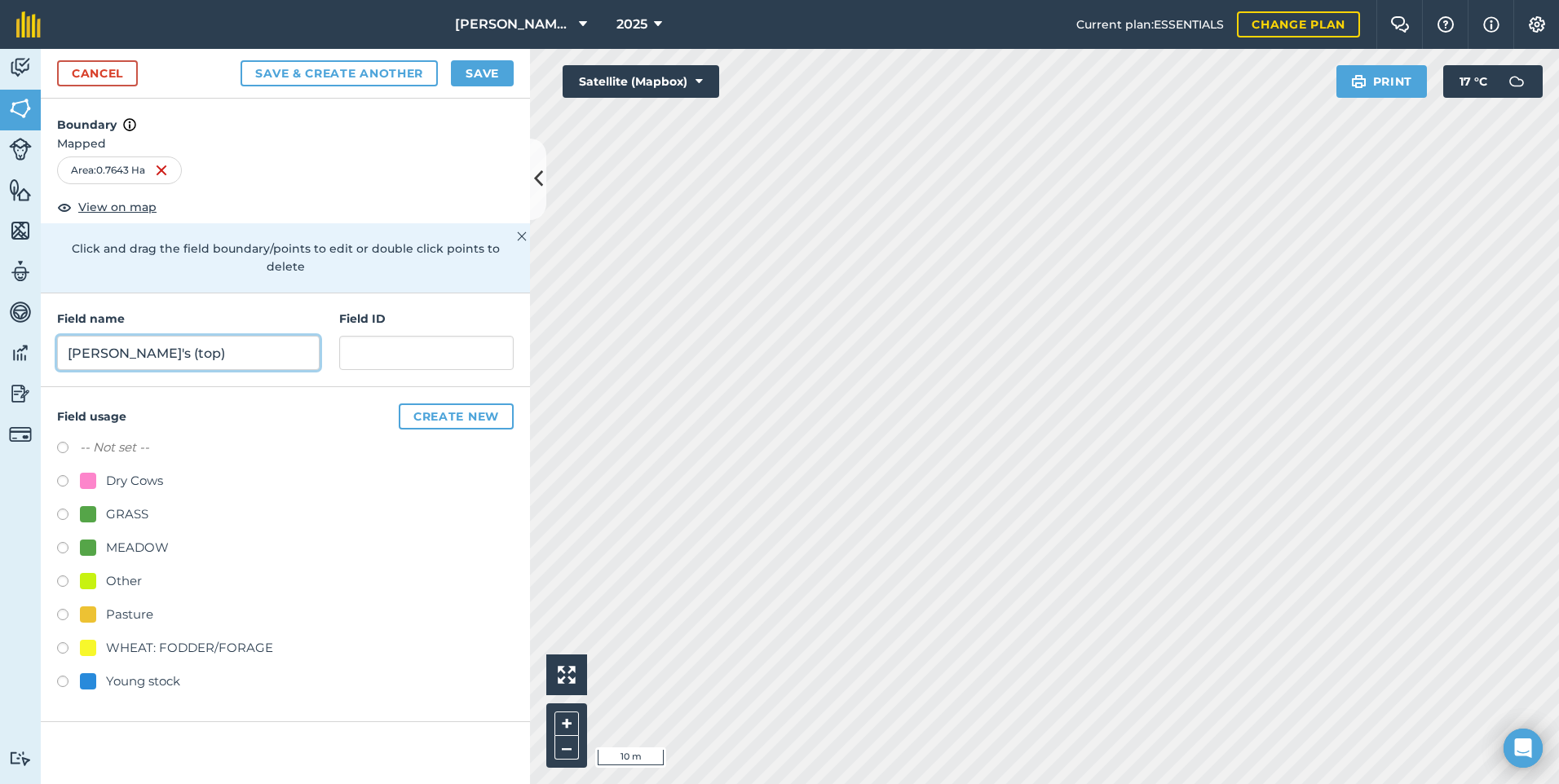
type input "[PERSON_NAME]'s (top)"
click at [62, 609] on label at bounding box center [68, 617] width 23 height 16
radio input "true"
click at [486, 76] on button "Save" at bounding box center [482, 74] width 63 height 26
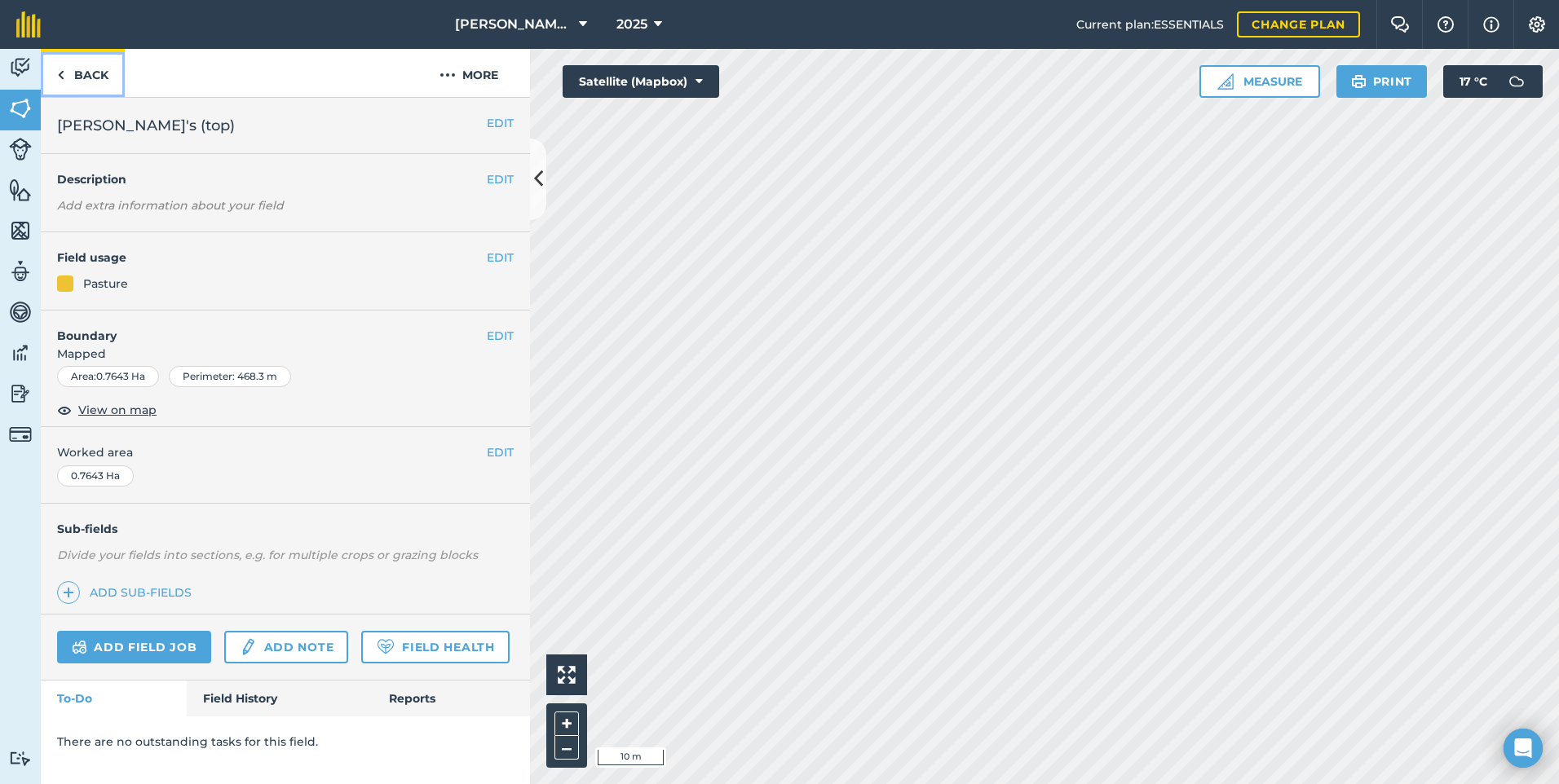
click at [94, 73] on link "Back" at bounding box center [83, 73] width 84 height 48
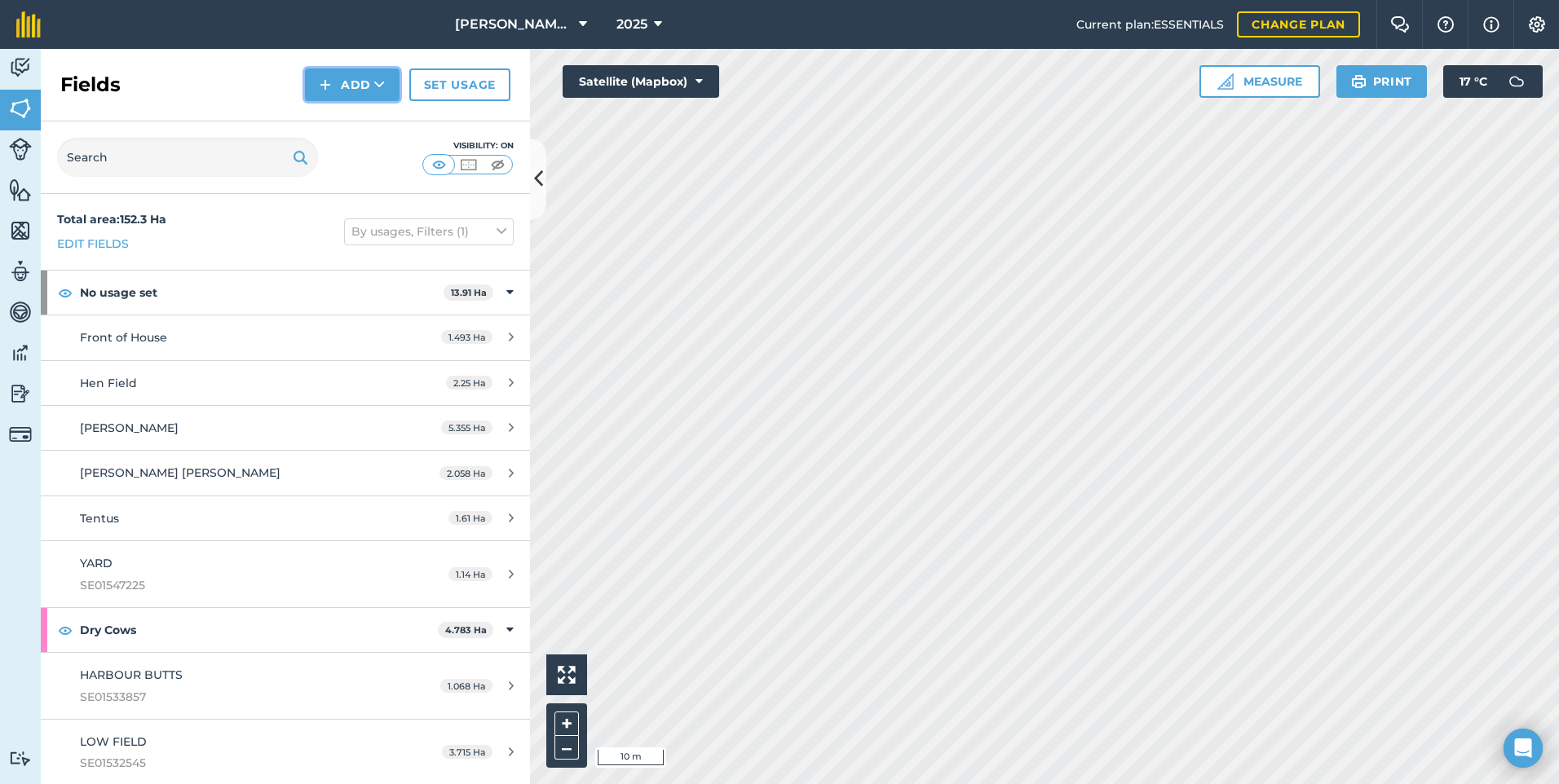
click at [350, 84] on button "Add" at bounding box center [352, 84] width 94 height 33
click at [361, 120] on link "Draw" at bounding box center [352, 121] width 89 height 36
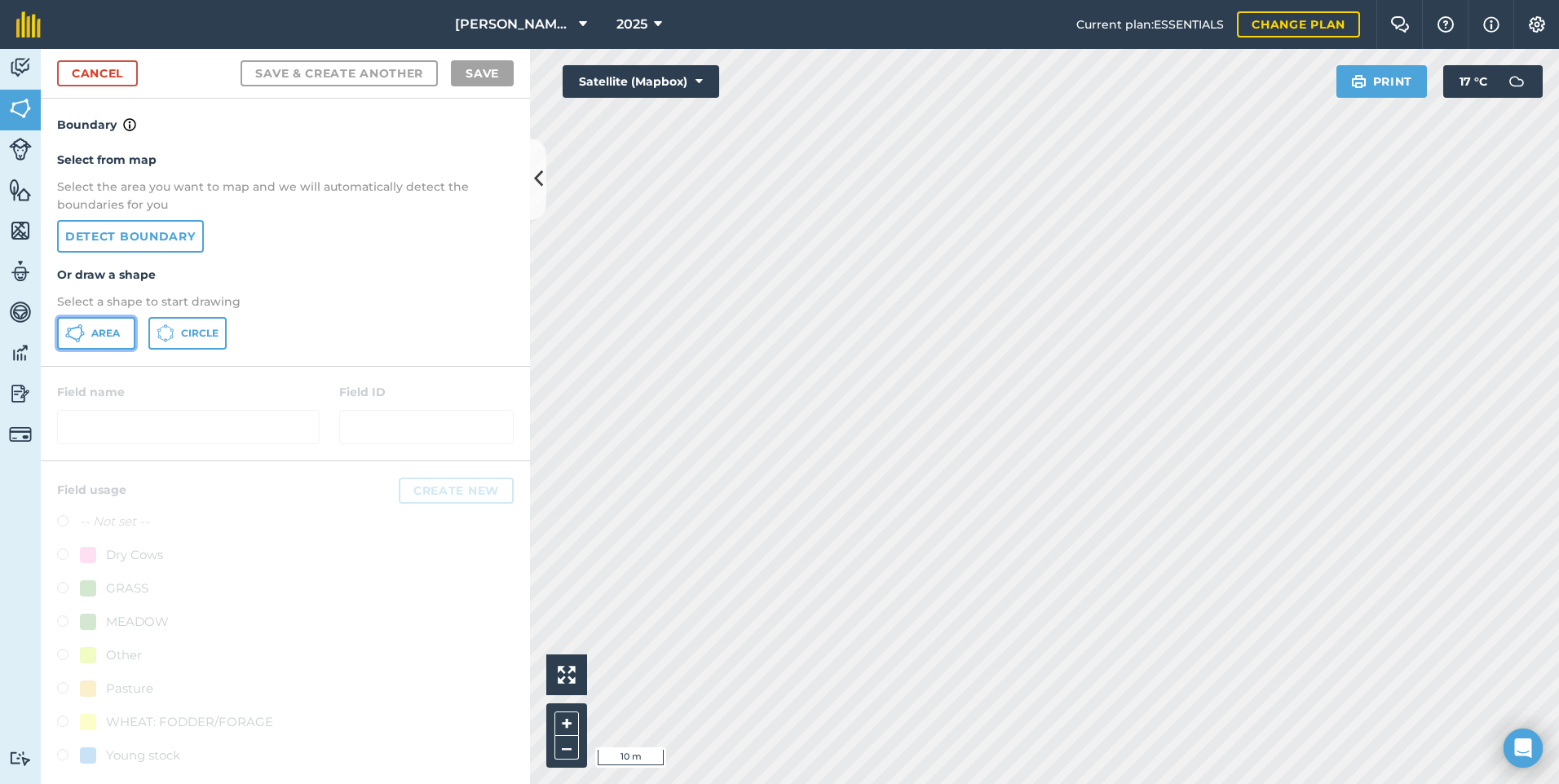
click at [91, 333] on span "Area" at bounding box center [105, 333] width 29 height 13
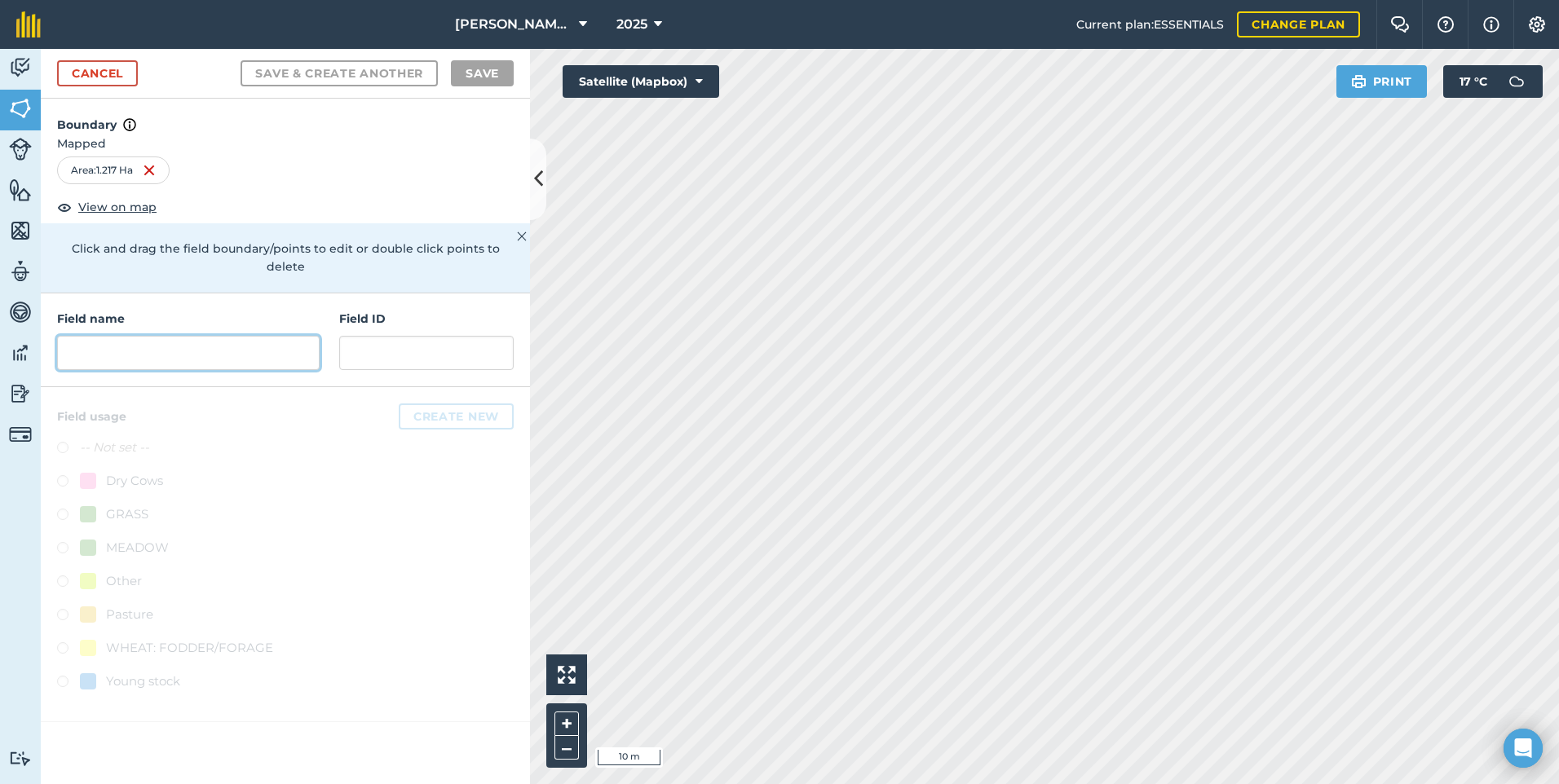
click at [125, 336] on input "text" at bounding box center [188, 353] width 262 height 34
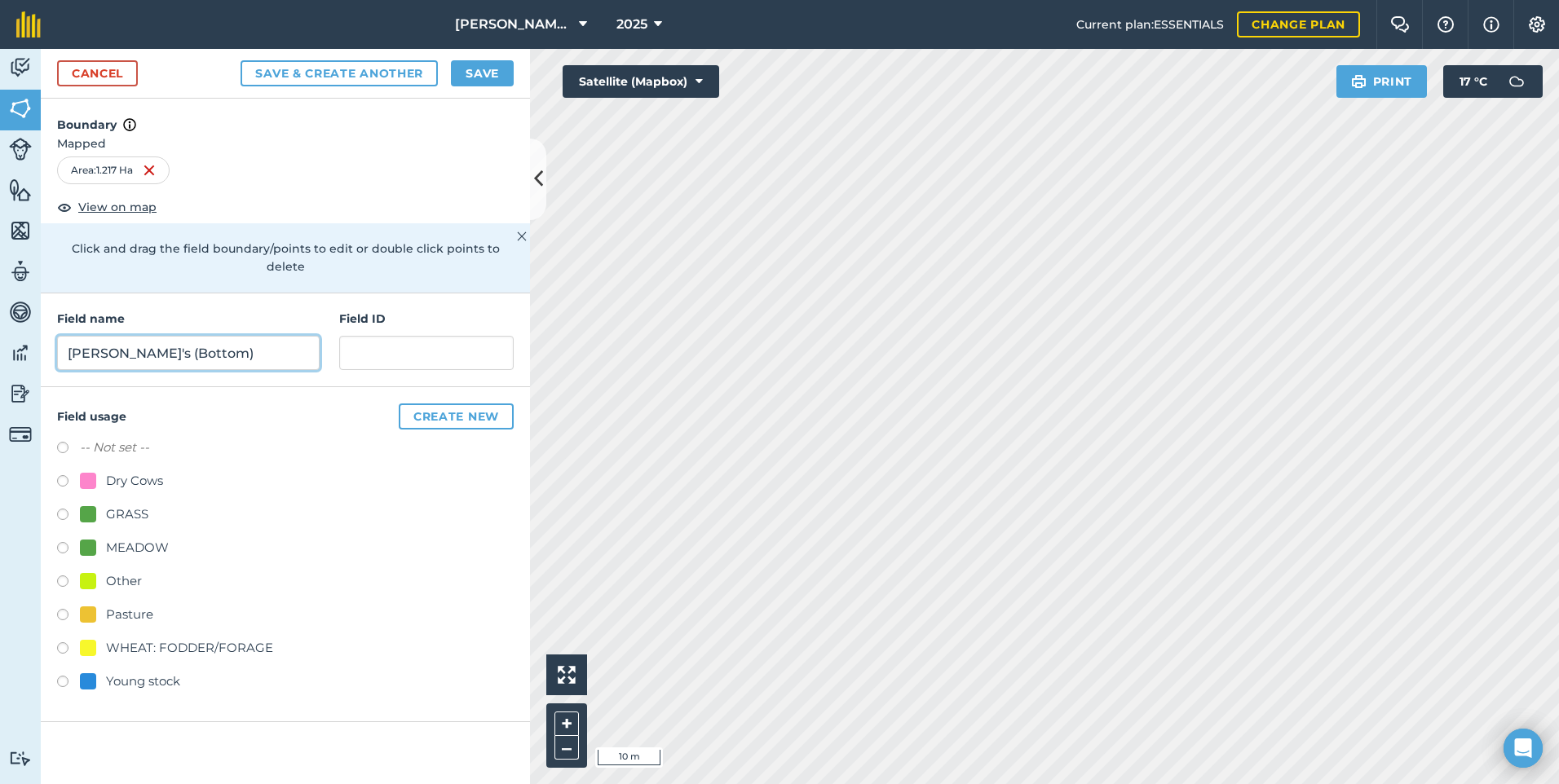
type input "[PERSON_NAME]'s (Bottom)"
click at [64, 609] on label at bounding box center [68, 617] width 23 height 16
radio input "true"
click at [489, 68] on button "Save" at bounding box center [482, 74] width 63 height 26
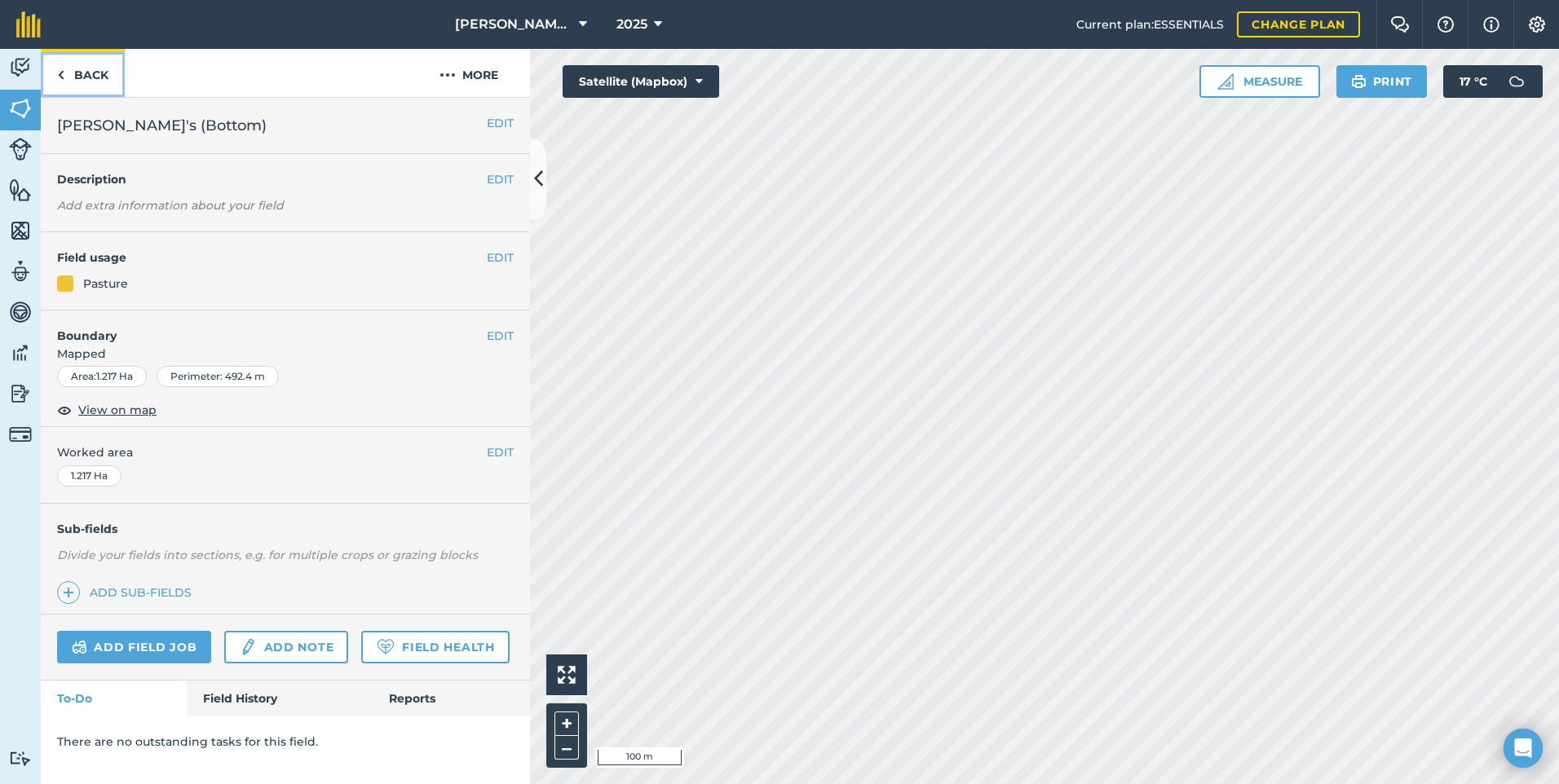
click at [79, 78] on link "Back" at bounding box center [83, 73] width 84 height 48
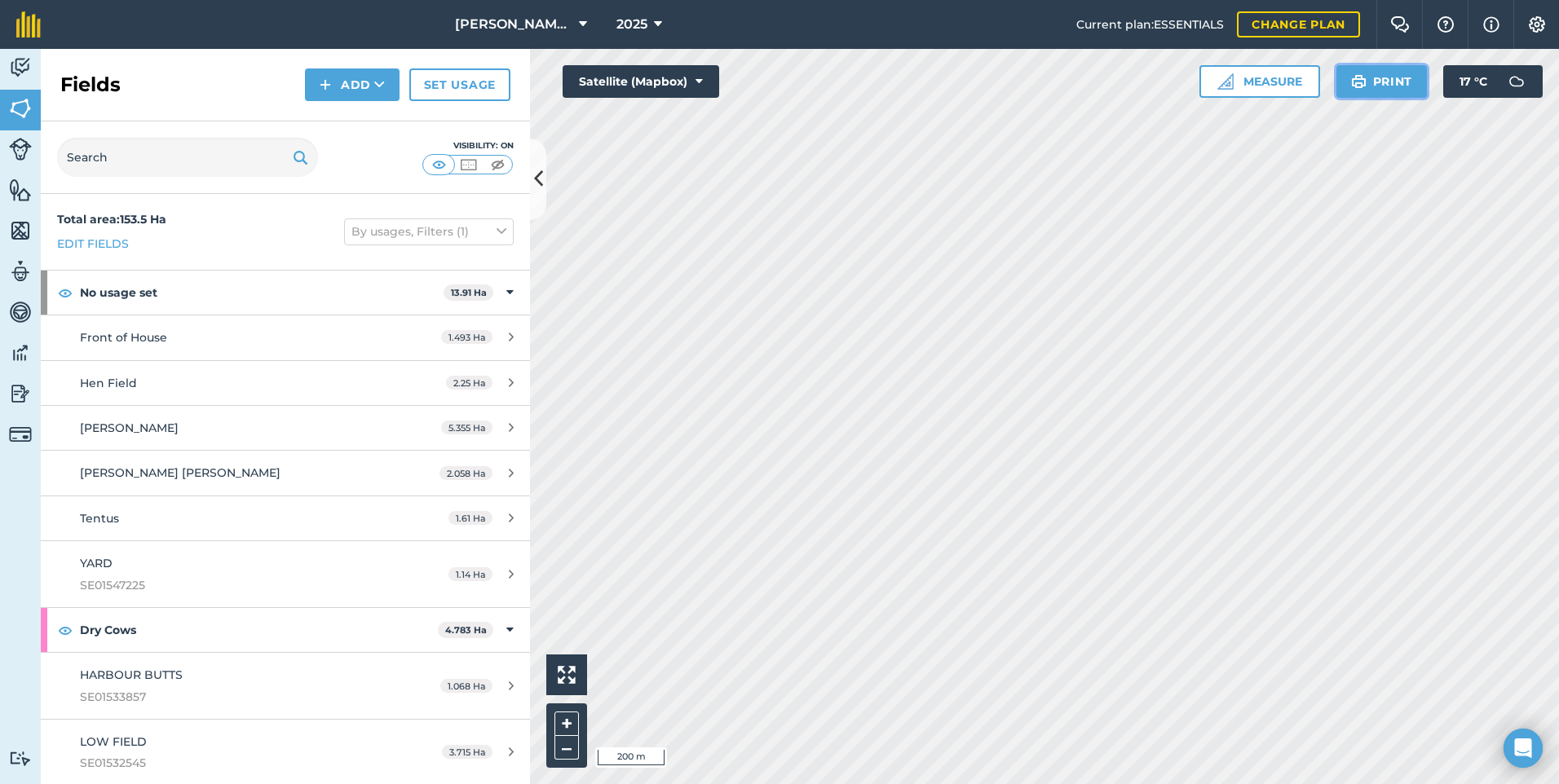
drag, startPoint x: 1385, startPoint y: 83, endPoint x: 119, endPoint y: 686, distance: 1402.3
click at [1385, 83] on button "Print" at bounding box center [1383, 81] width 91 height 33
click at [701, 77] on icon at bounding box center [699, 81] width 7 height 16
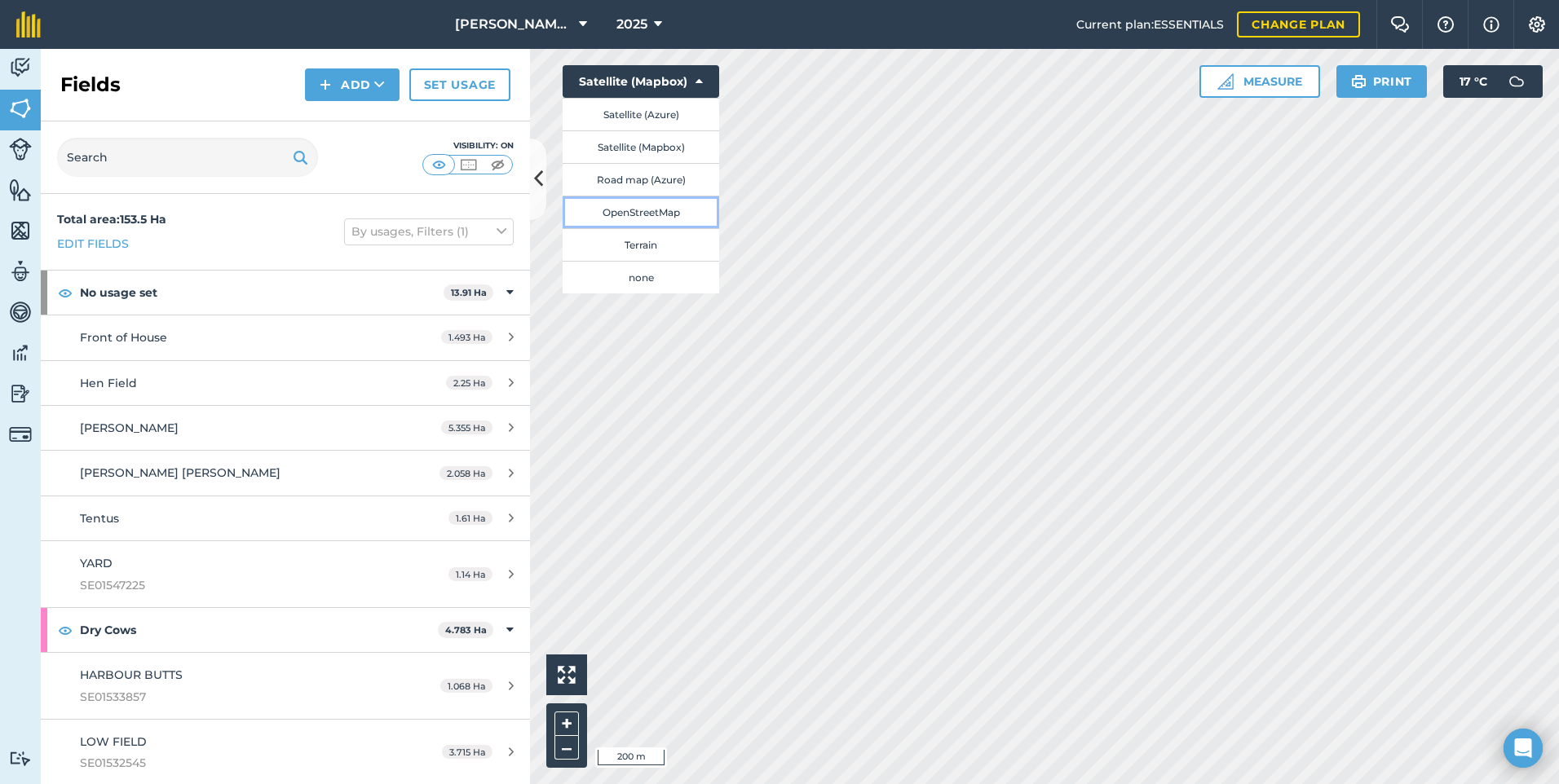
click at [665, 210] on button "OpenStreetMap" at bounding box center [641, 212] width 157 height 33
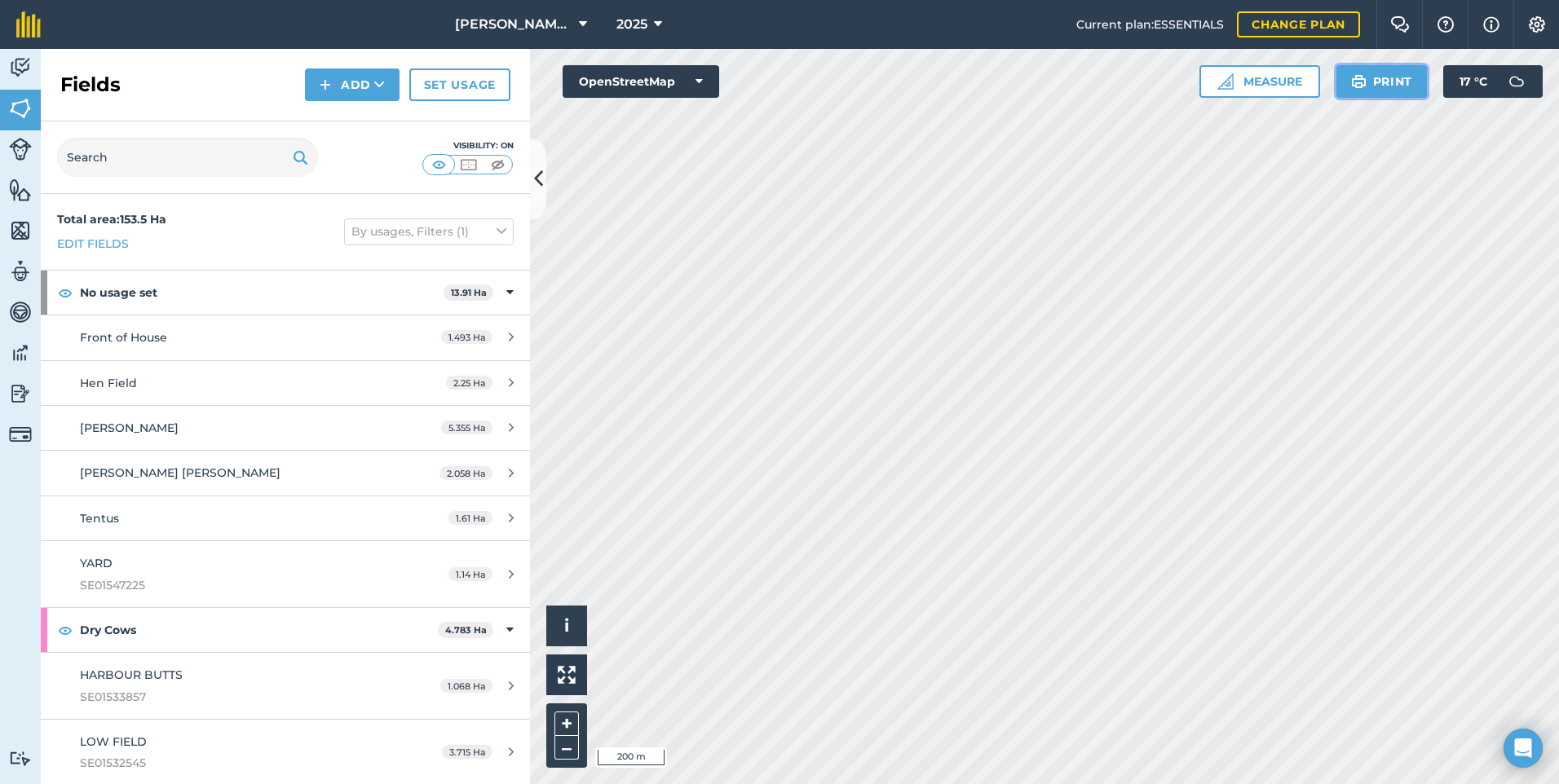
click at [1403, 78] on button "Print" at bounding box center [1383, 81] width 91 height 33
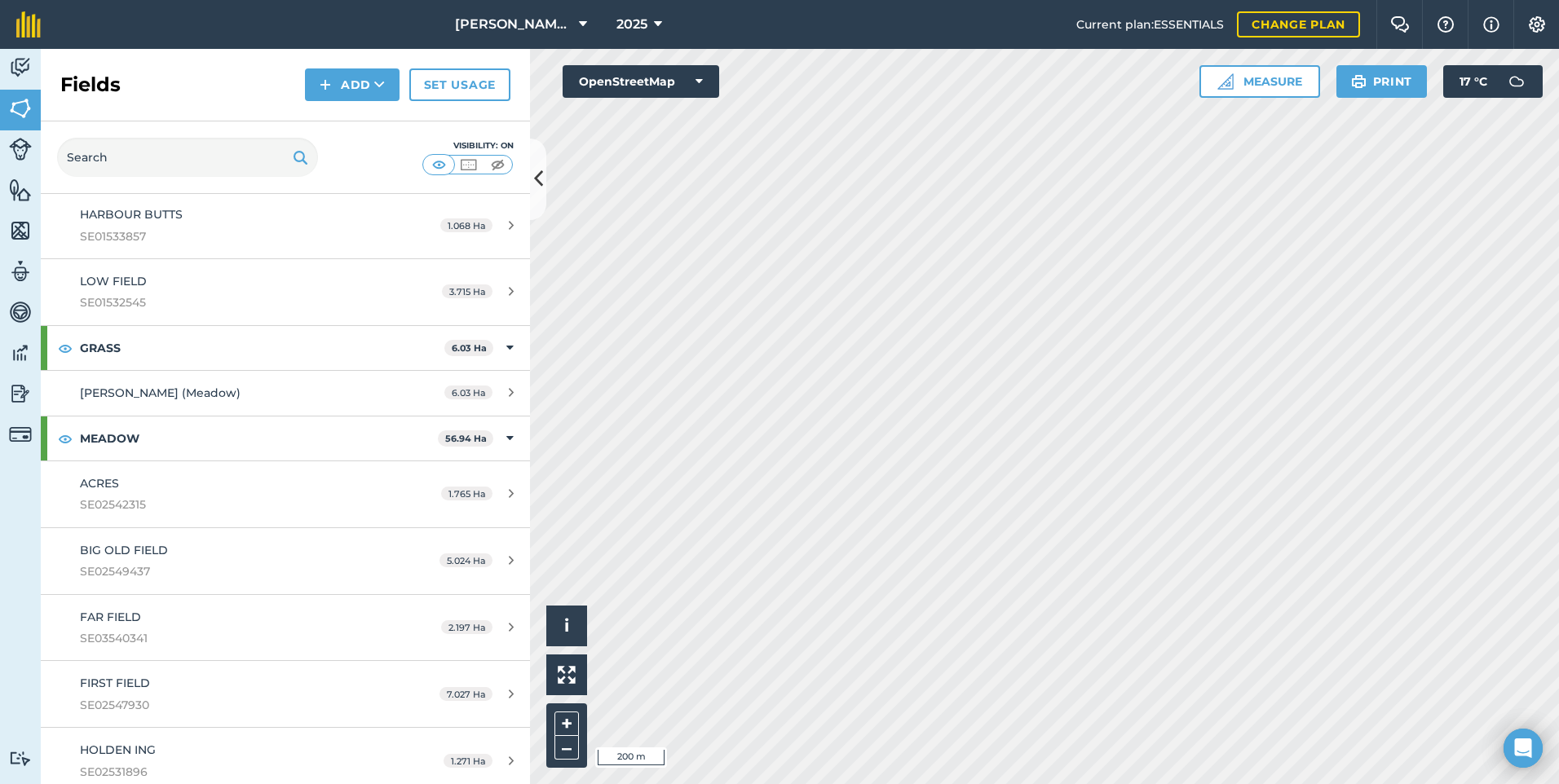
scroll to position [489, 0]
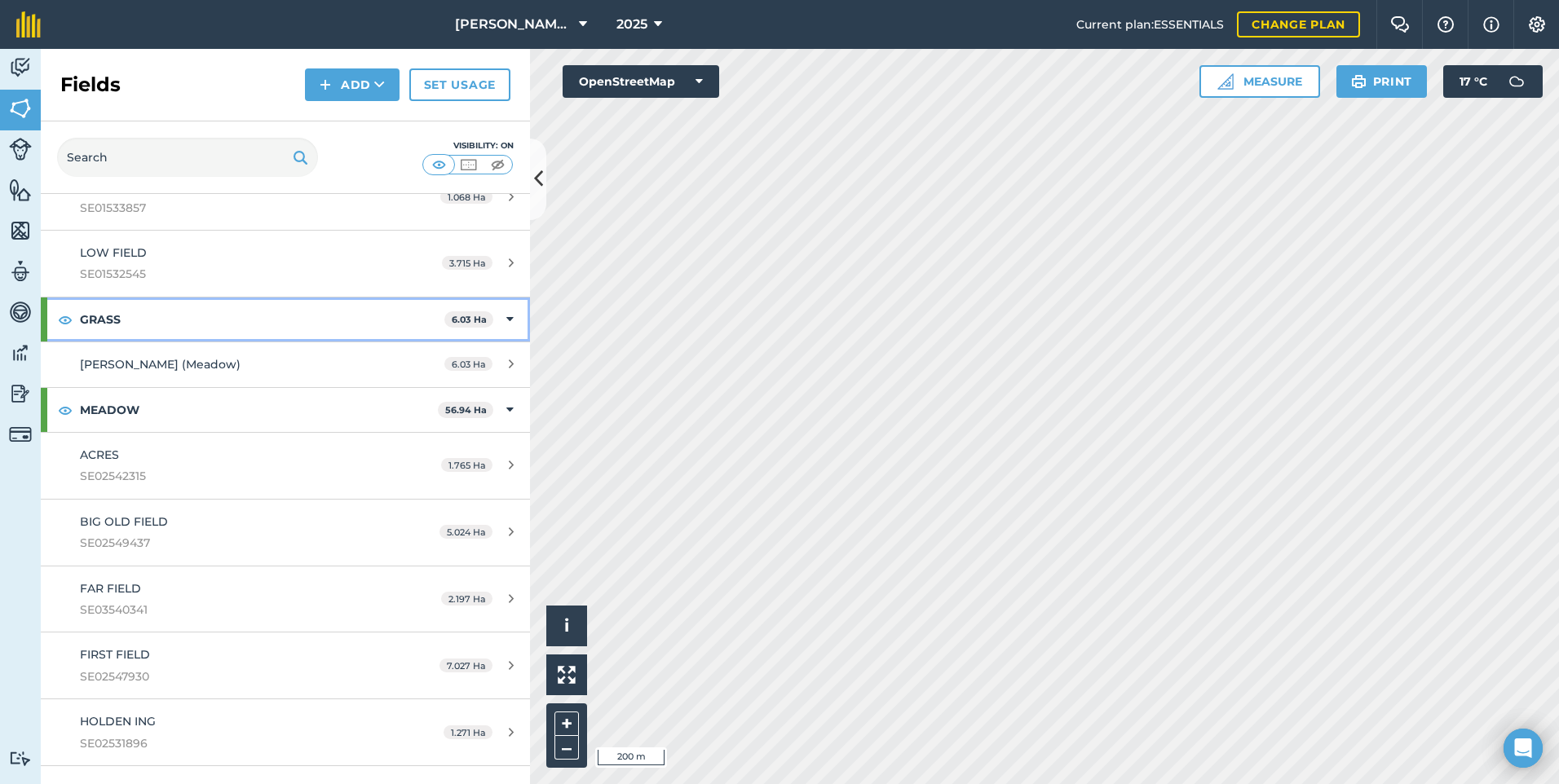
click at [142, 317] on strong "GRASS" at bounding box center [261, 319] width 365 height 44
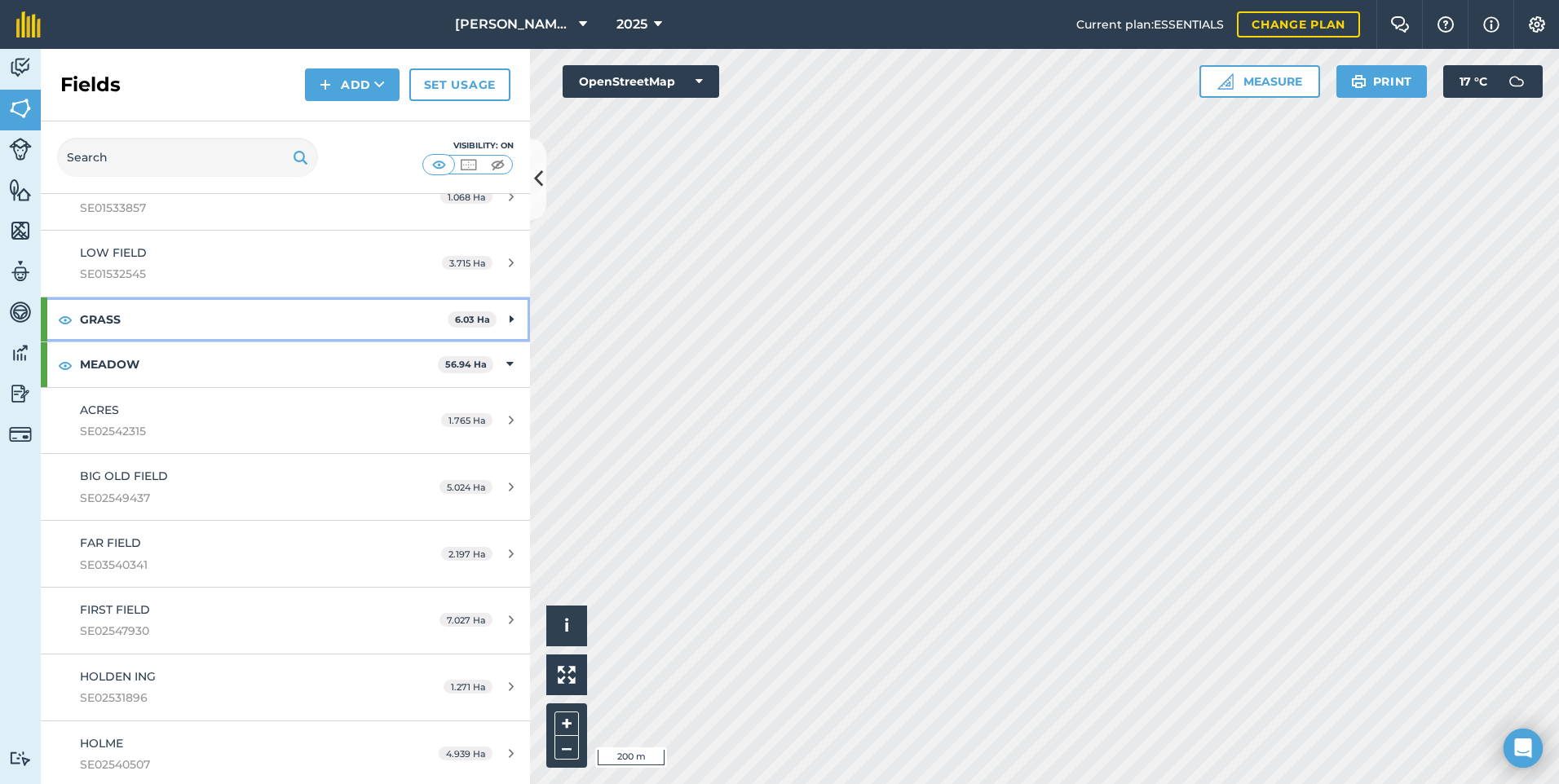
click at [510, 316] on icon at bounding box center [512, 320] width 4 height 18
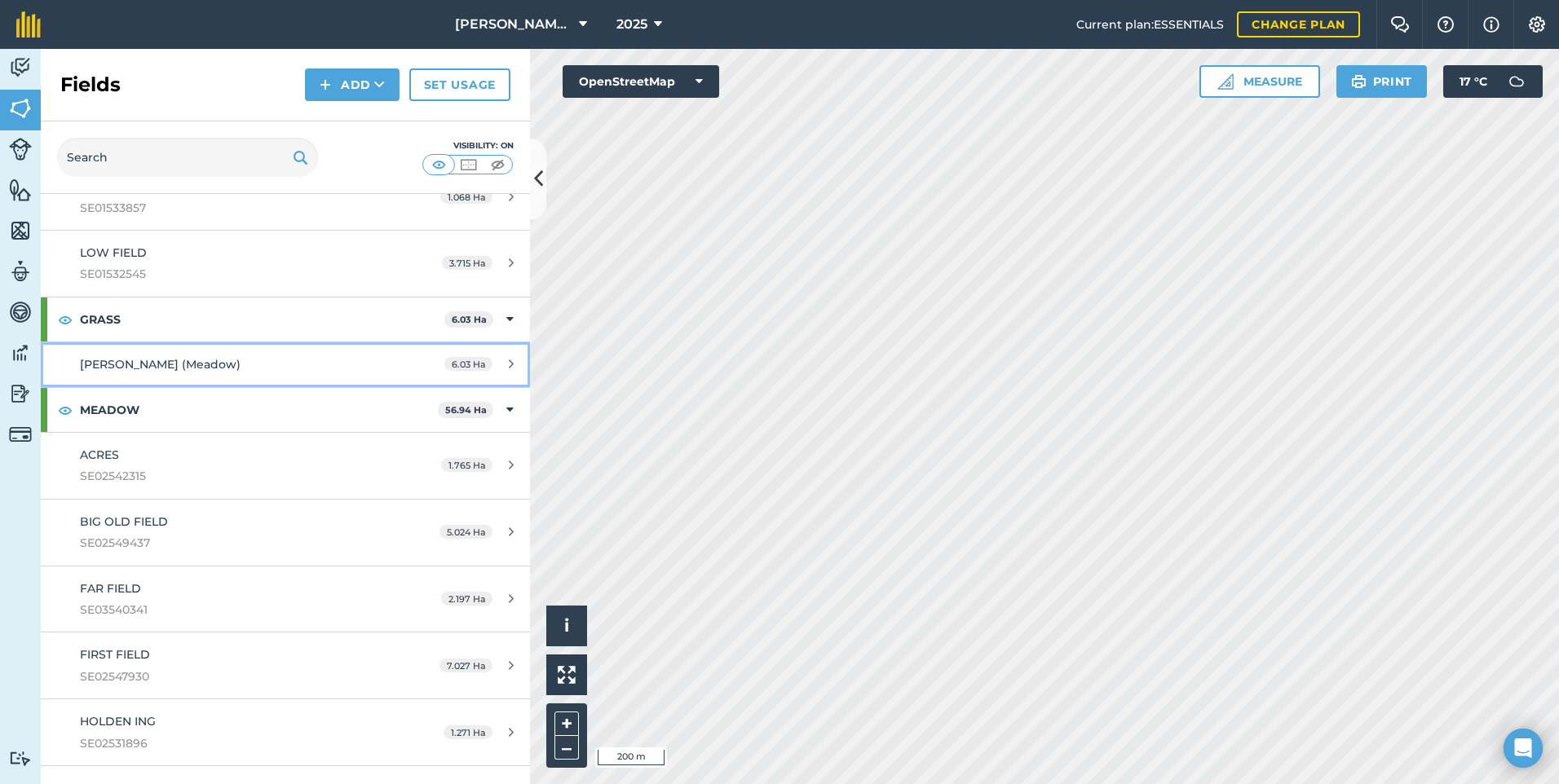
click at [158, 365] on span "[PERSON_NAME] (Meadow)" at bounding box center [160, 364] width 161 height 15
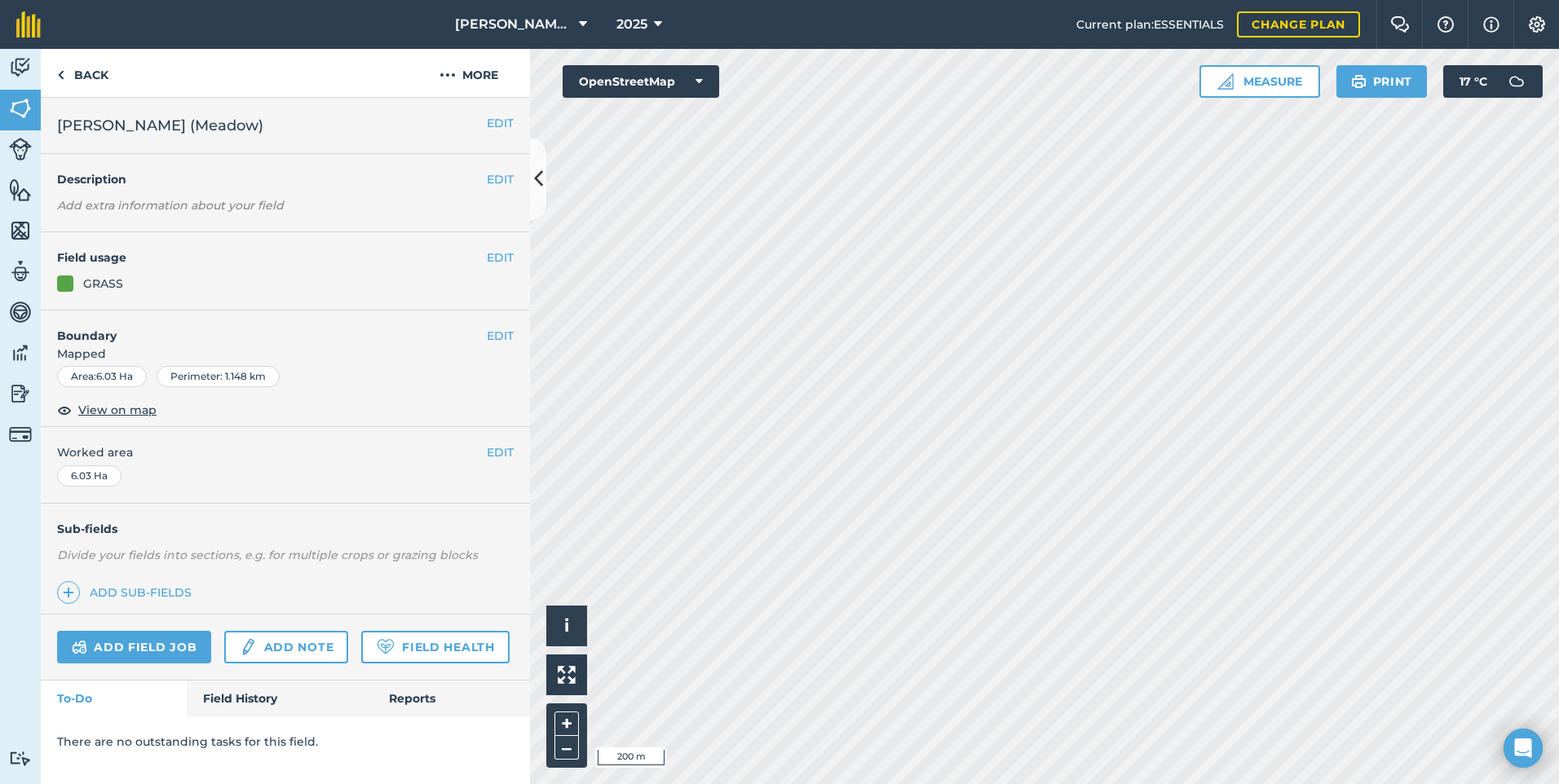
click at [515, 253] on div "EDIT Field usage GRASS" at bounding box center [285, 271] width 489 height 78
click at [496, 261] on button "EDIT" at bounding box center [500, 257] width 27 height 18
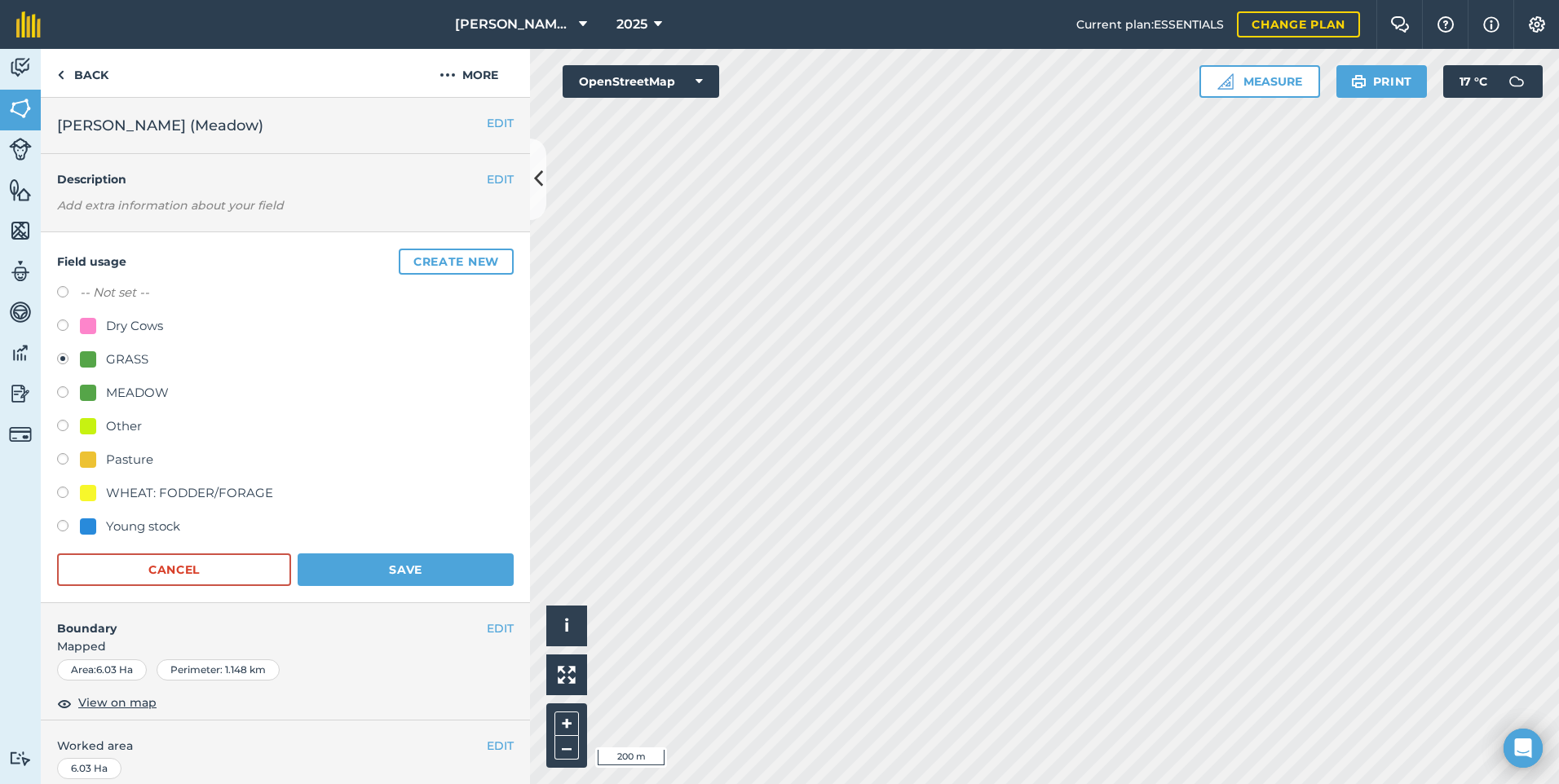
click at [62, 393] on label at bounding box center [68, 394] width 23 height 16
radio input "true"
radio input "false"
click at [393, 572] on button "Save" at bounding box center [405, 569] width 216 height 33
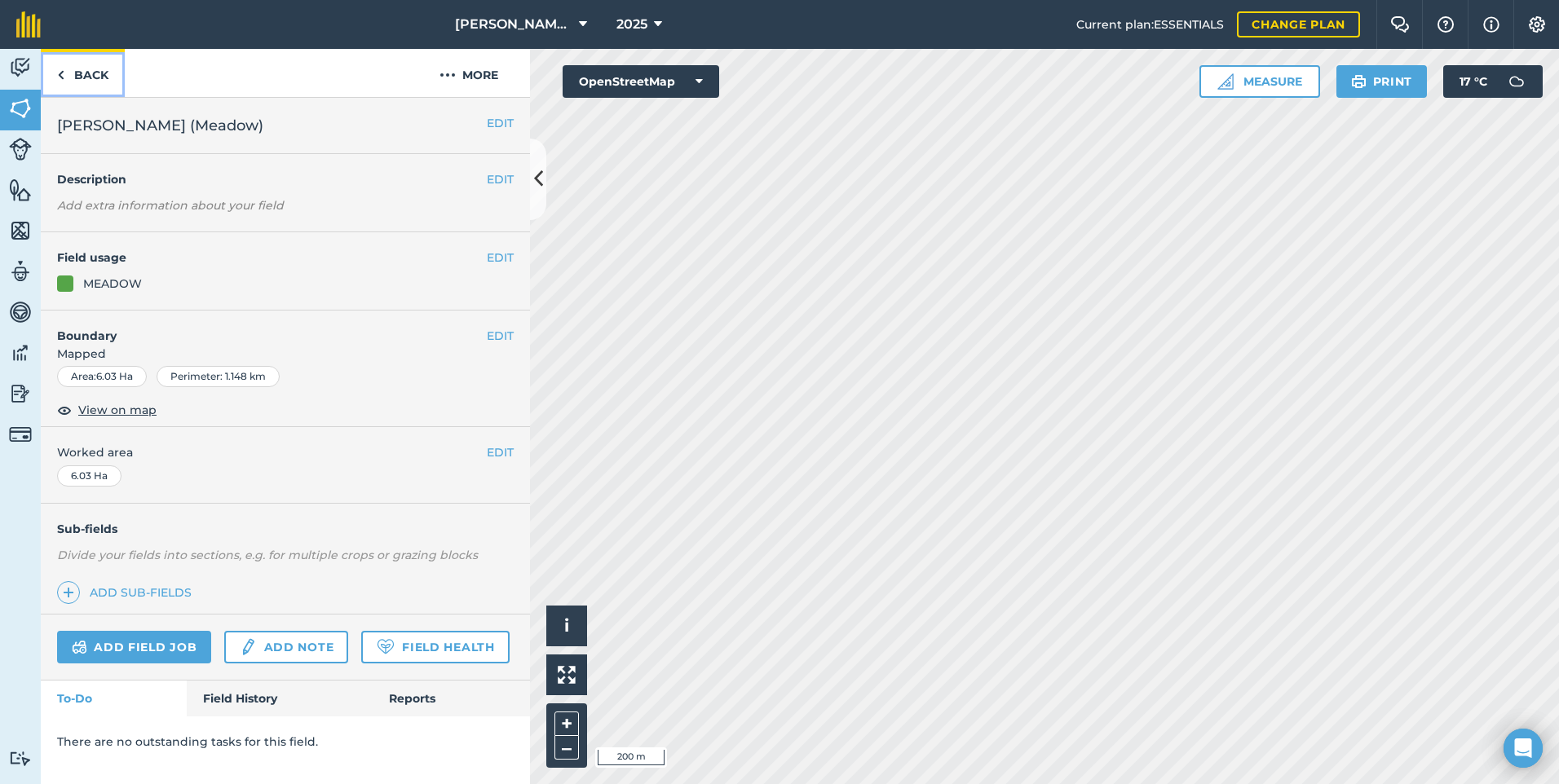
click at [97, 77] on link "Back" at bounding box center [83, 73] width 84 height 48
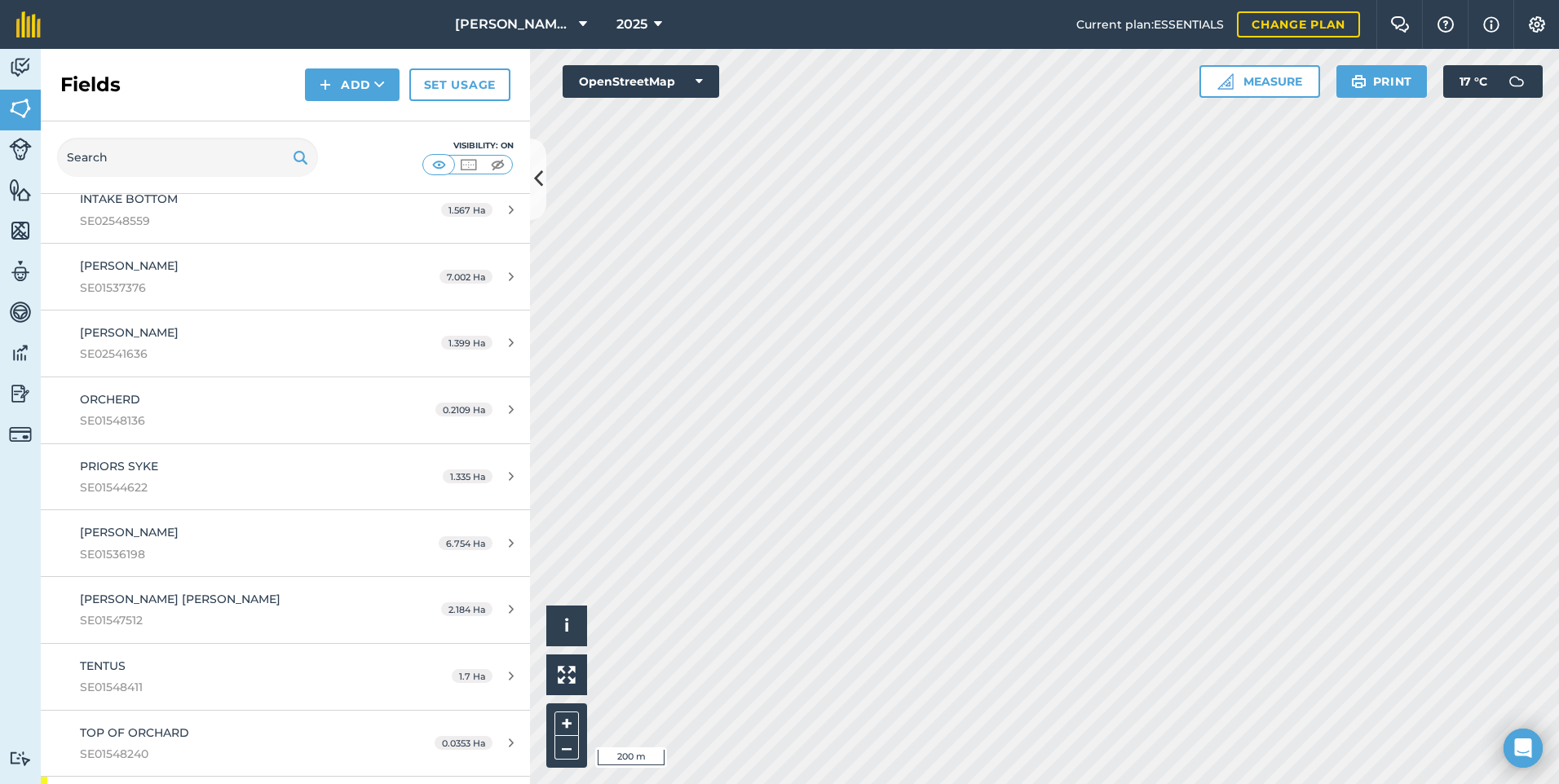
scroll to position [2364, 0]
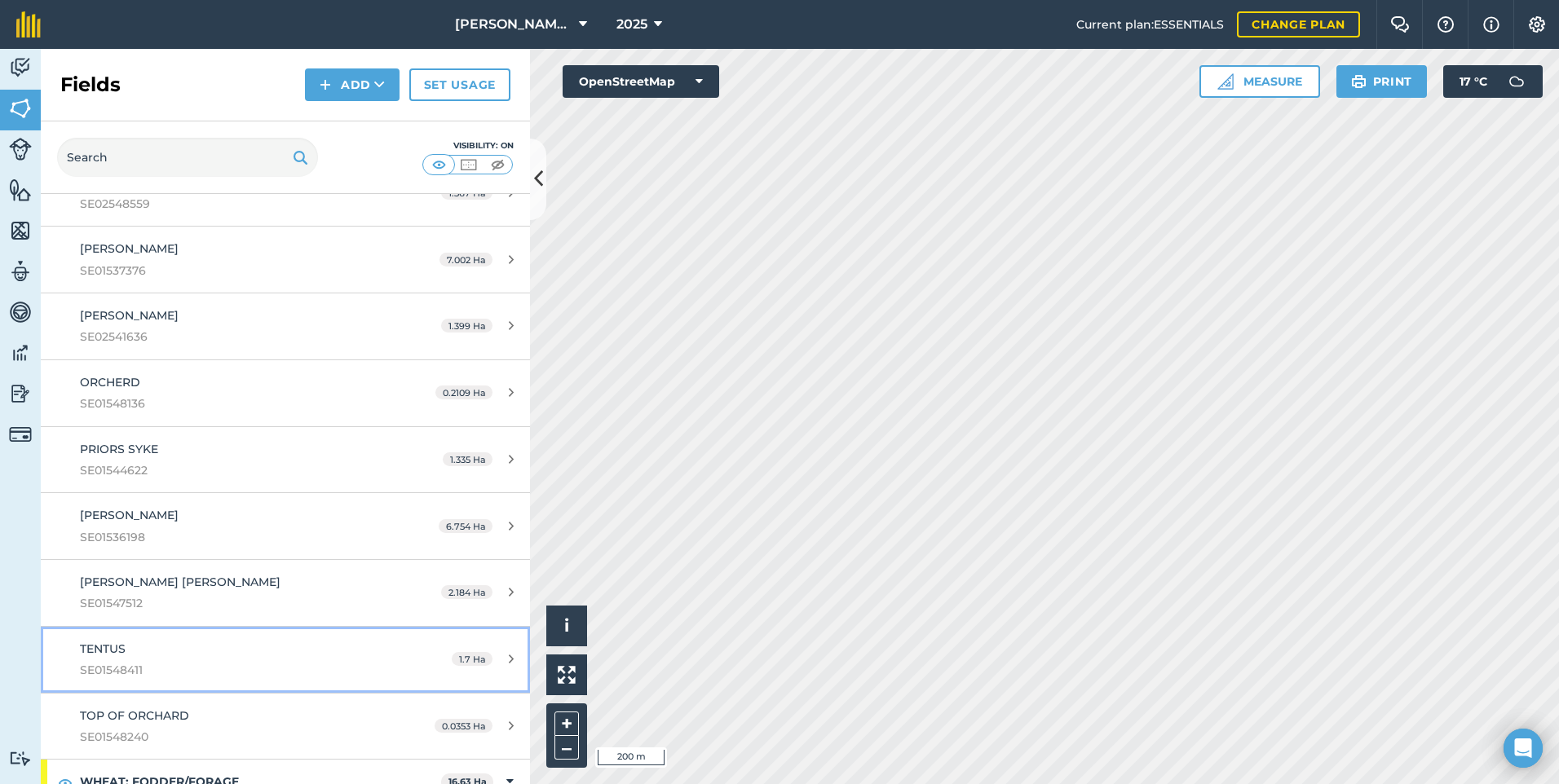
click at [154, 656] on div "TENTUS SE01548411" at bounding box center [233, 660] width 306 height 40
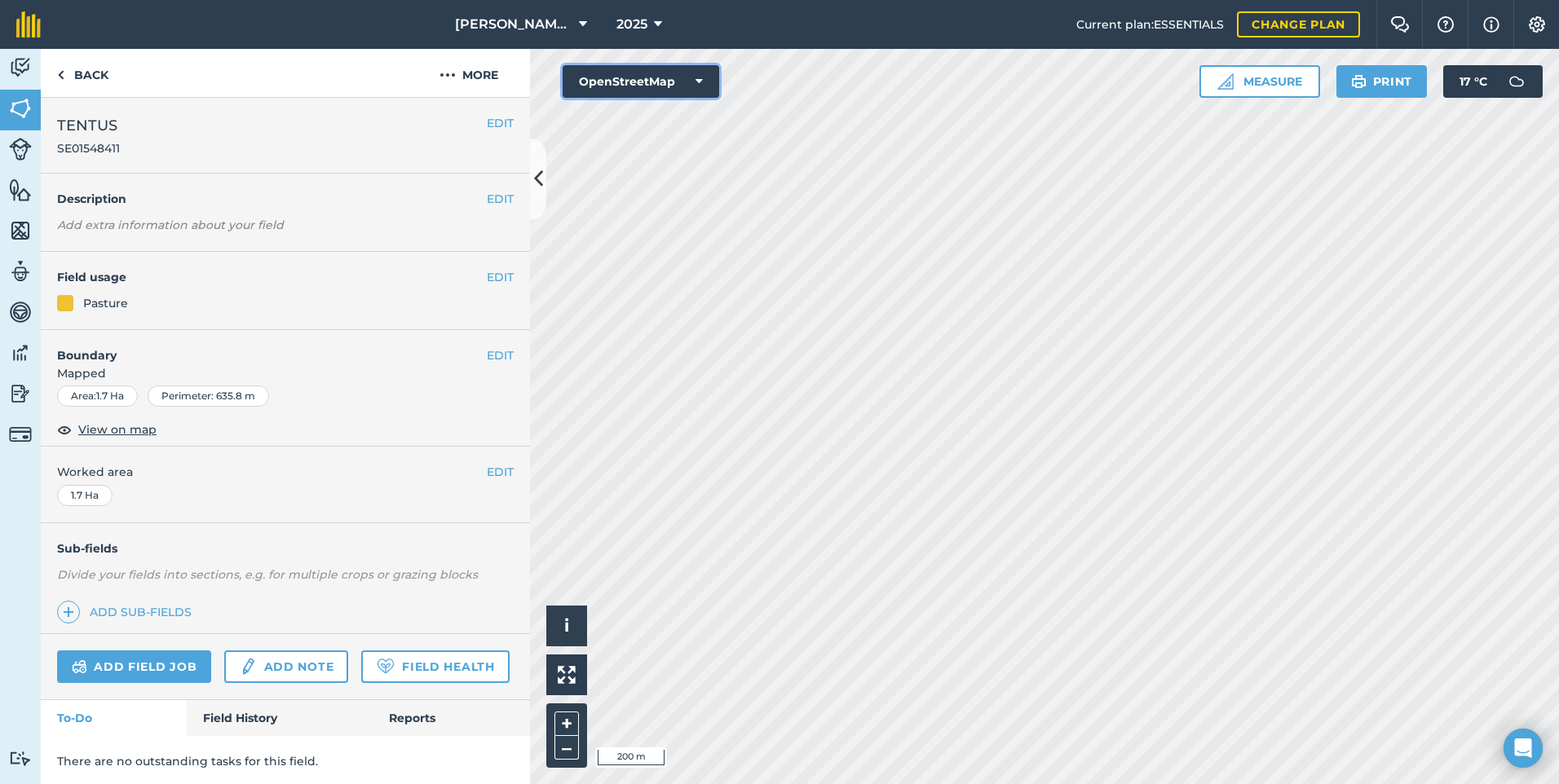
click at [702, 78] on icon at bounding box center [699, 81] width 7 height 16
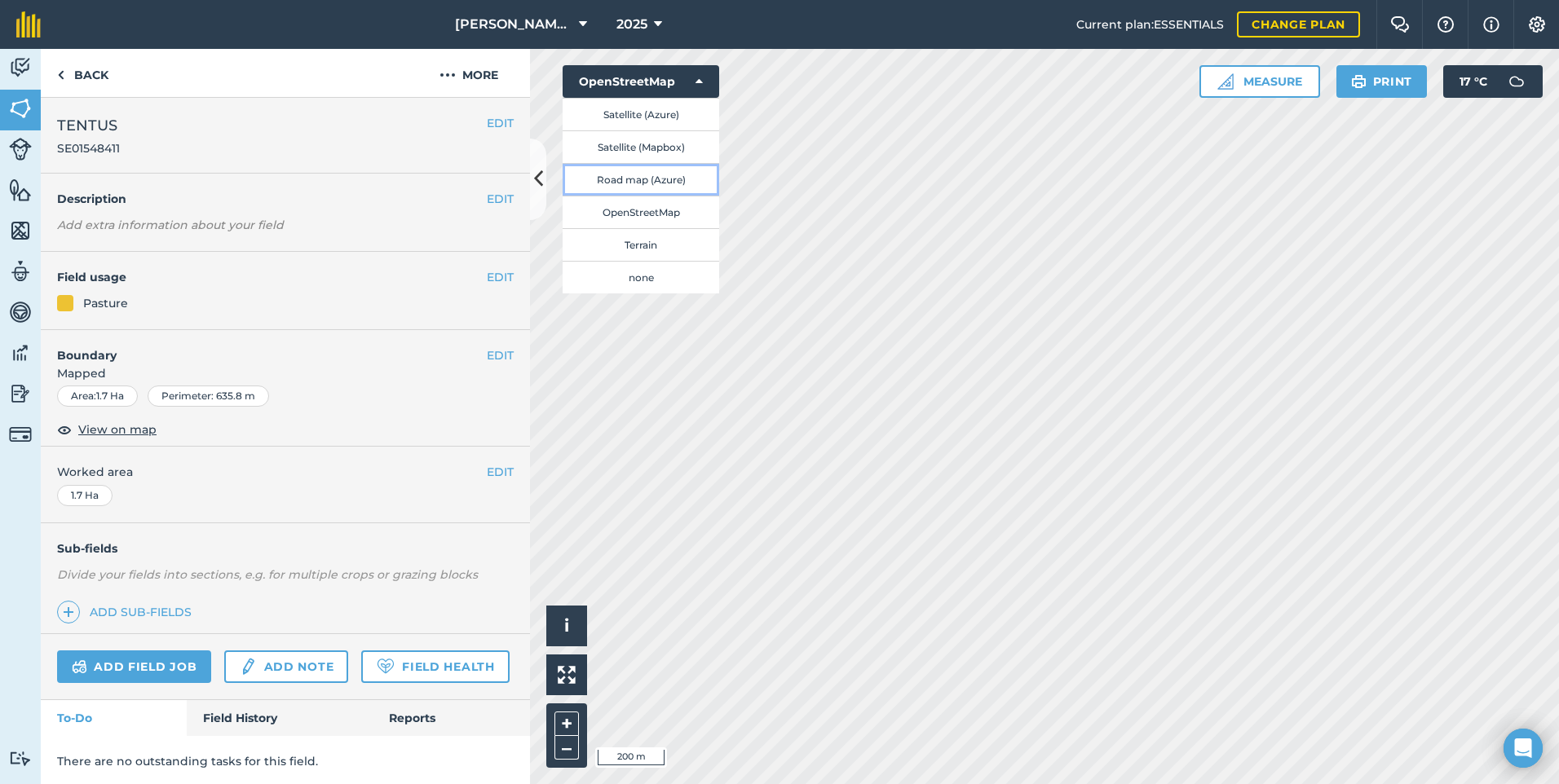
click at [683, 180] on button "Road map (Azure)" at bounding box center [641, 179] width 157 height 33
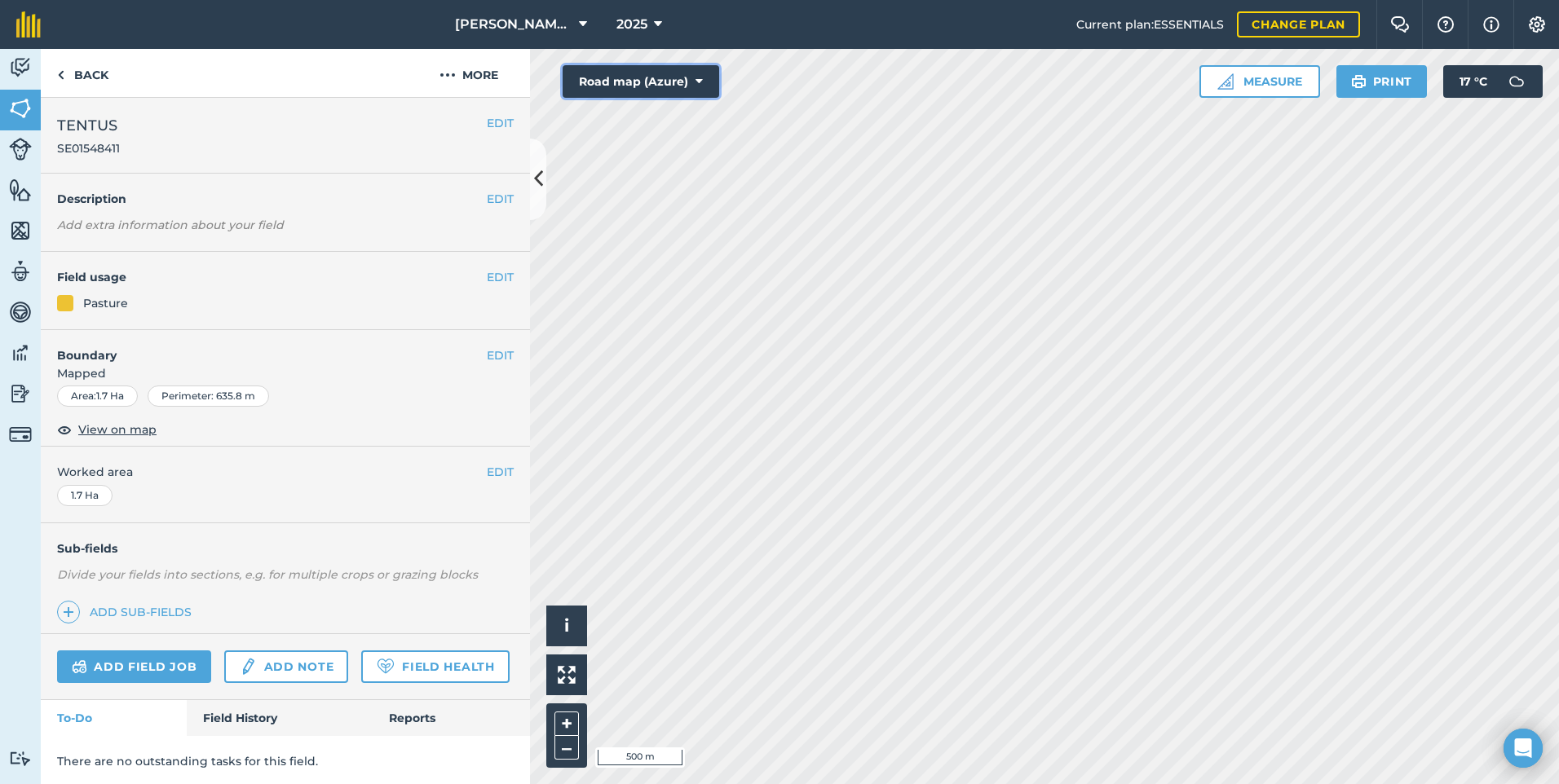
click at [697, 80] on icon at bounding box center [699, 81] width 7 height 16
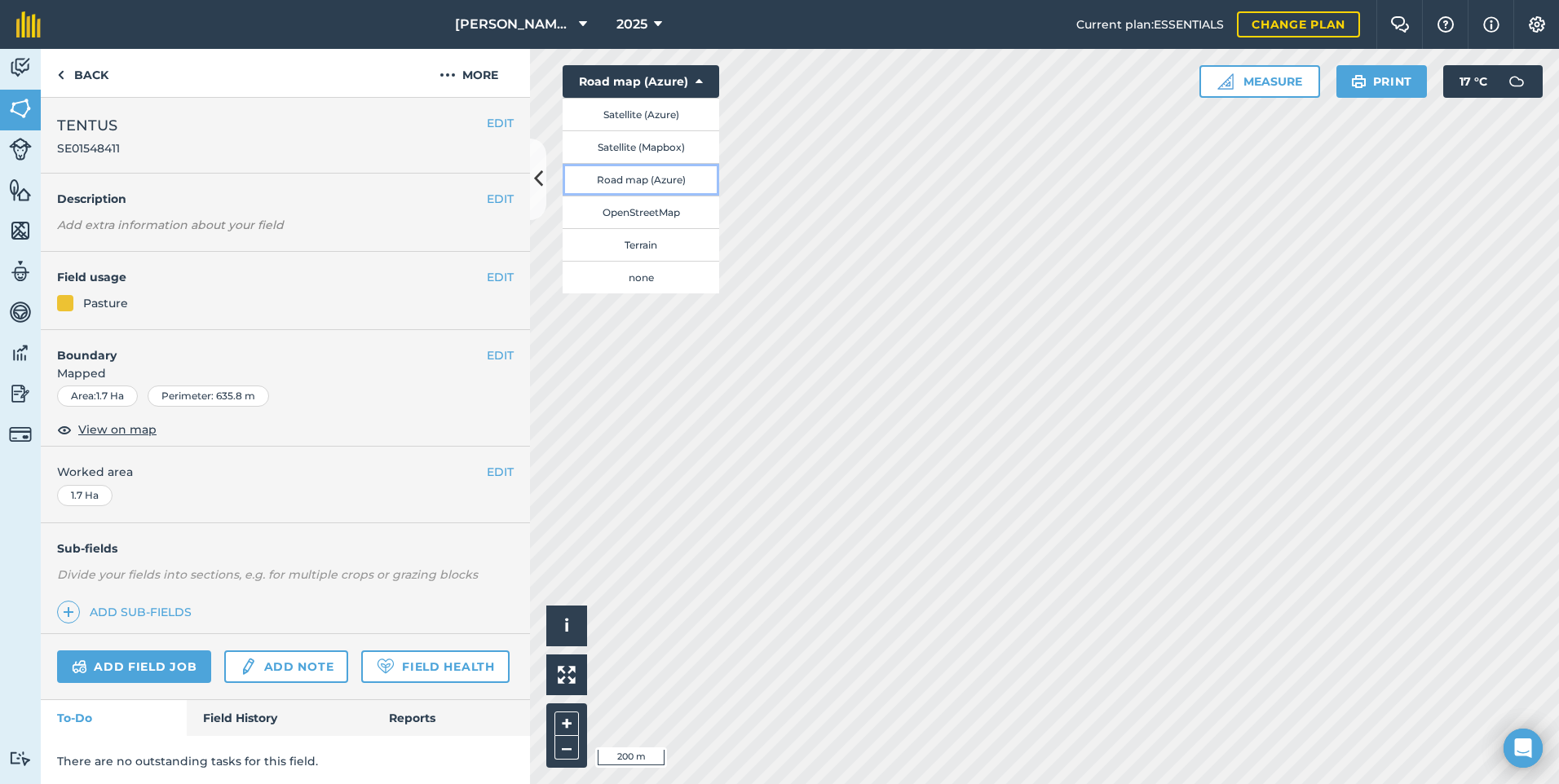
click at [666, 178] on button "Road map (Azure)" at bounding box center [641, 179] width 157 height 33
click at [1385, 783] on html "[PERSON_NAME] House Farm 2025 Current plan : ESSENTIALS Change plan Farm Chat H…" at bounding box center [780, 392] width 1559 height 784
